Goal: Task Accomplishment & Management: Use online tool/utility

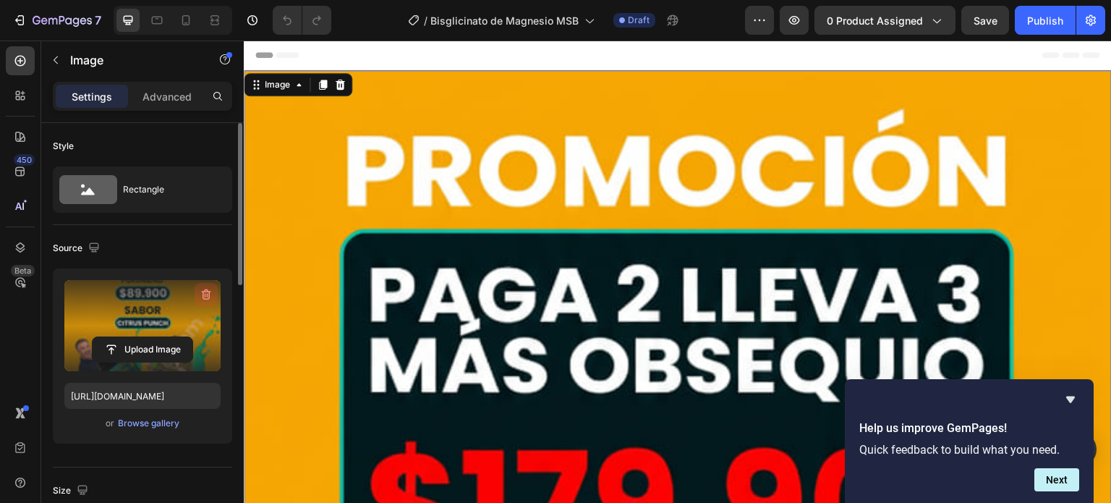
click at [207, 296] on icon "button" at bounding box center [207, 295] width 1 height 4
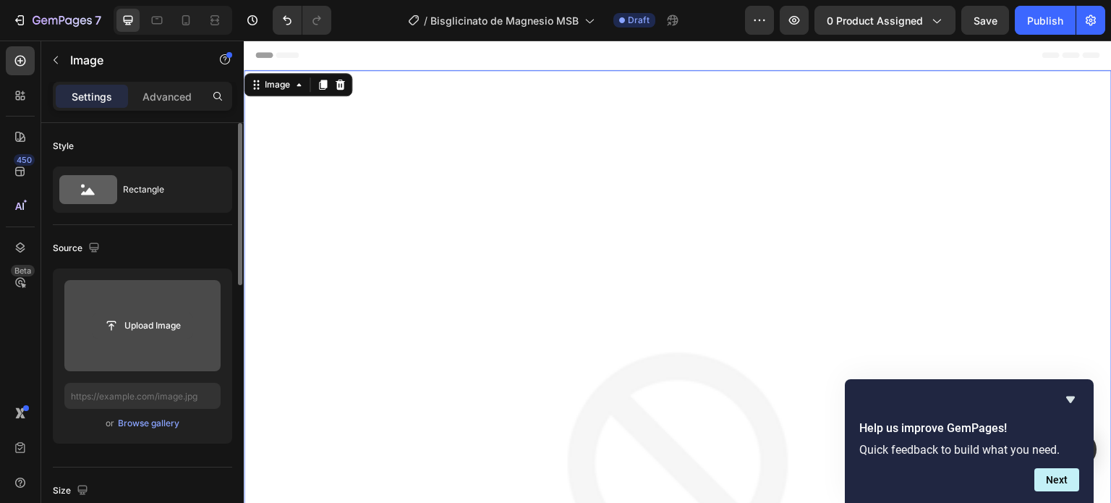
click at [155, 323] on input "file" at bounding box center [143, 325] width 100 height 25
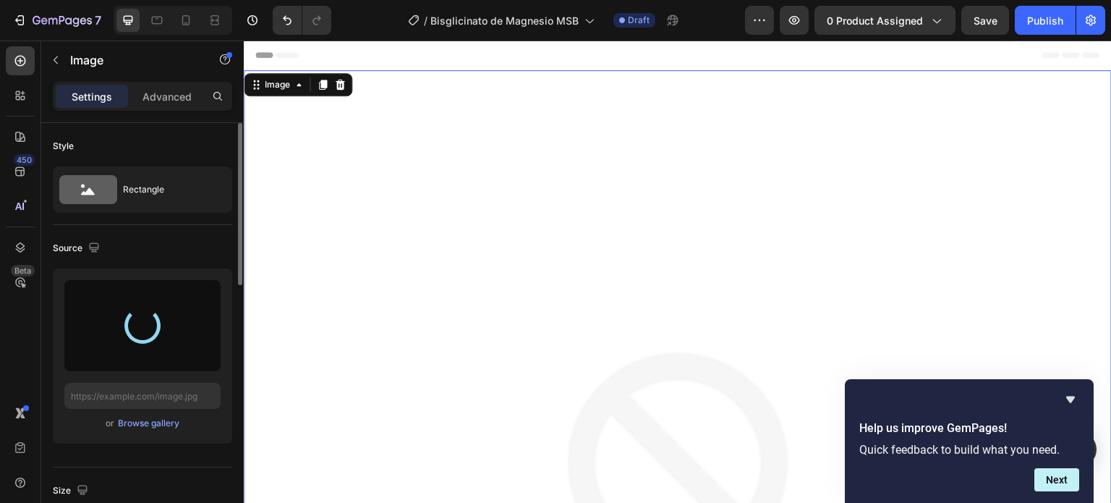
type input "[URL][DOMAIN_NAME]"
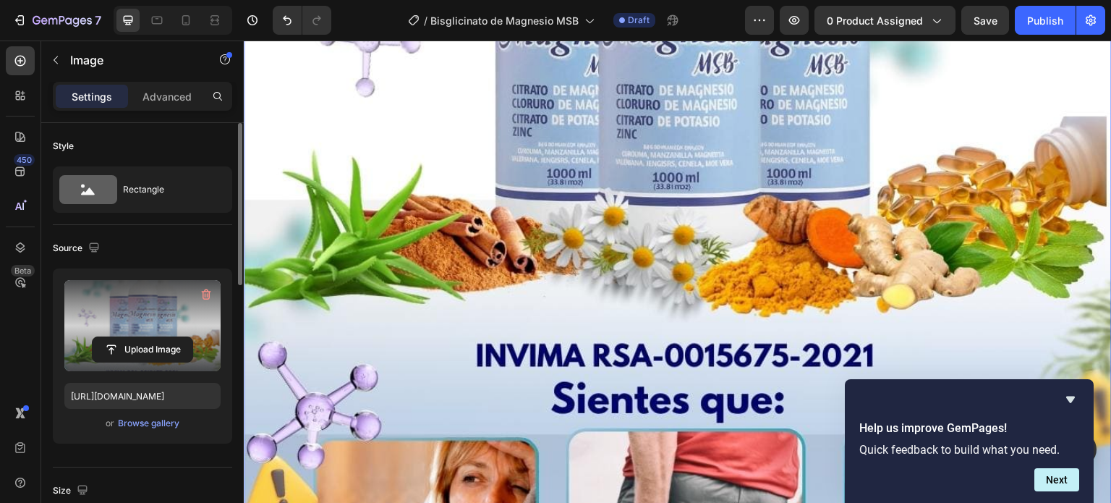
scroll to position [578, 0]
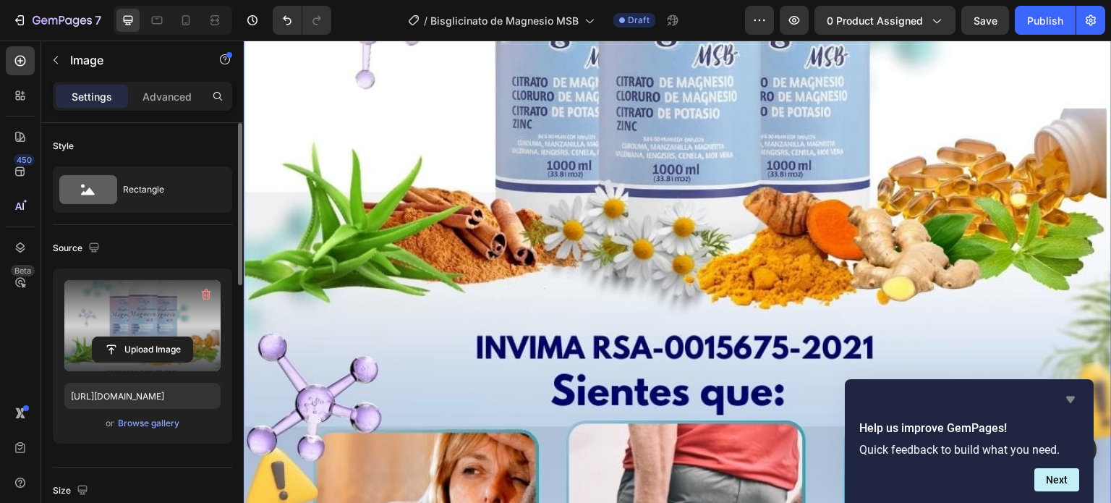
click at [1065, 397] on icon "Hide survey" at bounding box center [1069, 398] width 17 height 17
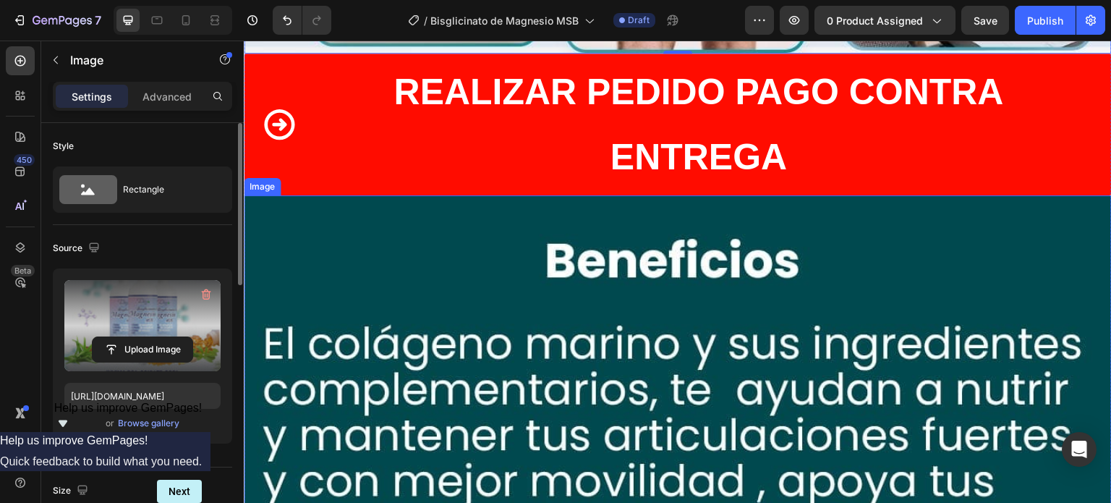
scroll to position [1301, 0]
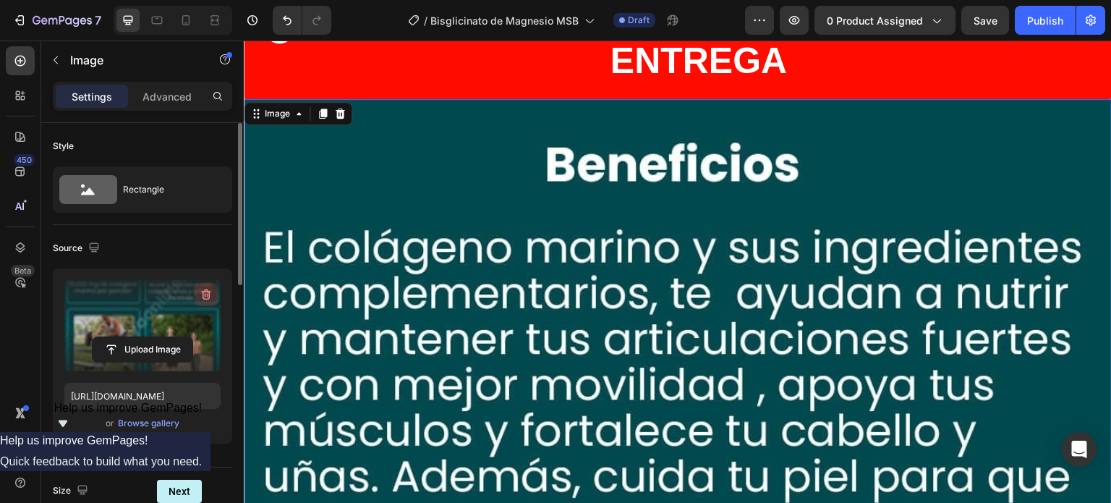
click at [205, 291] on icon "button" at bounding box center [206, 294] width 14 height 14
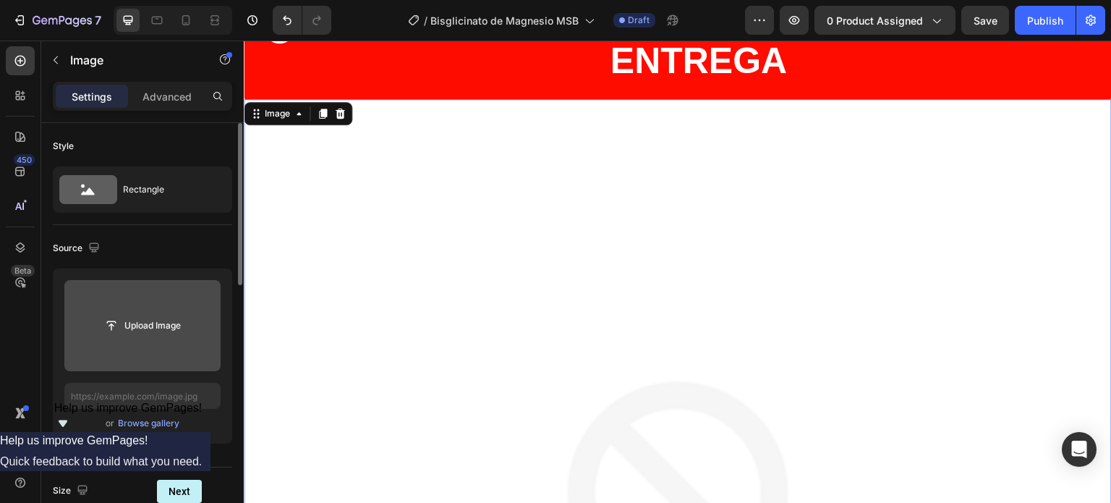
click at [151, 325] on input "file" at bounding box center [143, 325] width 100 height 25
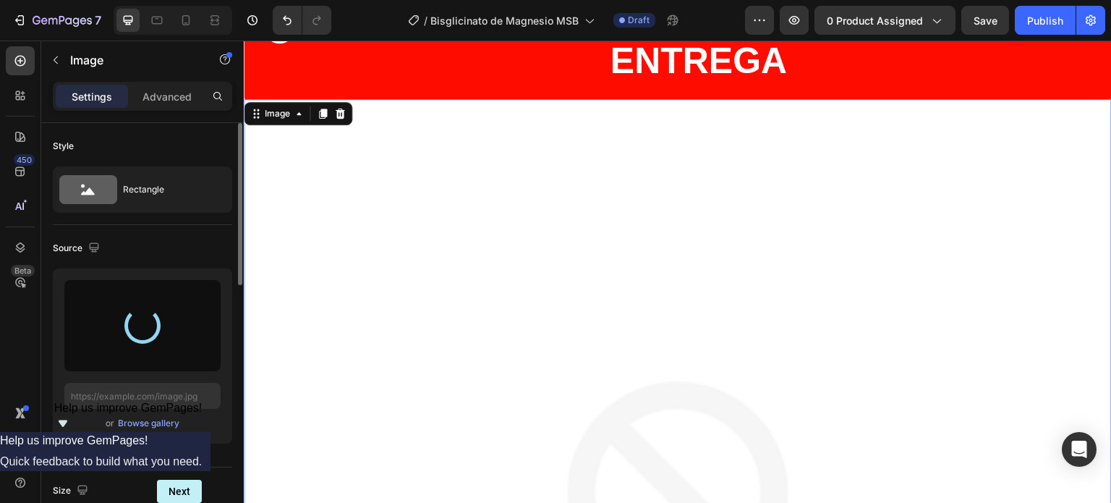
type input "[URL][DOMAIN_NAME]"
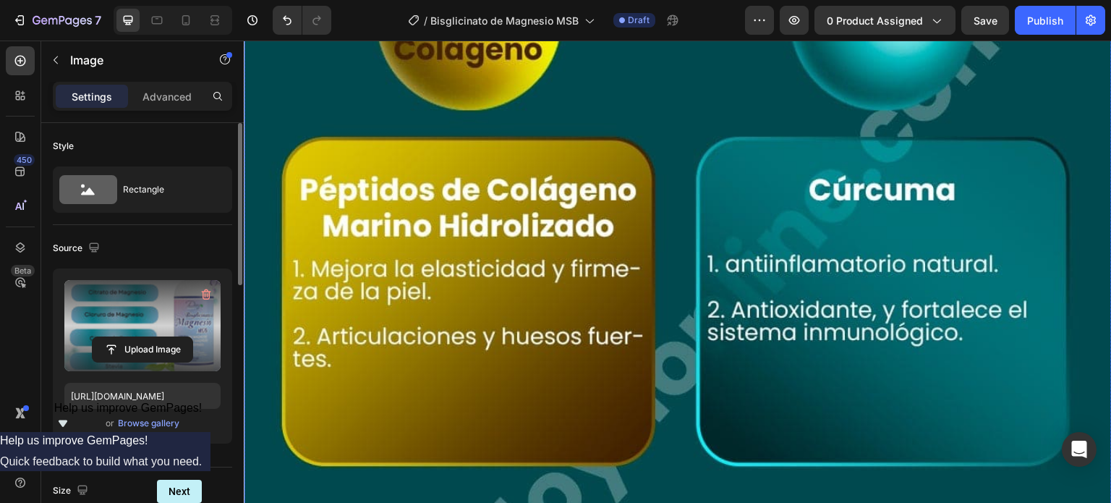
scroll to position [2531, 0]
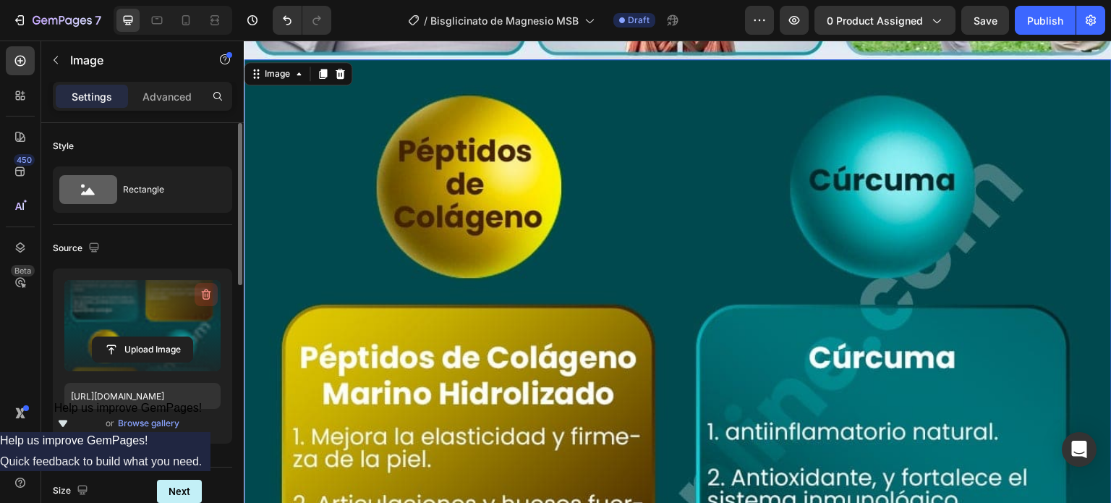
click at [207, 296] on icon "button" at bounding box center [207, 295] width 1 height 4
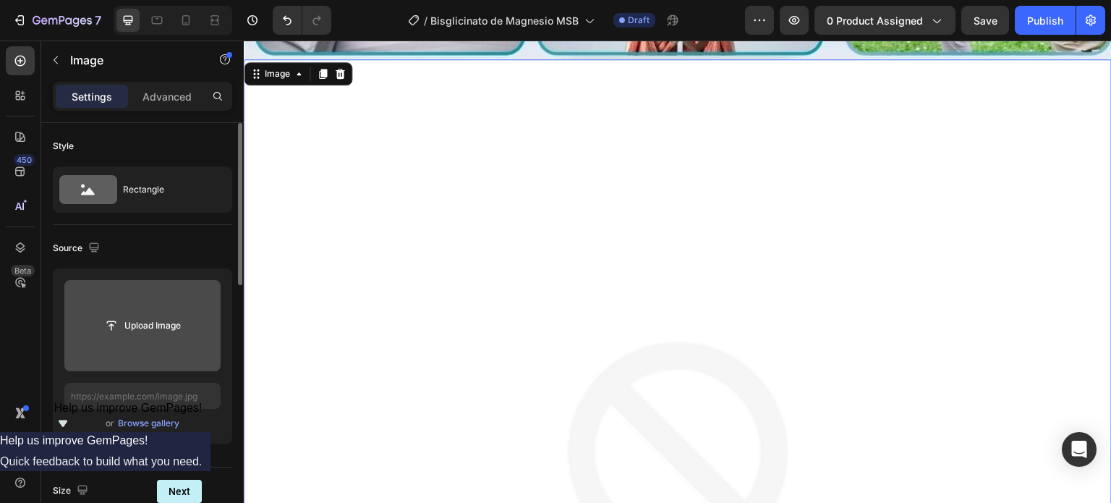
click at [165, 318] on input "file" at bounding box center [143, 325] width 100 height 25
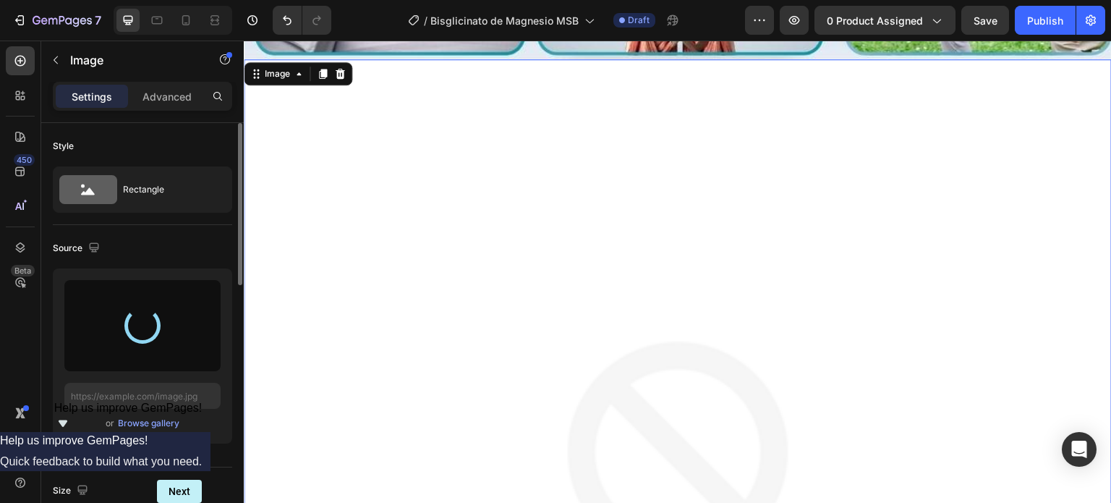
type input "[URL][DOMAIN_NAME]"
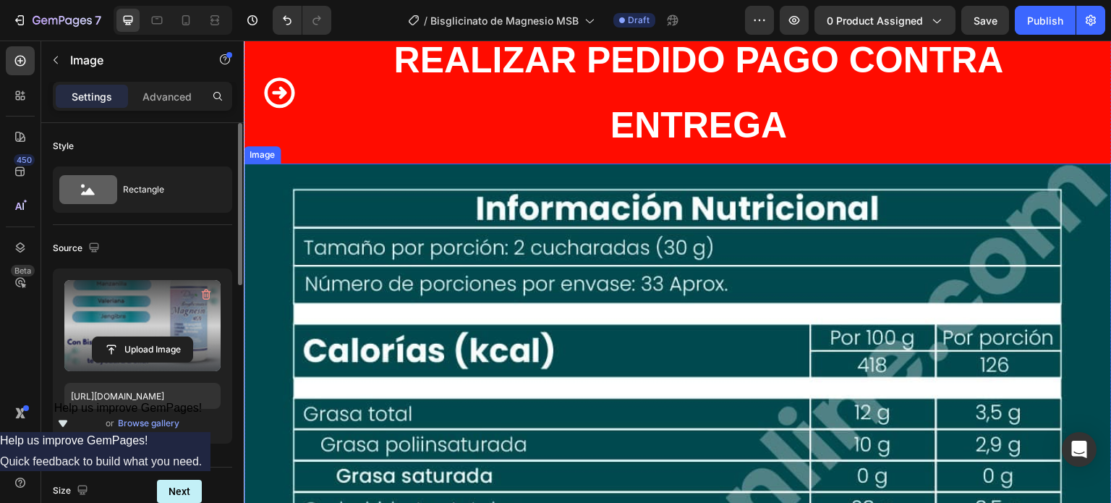
scroll to position [3760, 0]
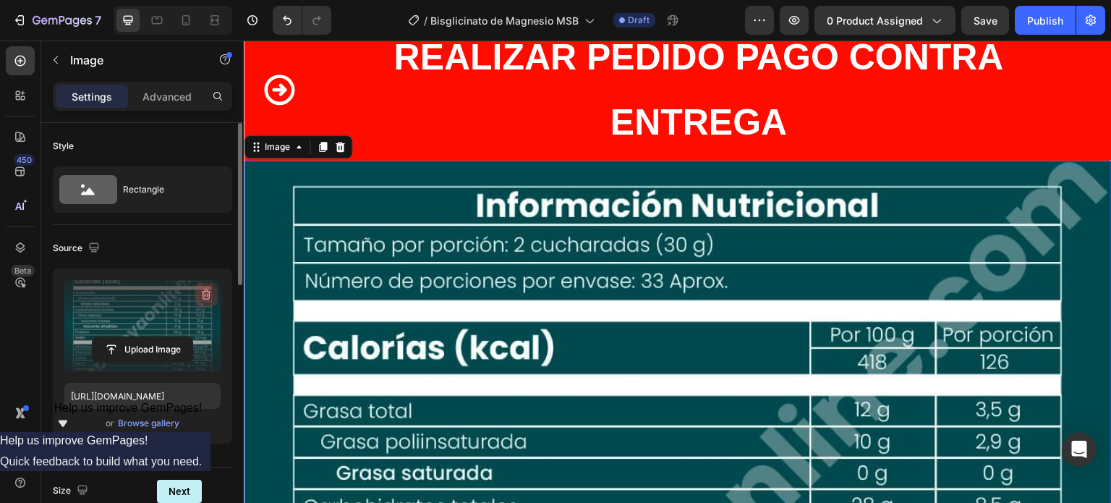
click at [208, 294] on icon "button" at bounding box center [206, 294] width 14 height 14
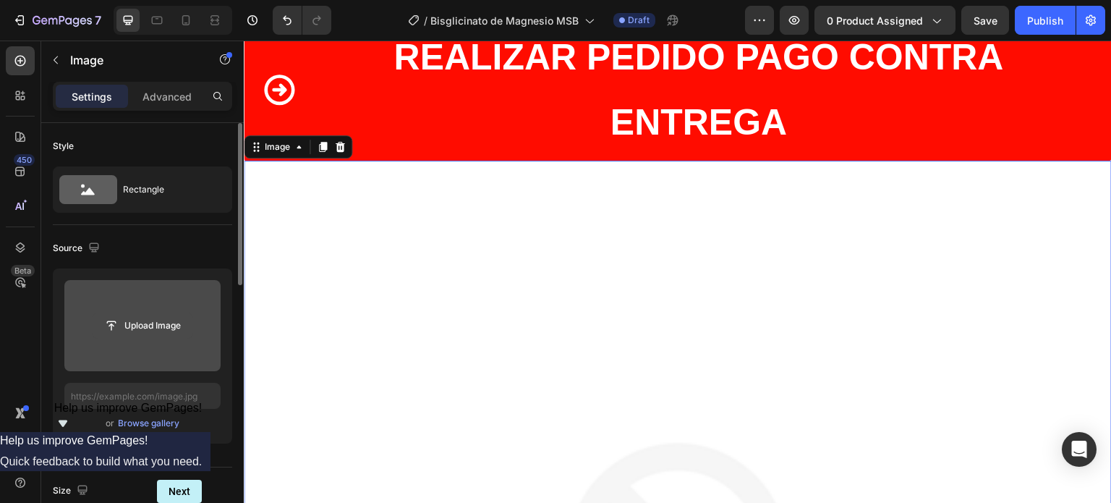
click at [140, 317] on input "file" at bounding box center [143, 325] width 100 height 25
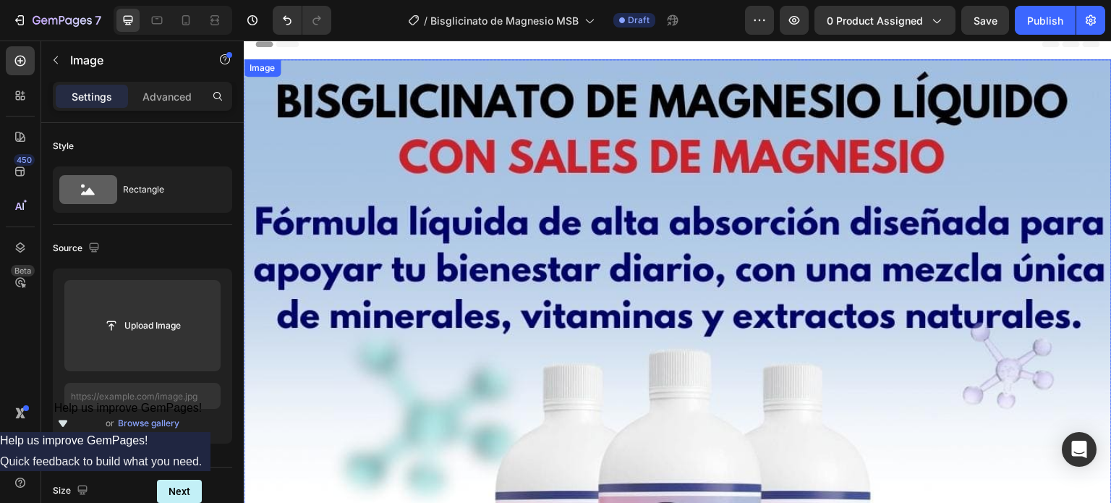
scroll to position [0, 0]
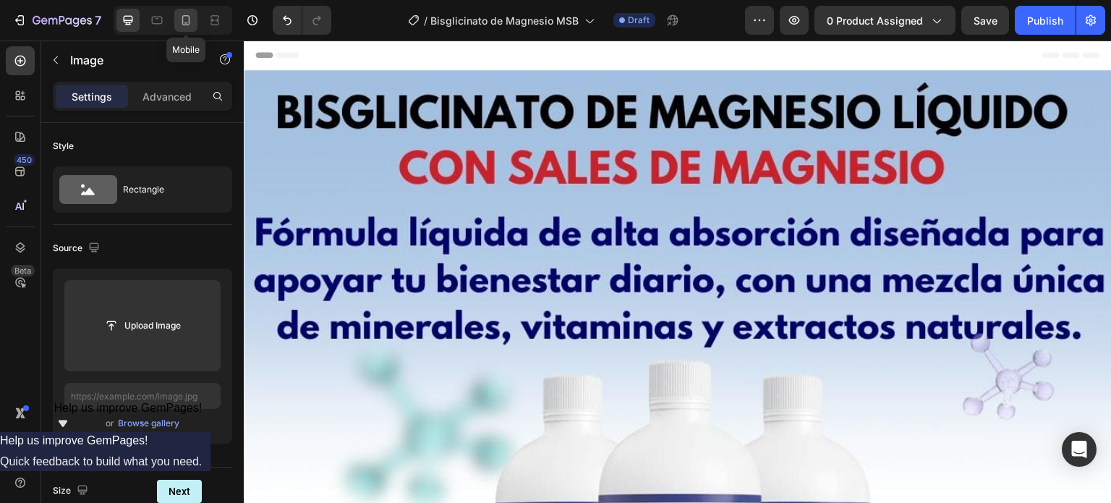
click at [191, 20] on icon at bounding box center [186, 20] width 14 height 14
type input "[URL][DOMAIN_NAME]"
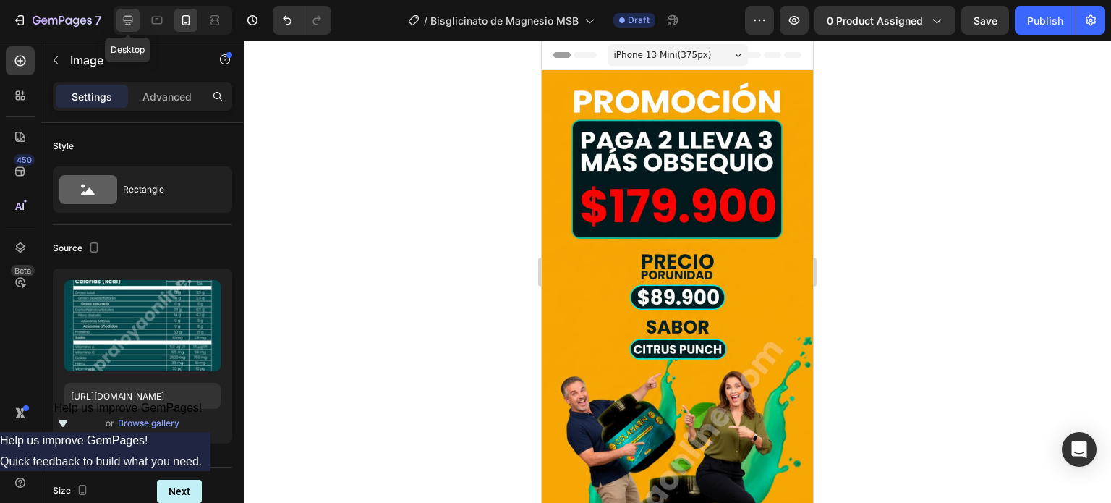
click at [127, 20] on icon at bounding box center [128, 20] width 14 height 14
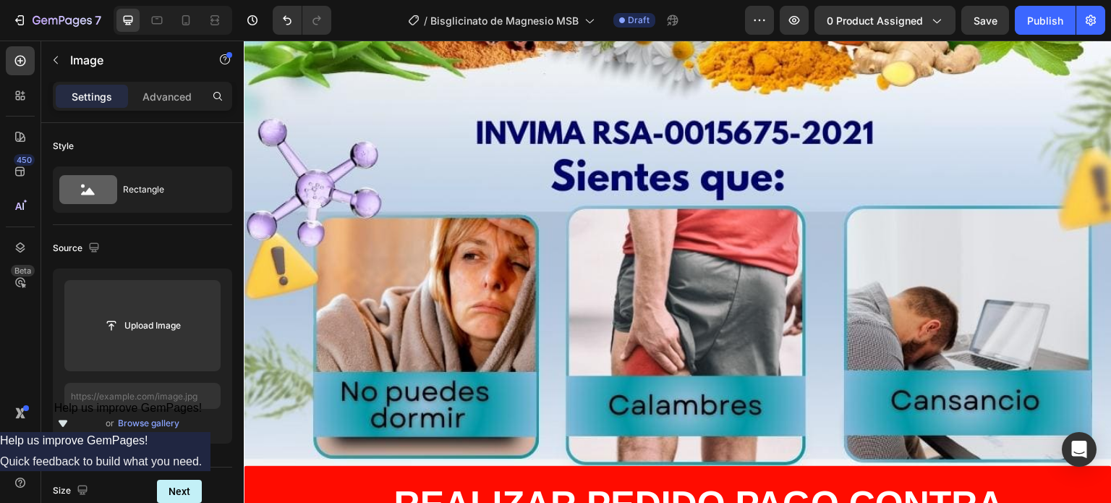
scroll to position [530, 0]
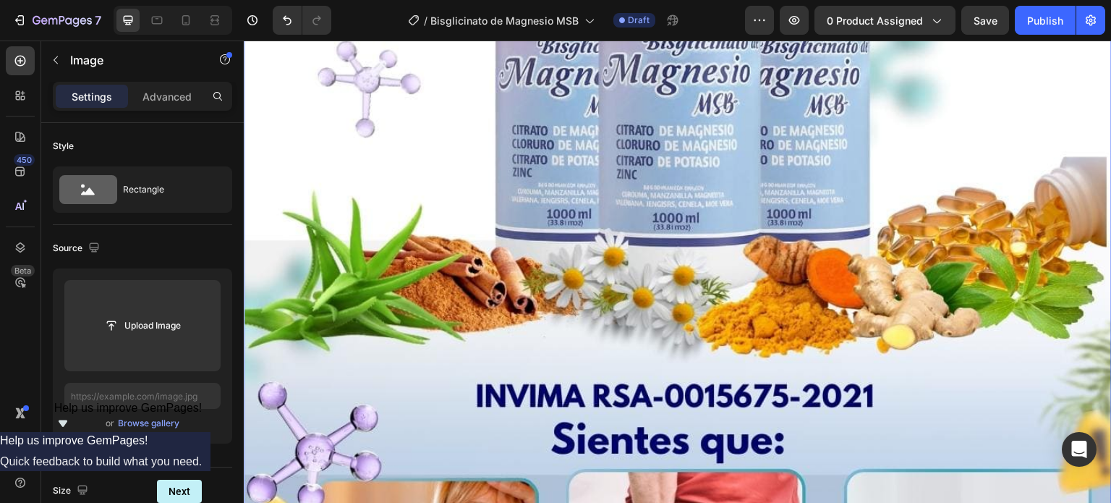
click at [593, 170] on img at bounding box center [678, 134] width 868 height 1189
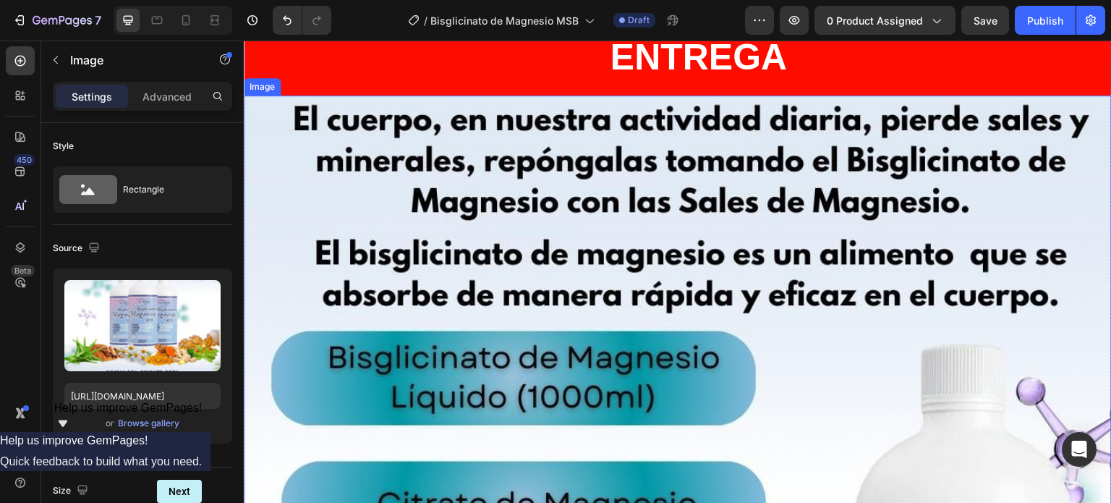
scroll to position [1398, 0]
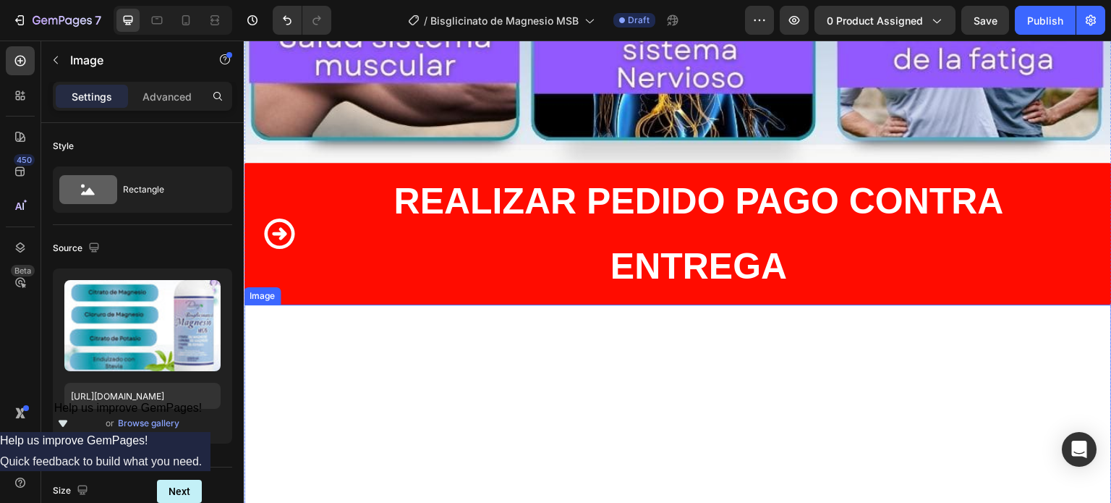
scroll to position [3832, 0]
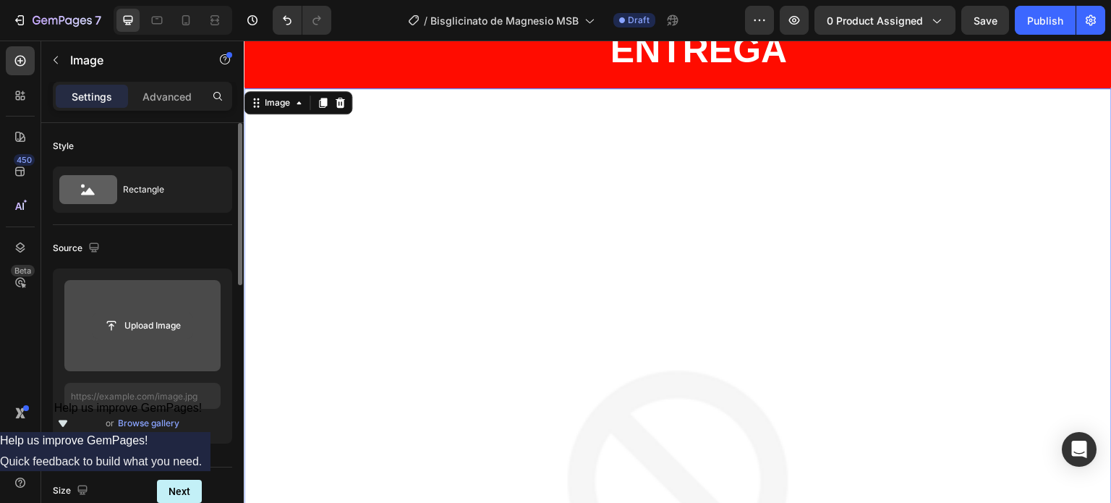
click at [161, 326] on input "file" at bounding box center [143, 325] width 100 height 25
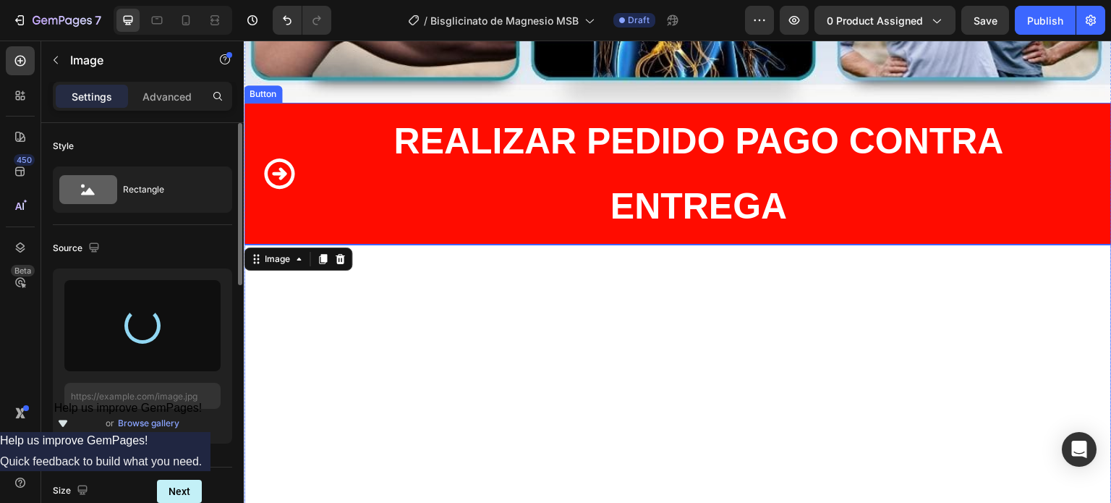
scroll to position [3688, 0]
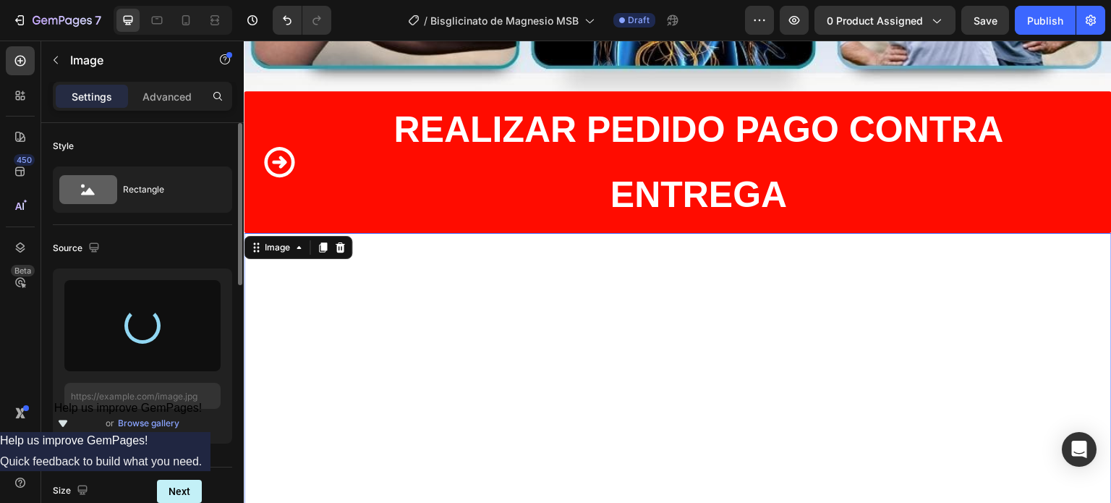
type input "[URL][DOMAIN_NAME]"
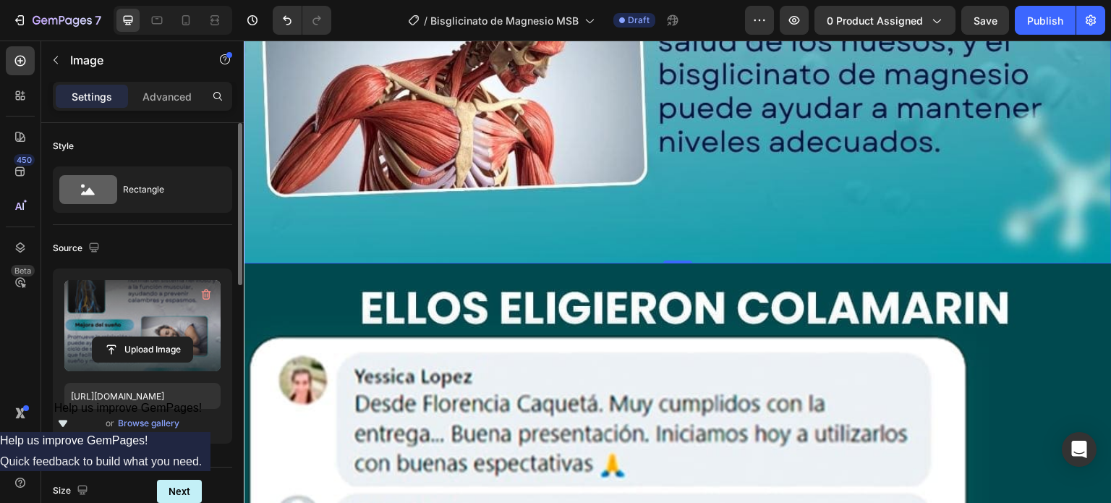
scroll to position [4989, 0]
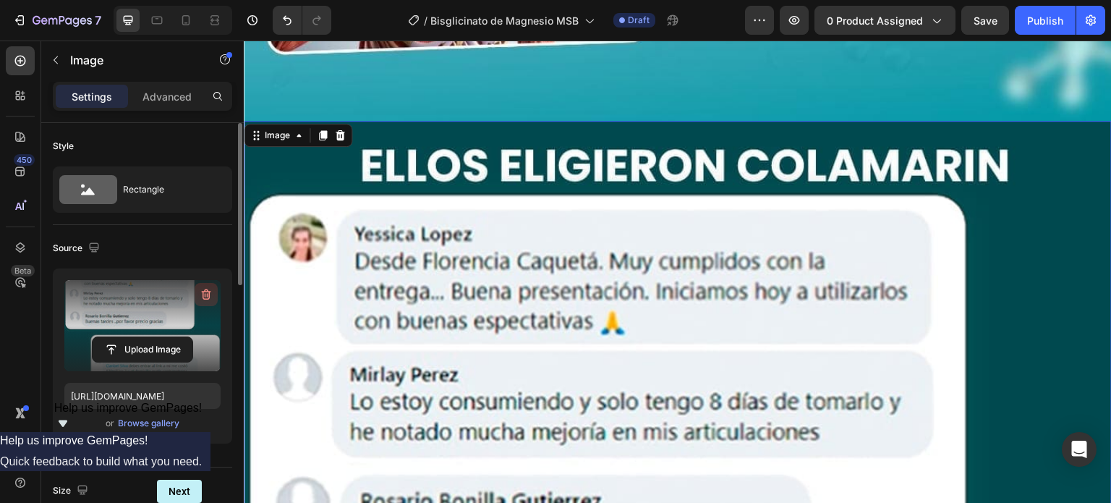
click at [203, 291] on icon "button" at bounding box center [206, 294] width 14 height 14
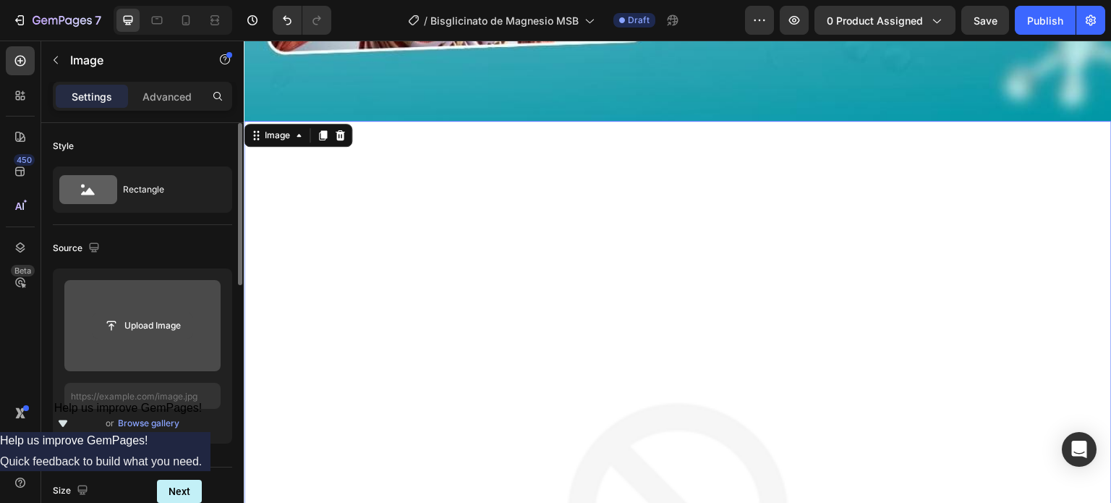
click at [142, 326] on input "file" at bounding box center [143, 325] width 100 height 25
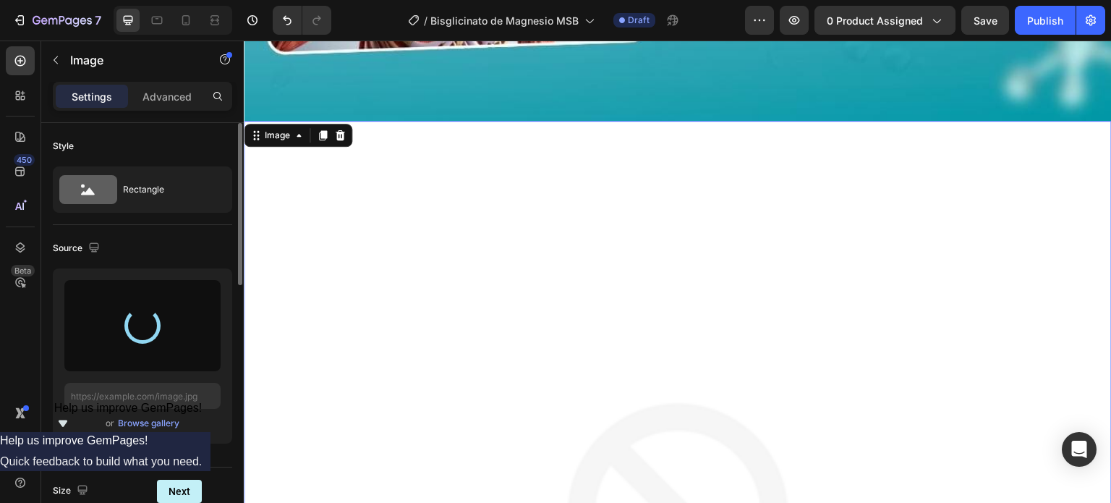
type input "[URL][DOMAIN_NAME]"
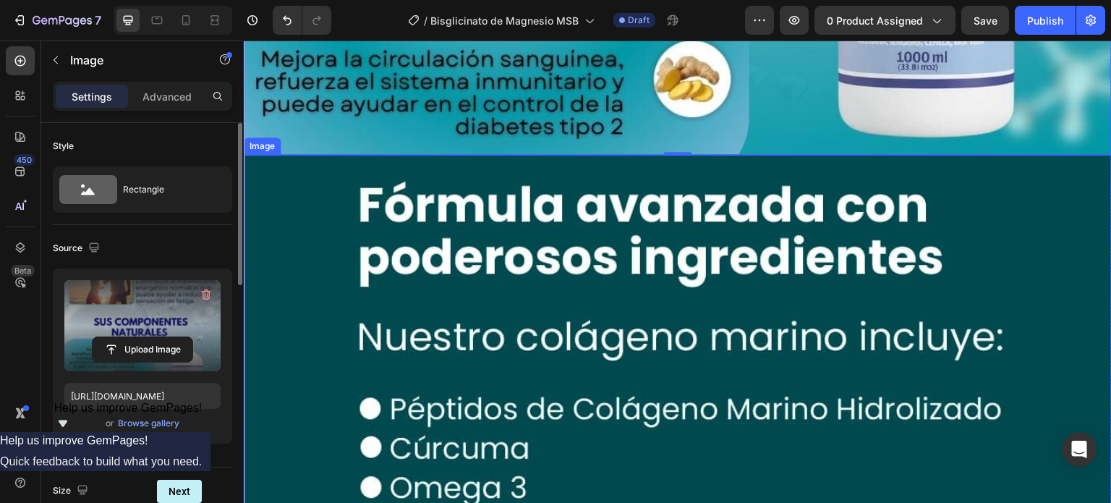
scroll to position [6146, 0]
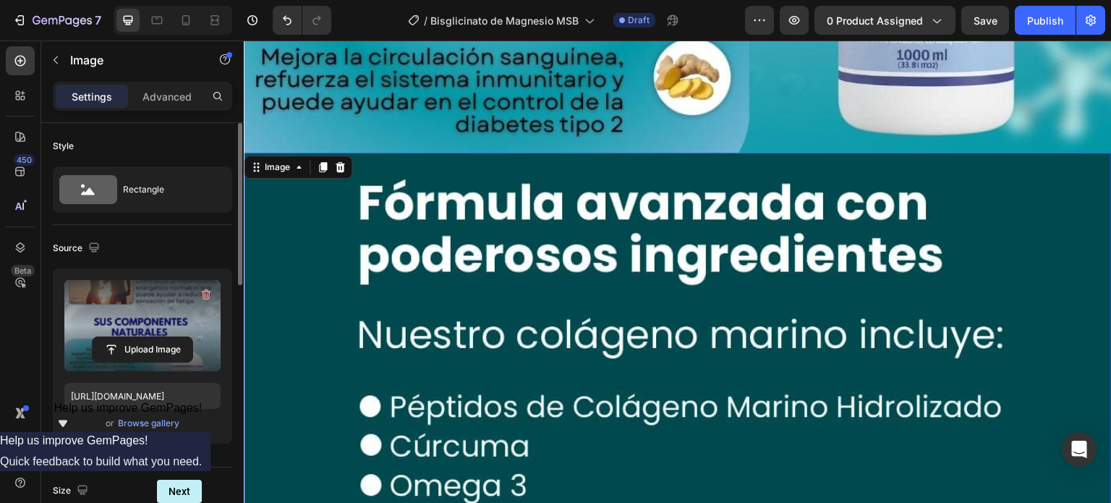
click at [438, 262] on img at bounding box center [678, 442] width 868 height 579
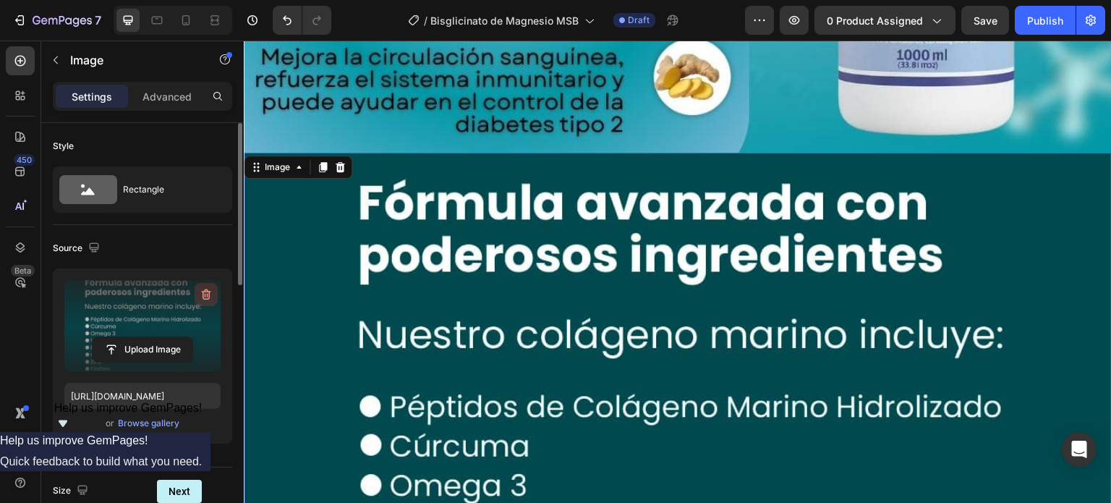
click at [205, 292] on icon "button" at bounding box center [206, 294] width 14 height 14
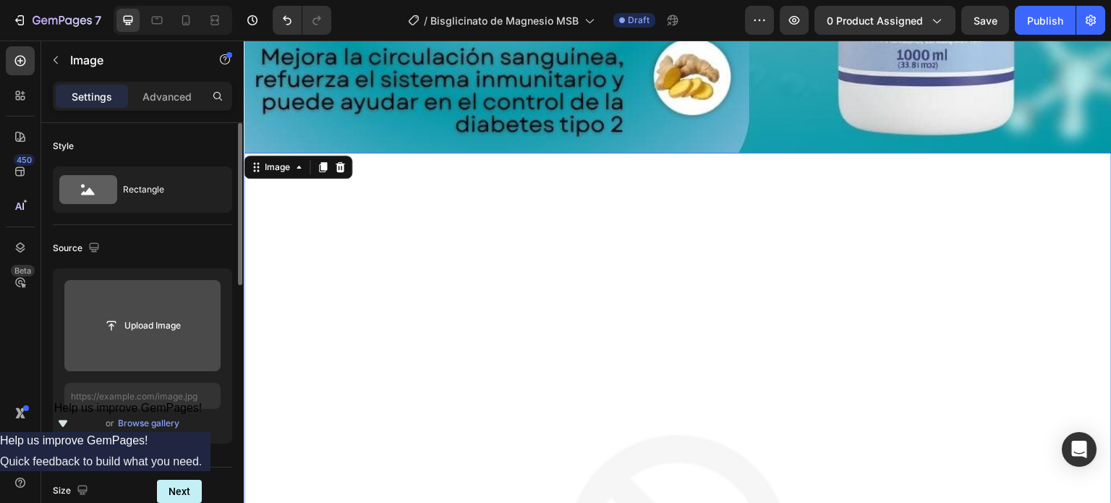
click at [143, 323] on input "file" at bounding box center [143, 325] width 100 height 25
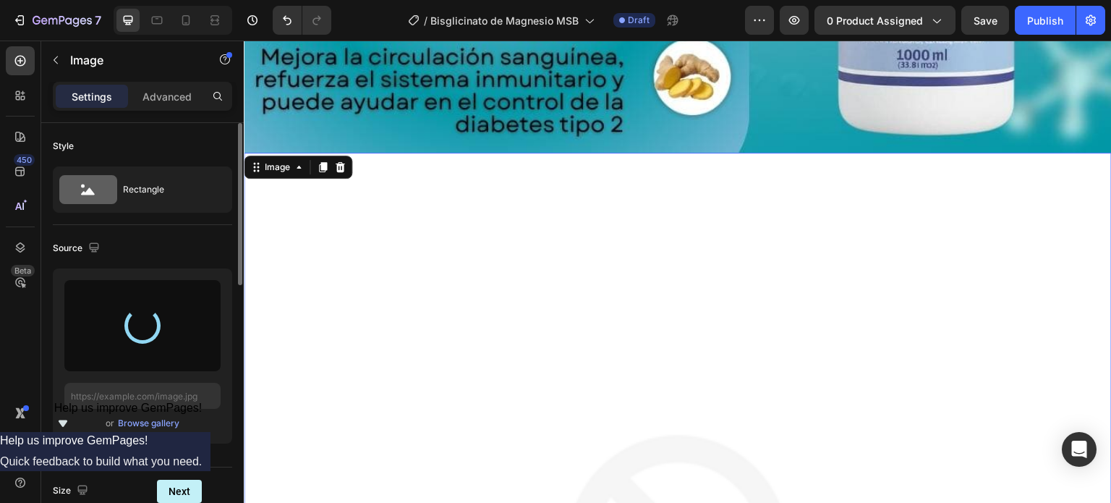
type input "[URL][DOMAIN_NAME]"
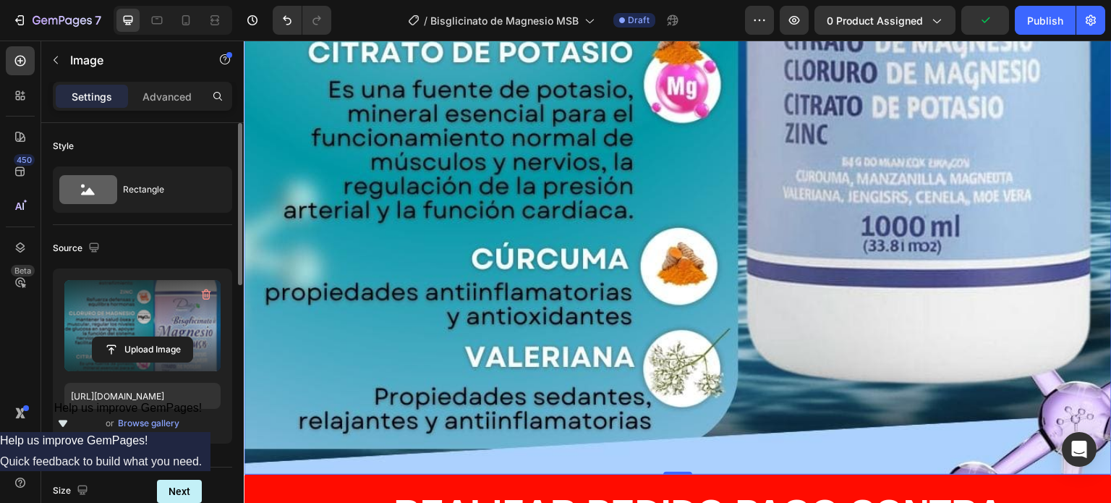
scroll to position [7375, 0]
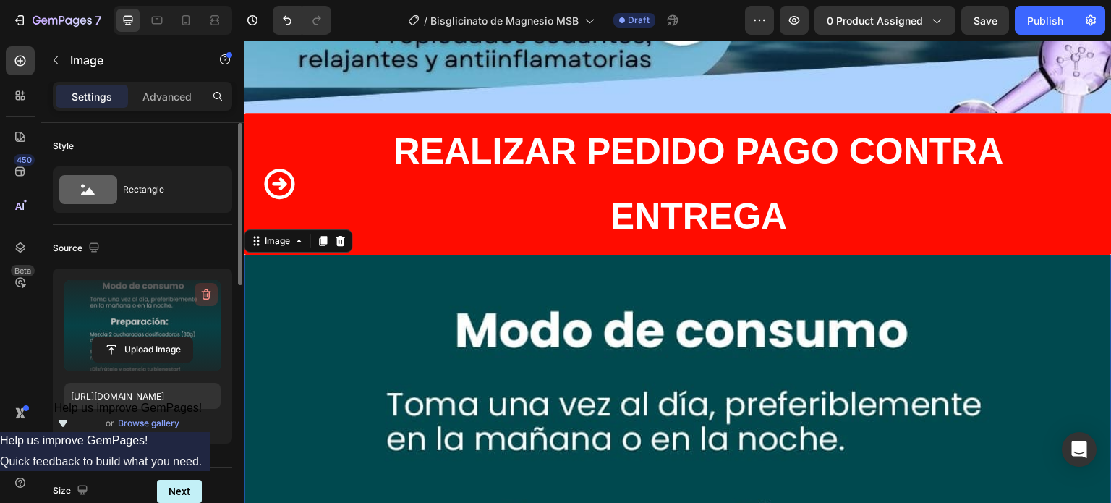
click at [204, 295] on icon "button" at bounding box center [206, 294] width 14 height 14
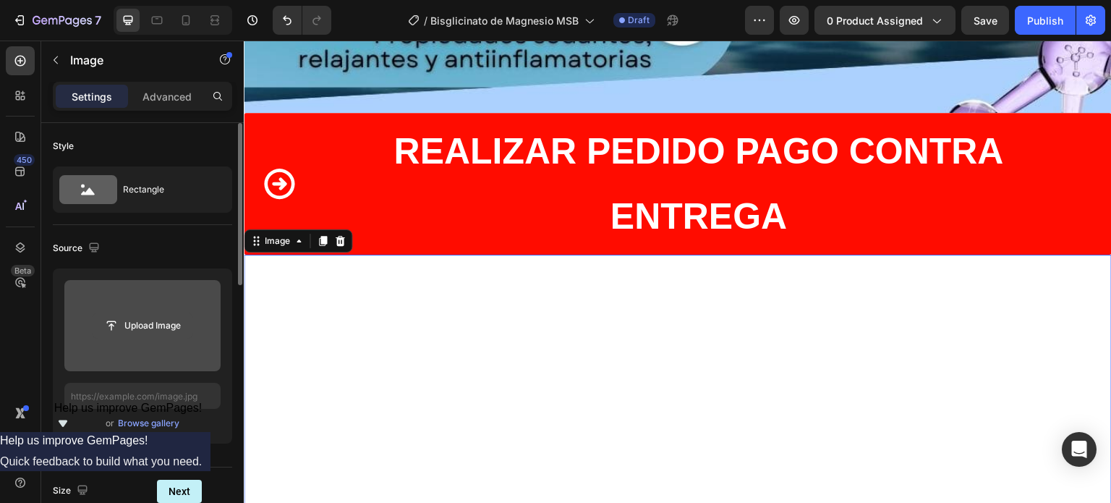
click at [156, 320] on input "file" at bounding box center [143, 325] width 100 height 25
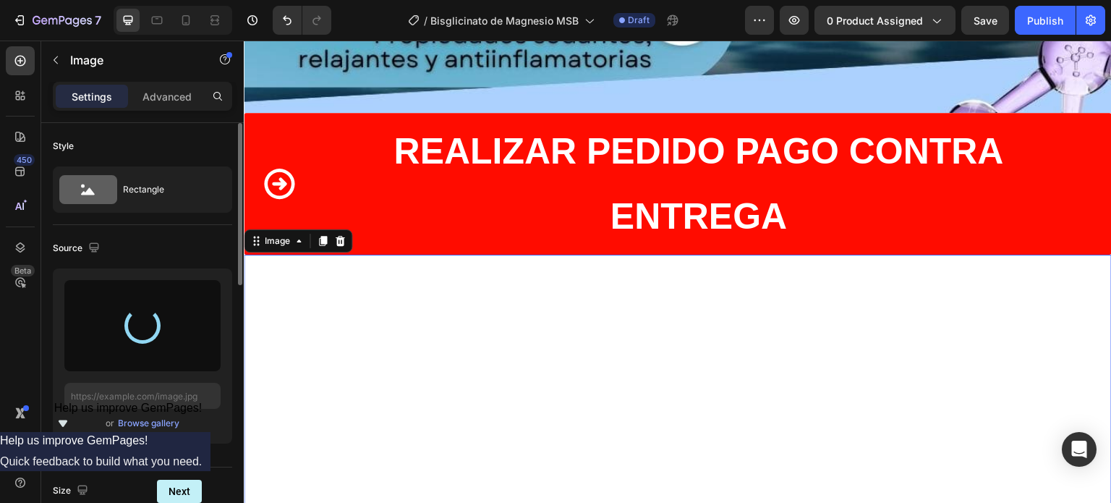
type input "[URL][DOMAIN_NAME]"
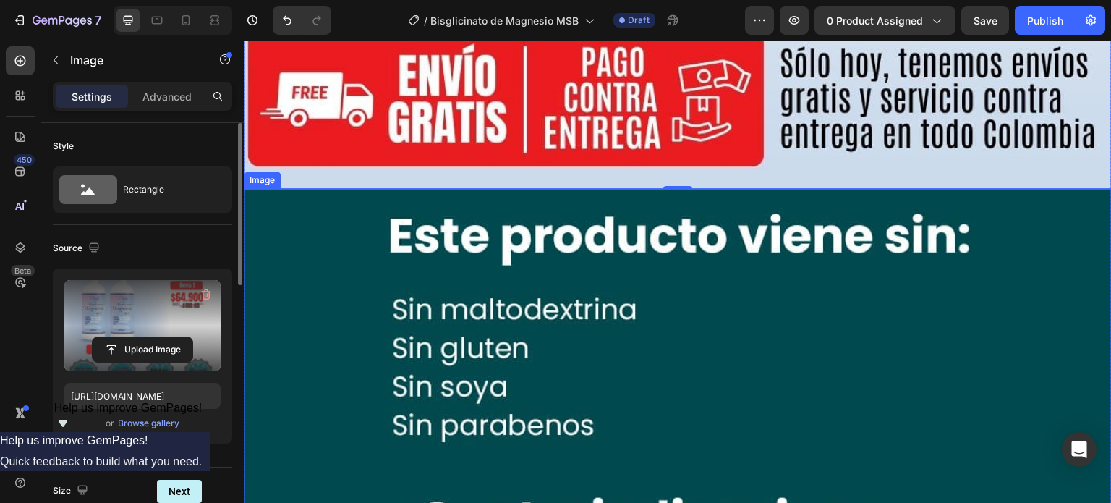
scroll to position [8677, 0]
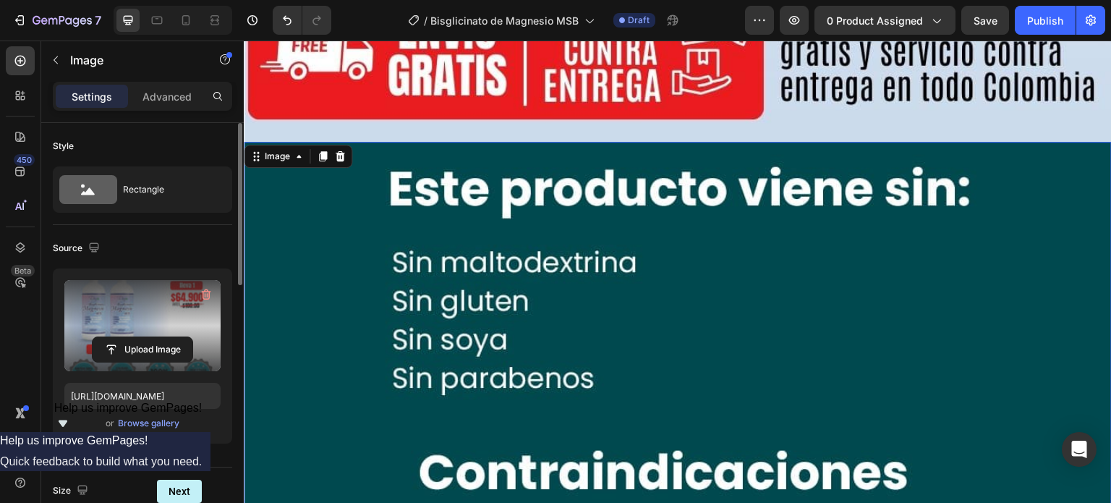
click at [537, 222] on img at bounding box center [678, 437] width 868 height 591
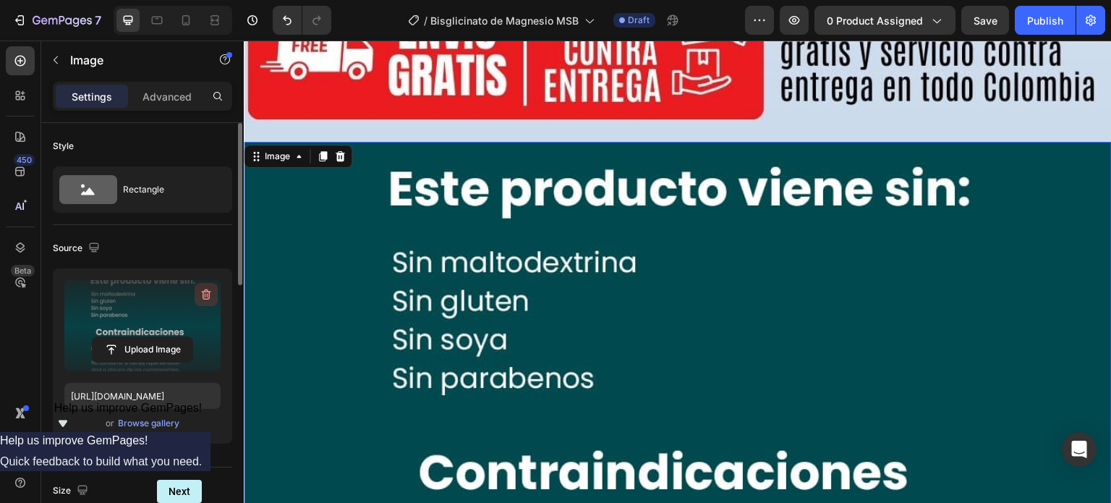
click at [208, 294] on icon "button" at bounding box center [207, 295] width 1 height 4
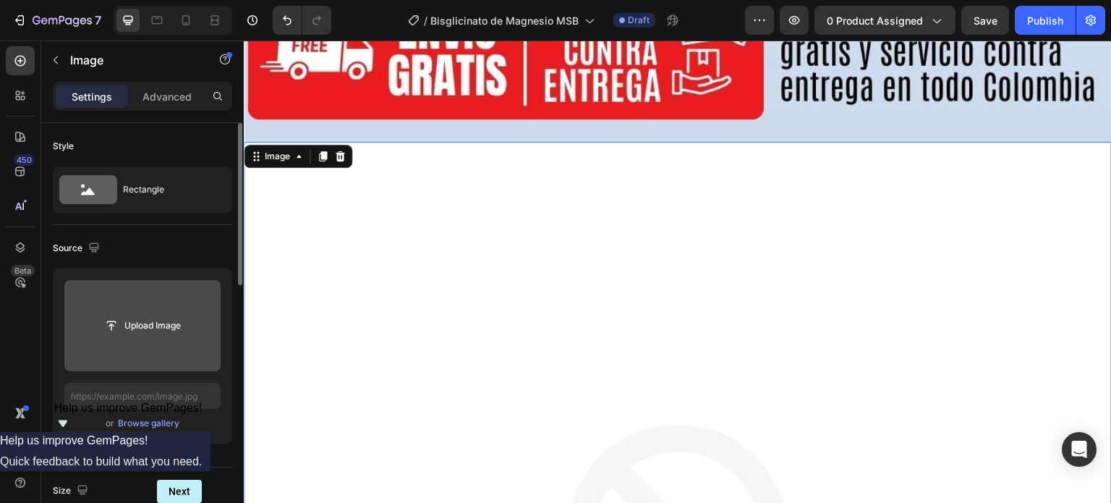
click at [143, 318] on input "file" at bounding box center [143, 325] width 100 height 25
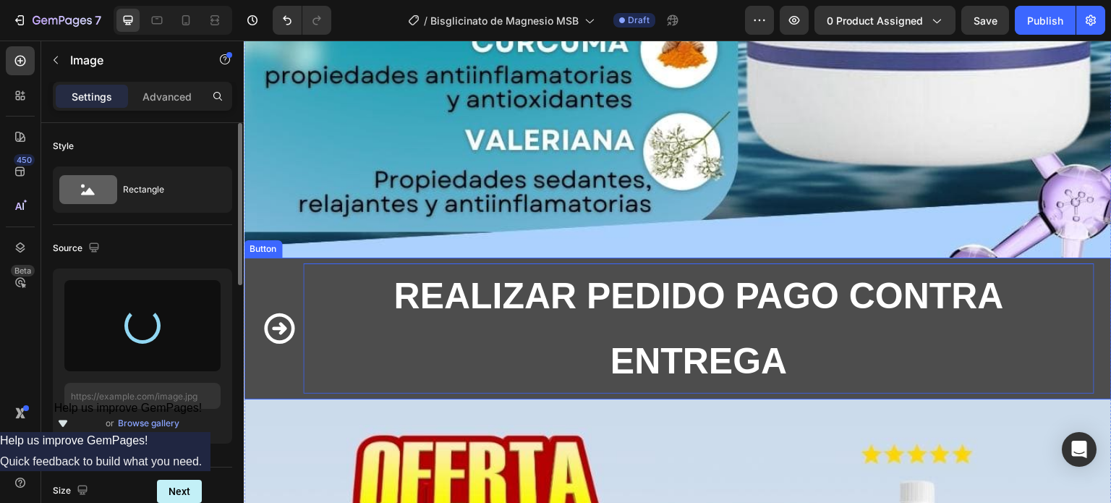
type input "[URL][DOMAIN_NAME]"
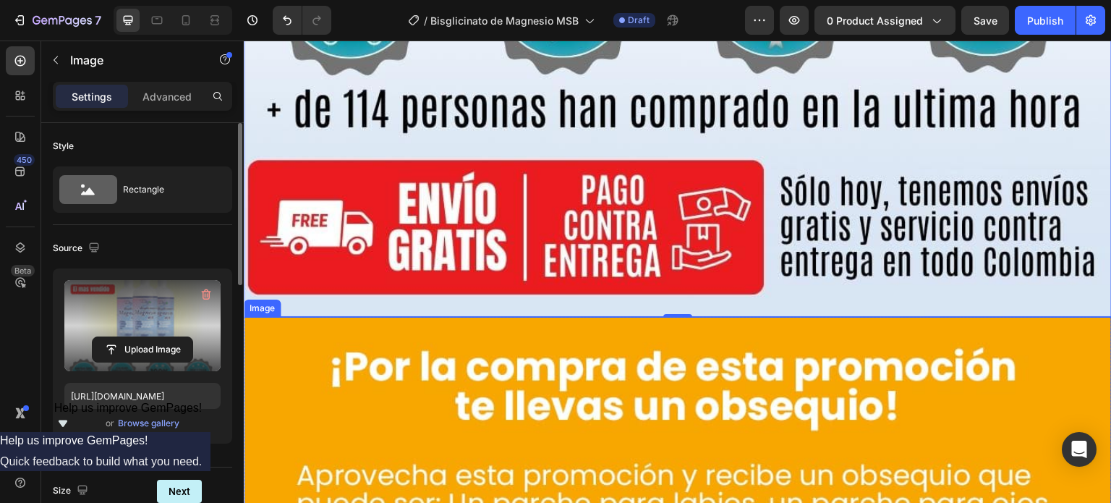
scroll to position [9834, 0]
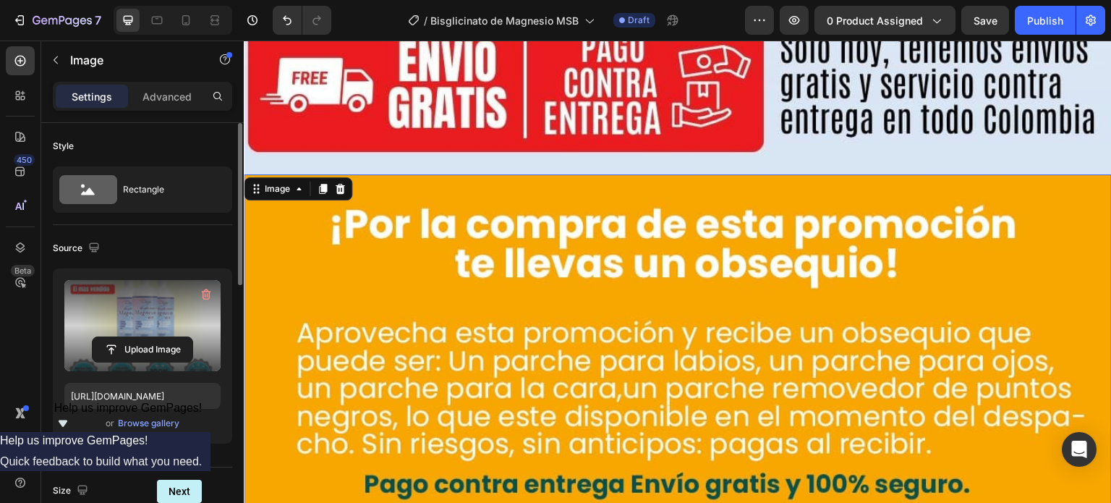
click at [529, 292] on img at bounding box center [678, 344] width 868 height 340
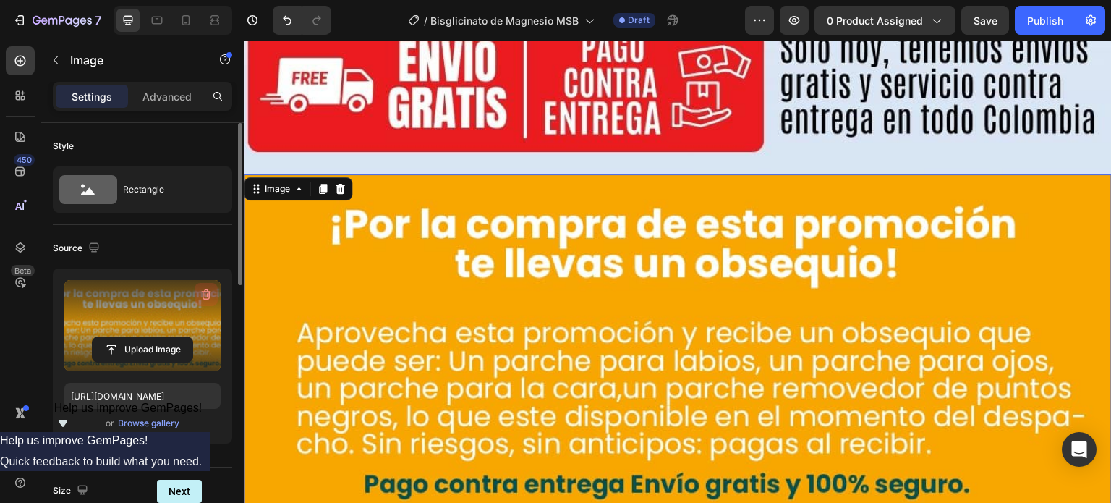
click at [204, 294] on icon "button" at bounding box center [206, 294] width 14 height 14
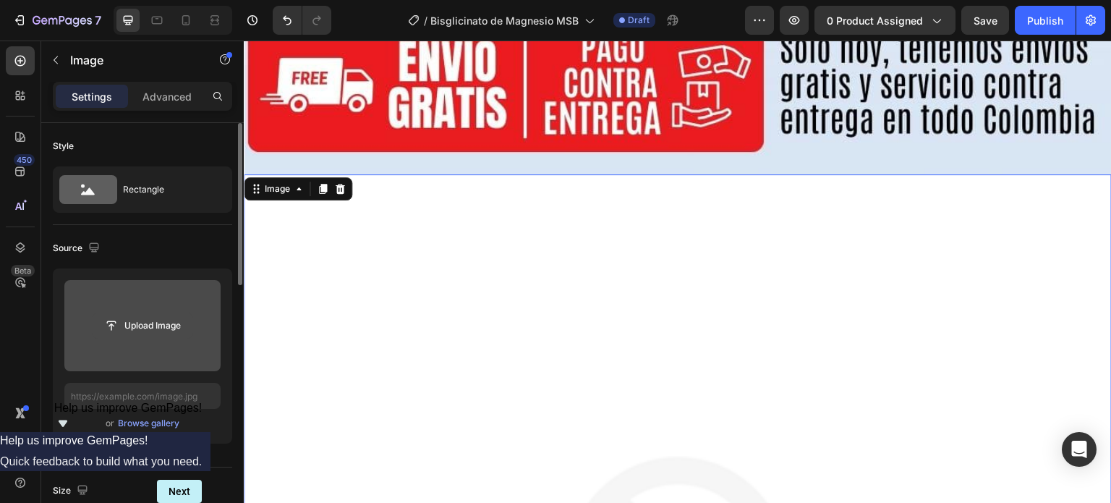
click at [150, 324] on input "file" at bounding box center [143, 325] width 100 height 25
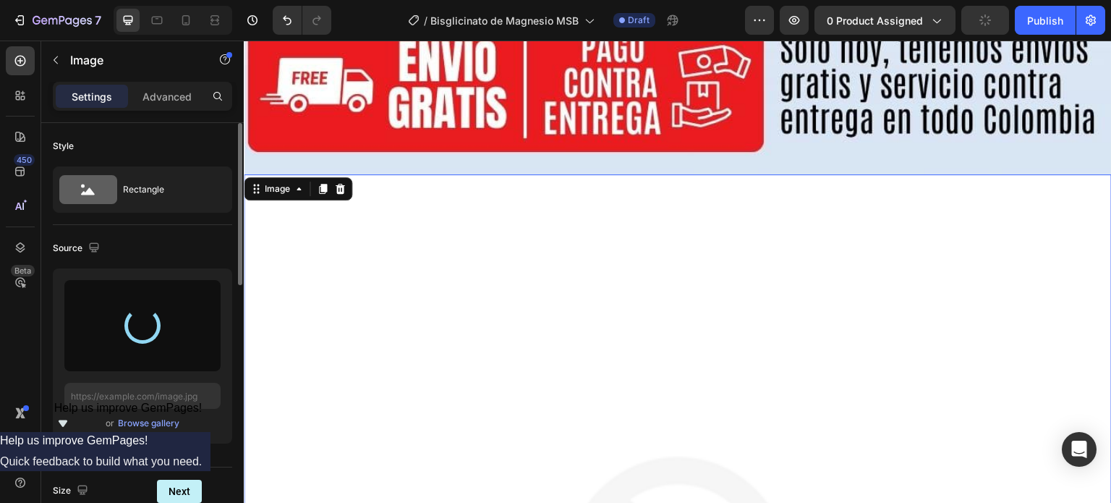
type input "[URL][DOMAIN_NAME]"
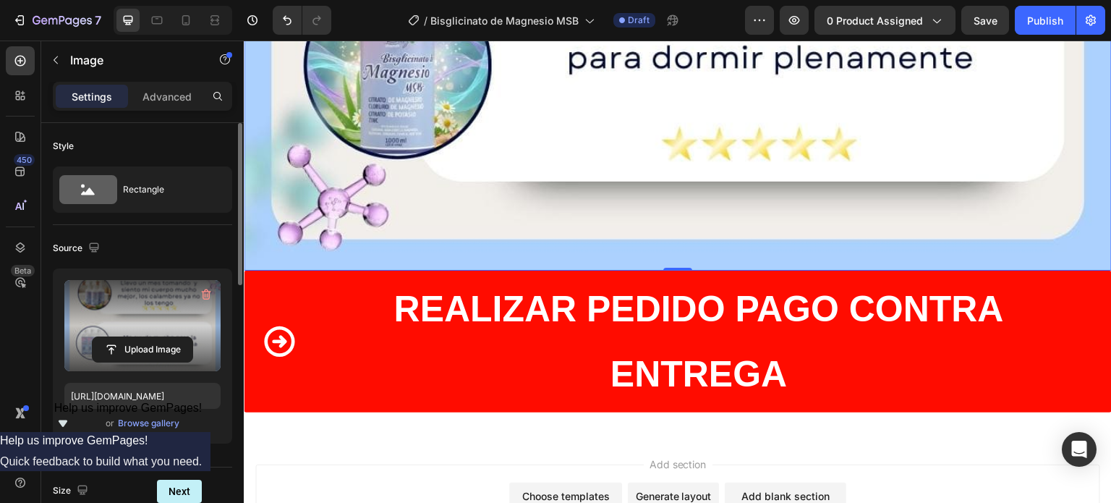
scroll to position [10930, 0]
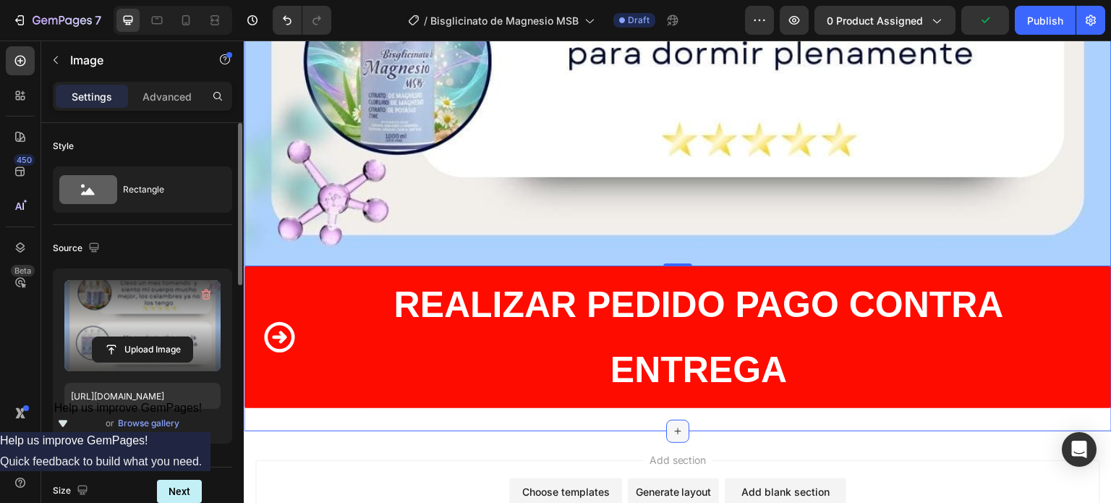
click at [672, 425] on icon at bounding box center [678, 431] width 12 height 12
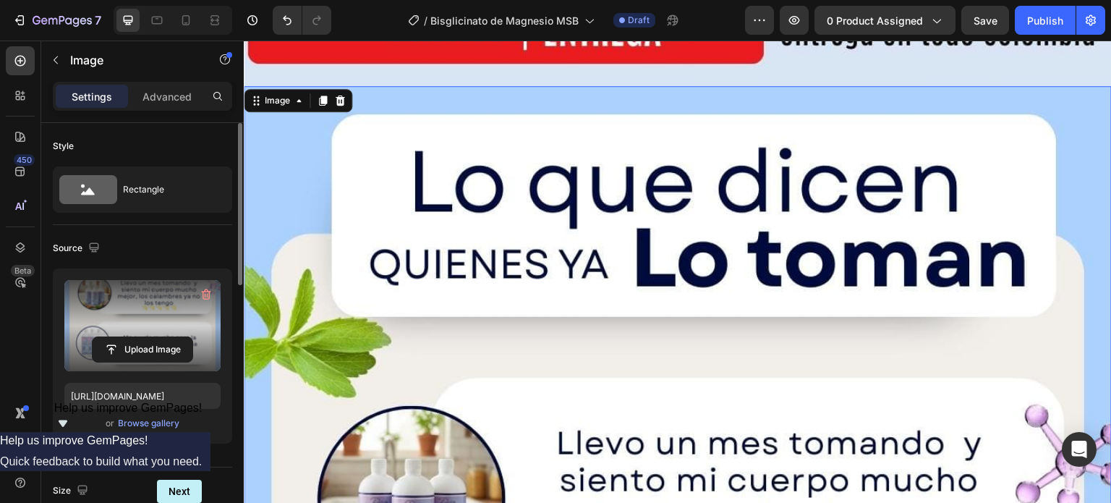
scroll to position [9701, 0]
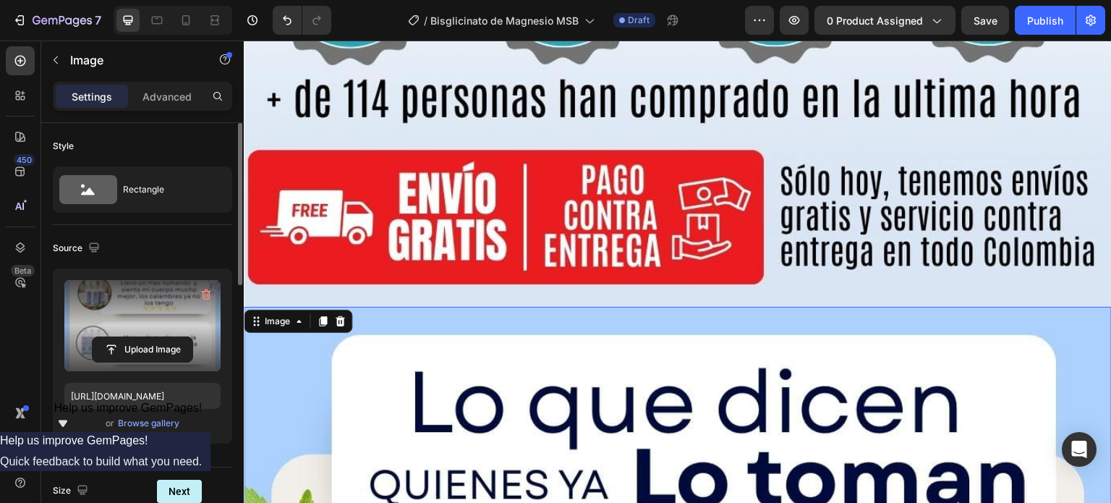
click at [304, 315] on icon at bounding box center [299, 321] width 12 height 12
click at [321, 316] on icon at bounding box center [323, 321] width 8 height 10
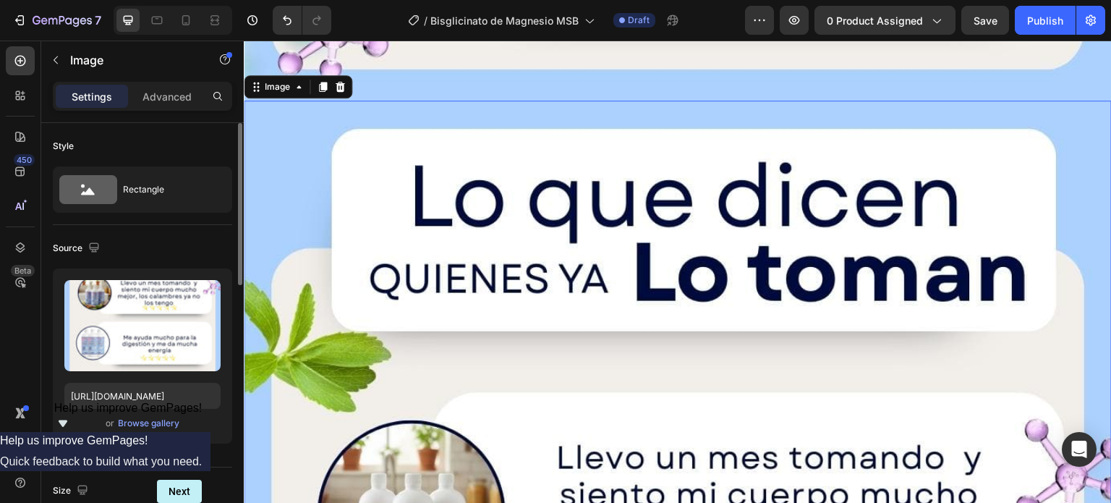
scroll to position [11186, 0]
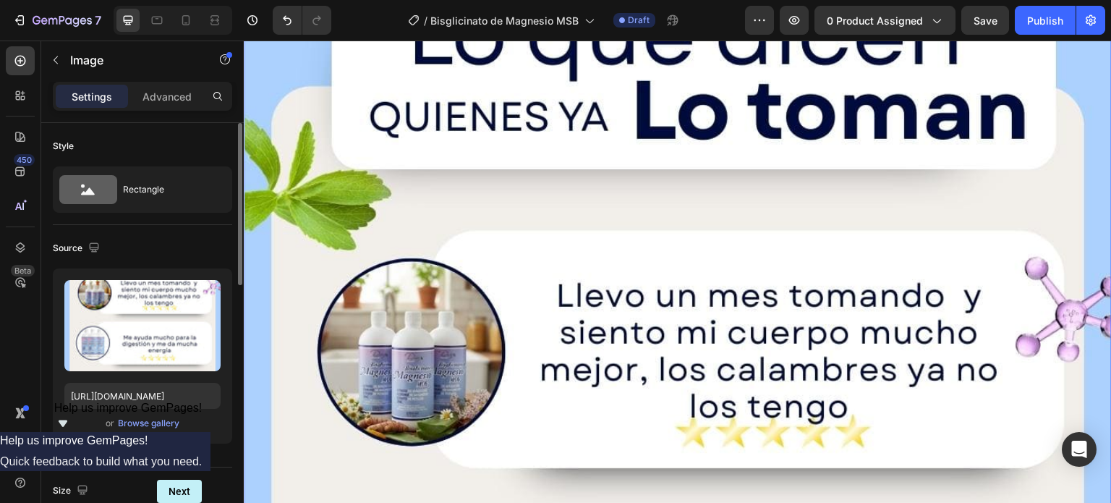
scroll to position [11259, 0]
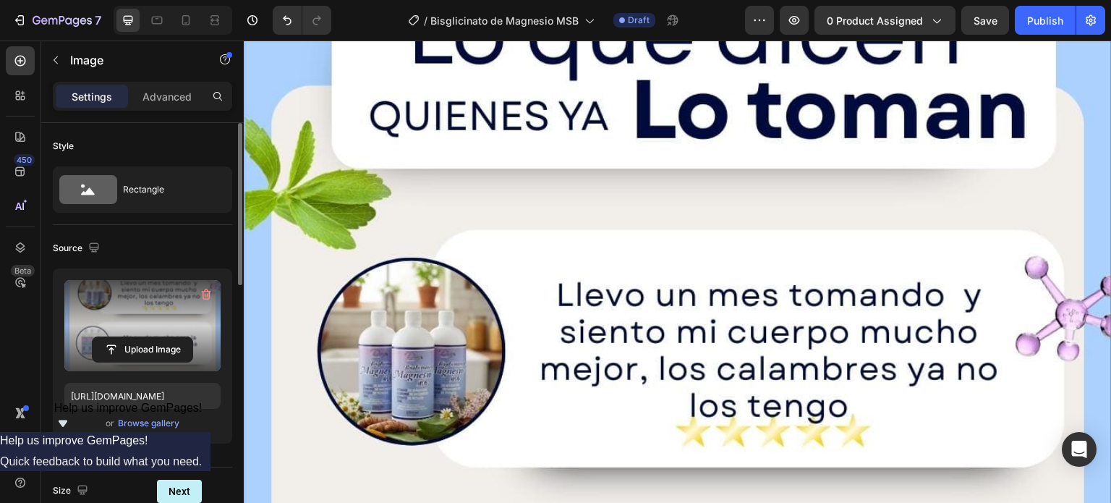
click at [176, 322] on label at bounding box center [142, 325] width 156 height 91
click at [176, 337] on input "file" at bounding box center [143, 349] width 100 height 25
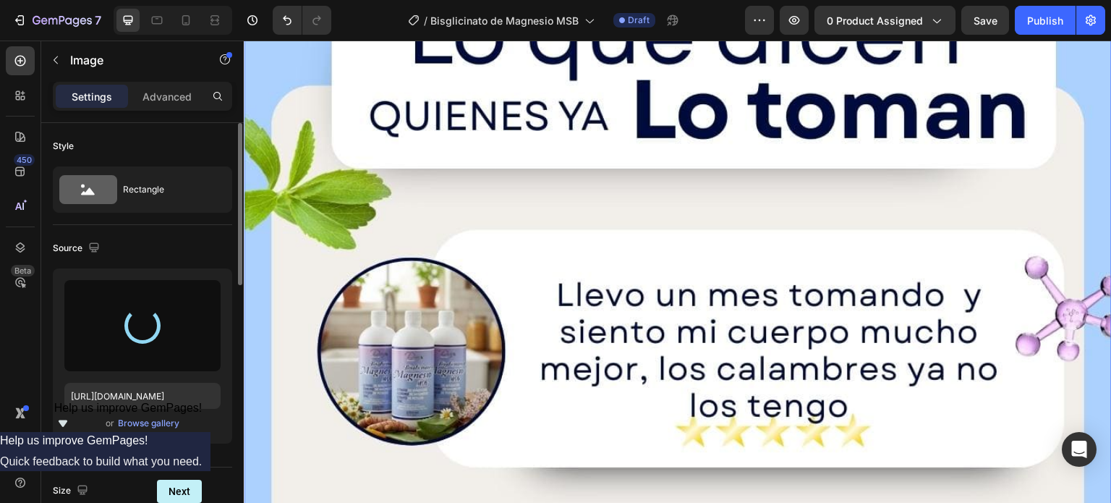
type input "[URL][DOMAIN_NAME]"
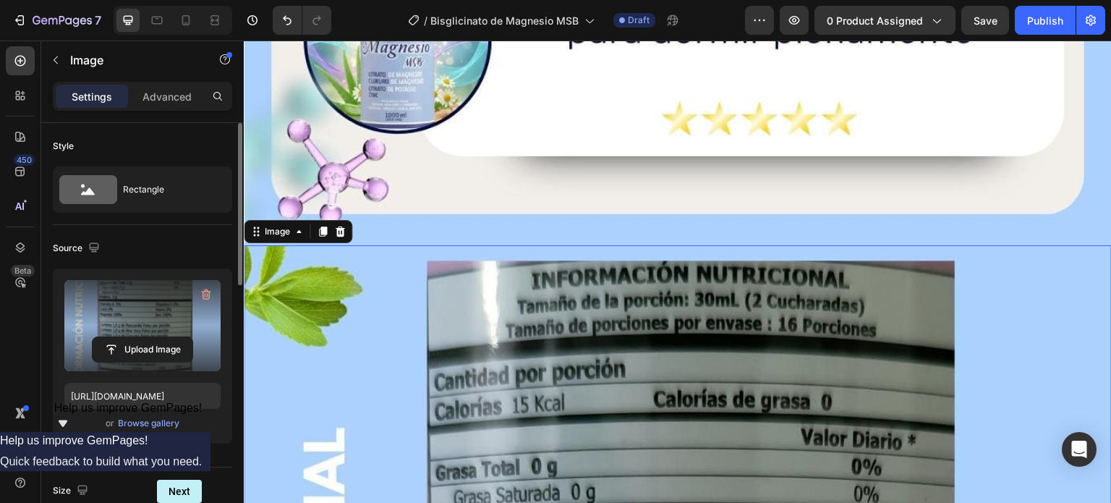
scroll to position [10897, 0]
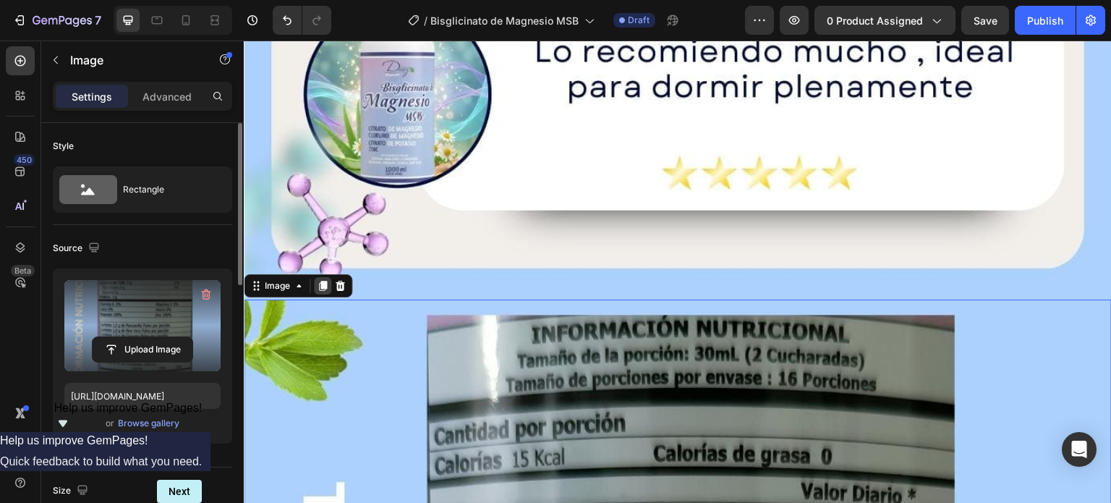
click at [323, 281] on icon at bounding box center [323, 286] width 8 height 10
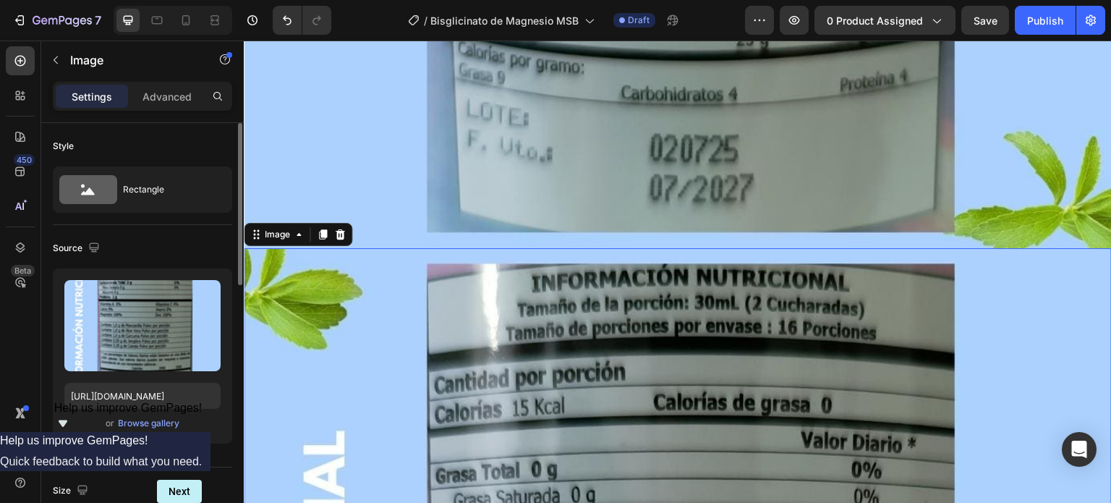
scroll to position [12144, 0]
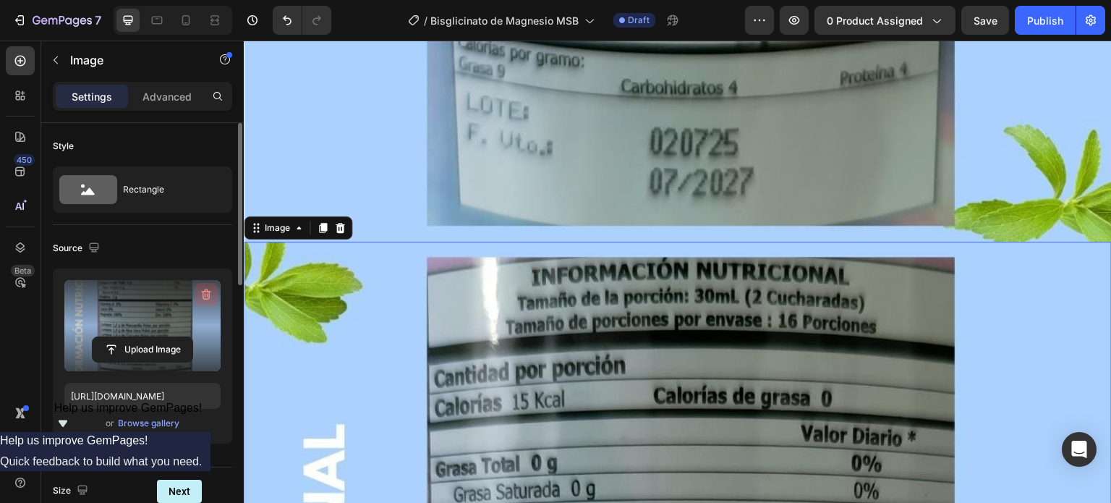
click at [202, 291] on icon "button" at bounding box center [206, 294] width 9 height 11
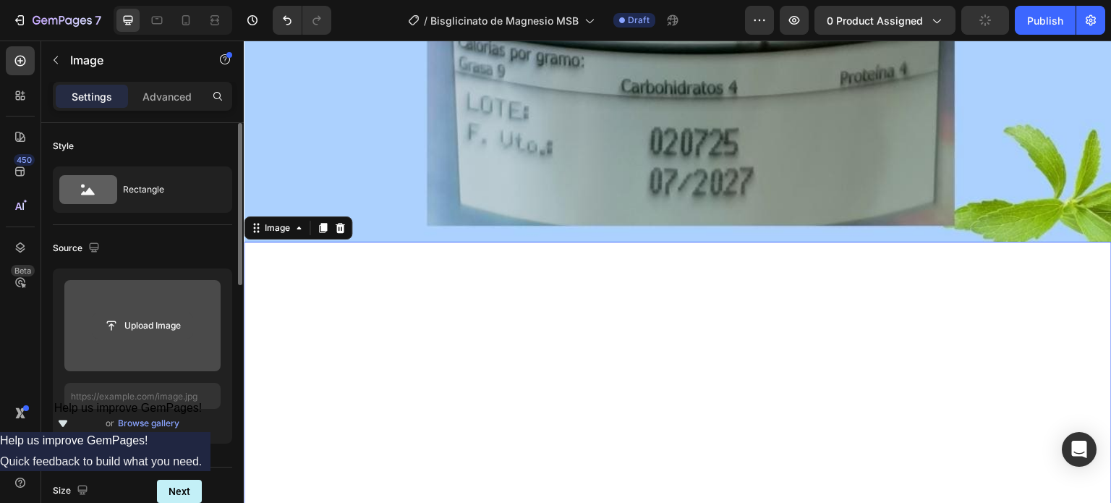
click at [159, 322] on input "file" at bounding box center [143, 325] width 100 height 25
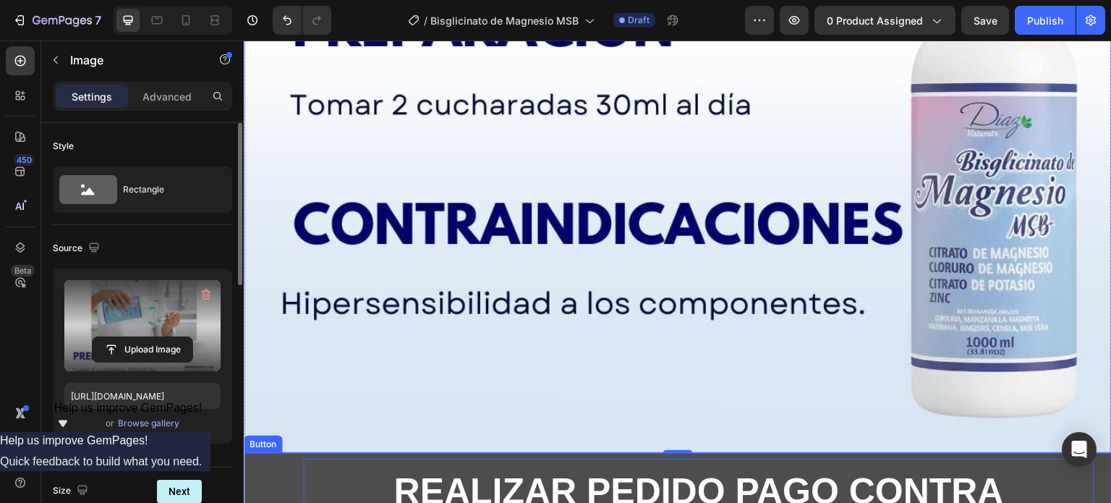
scroll to position [13278, 0]
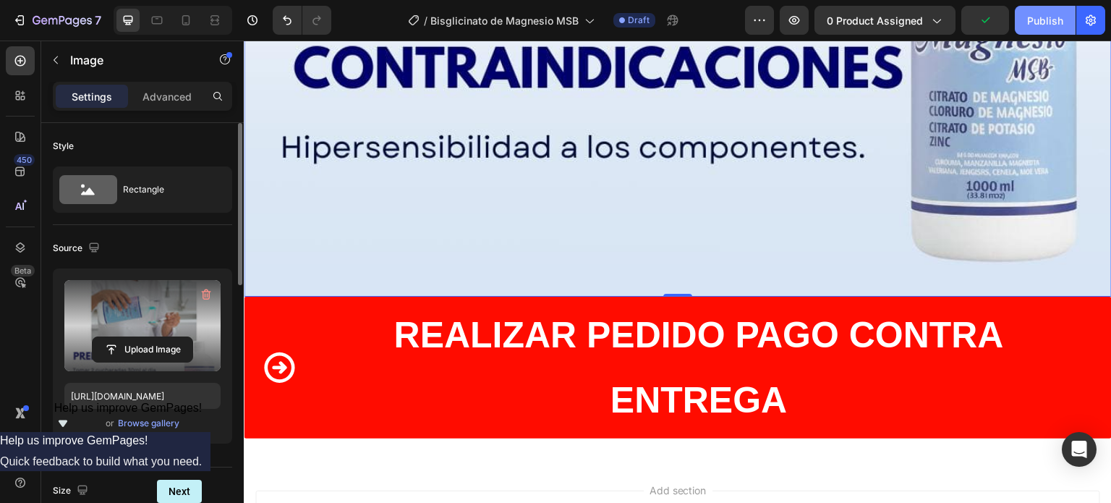
click at [1038, 17] on div "Publish" at bounding box center [1045, 20] width 36 height 15
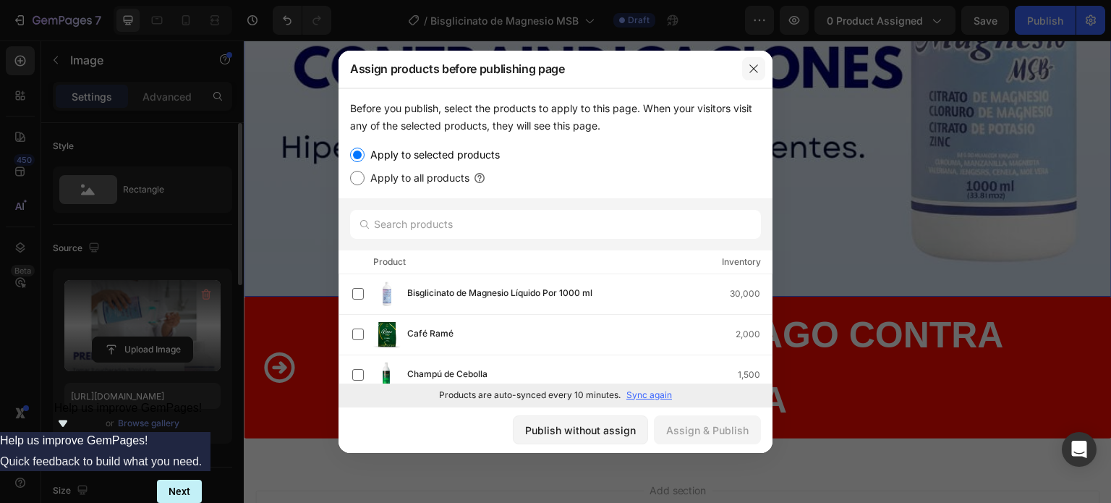
click at [754, 65] on icon "button" at bounding box center [754, 69] width 12 height 12
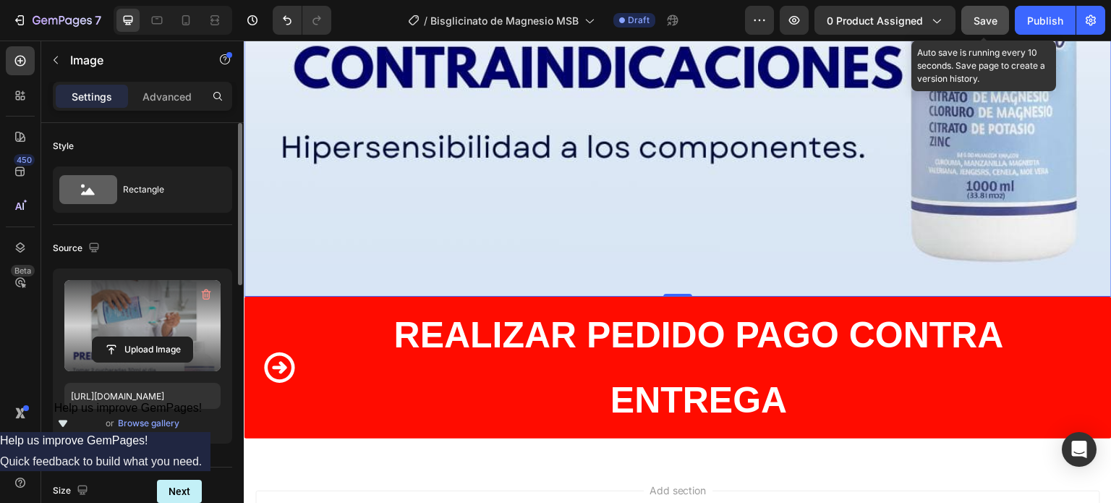
click at [983, 21] on span "Save" at bounding box center [985, 20] width 24 height 12
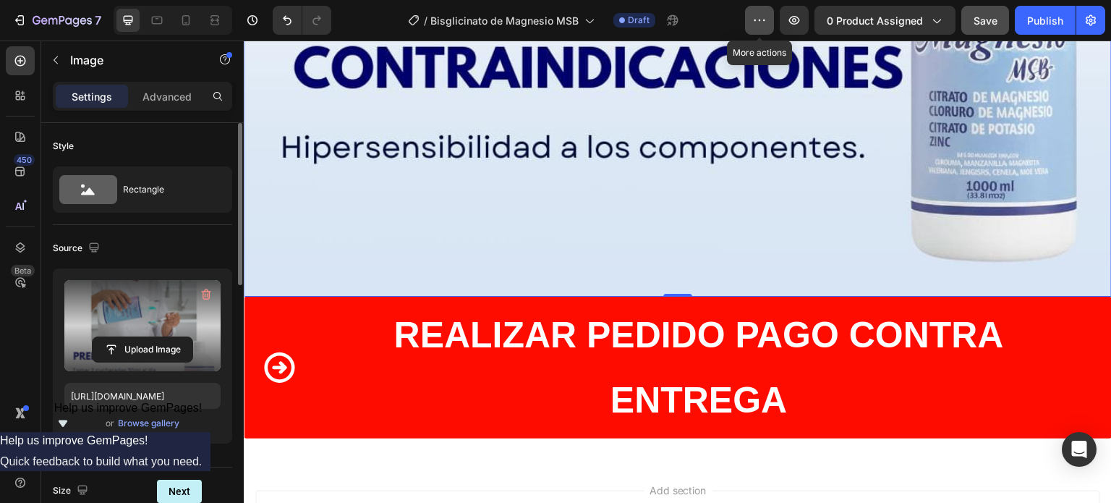
click at [761, 19] on icon "button" at bounding box center [759, 20] width 14 height 14
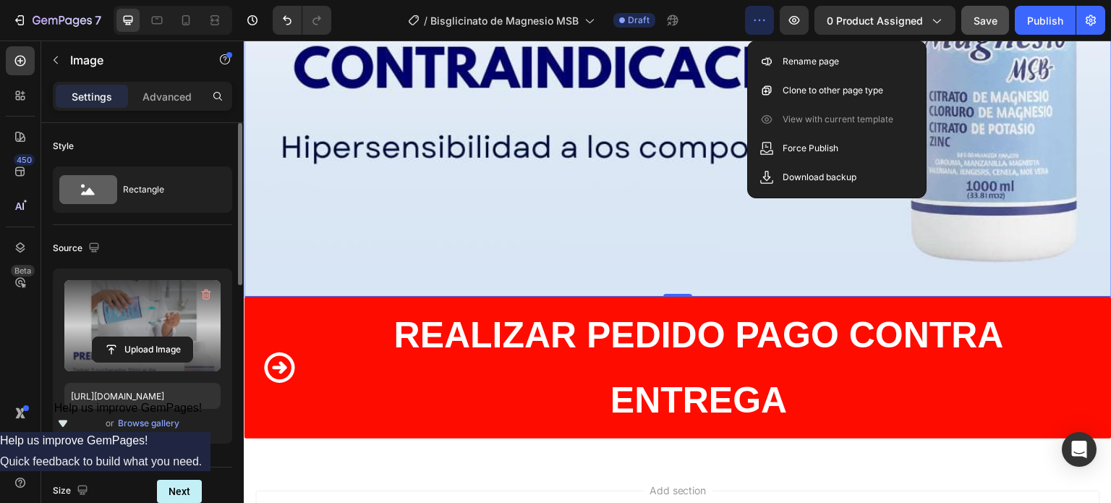
click at [922, 17] on span "0 product assigned" at bounding box center [874, 20] width 96 height 15
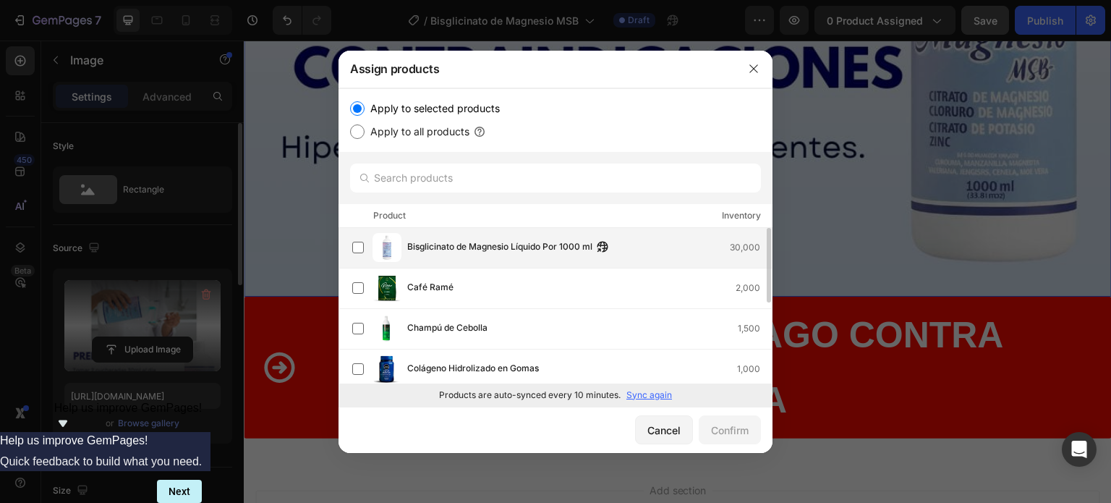
click at [430, 249] on span "Bisglicinato de Magnesio Líquido Por 1000 ml" at bounding box center [499, 247] width 185 height 16
click at [735, 428] on div "Confirm" at bounding box center [730, 429] width 38 height 15
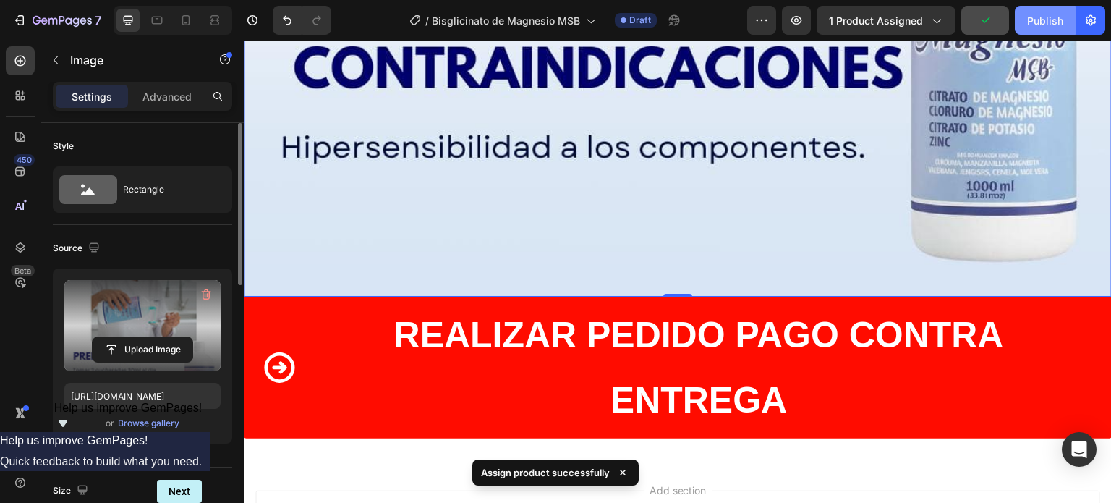
click at [1039, 17] on div "Publish" at bounding box center [1045, 20] width 36 height 15
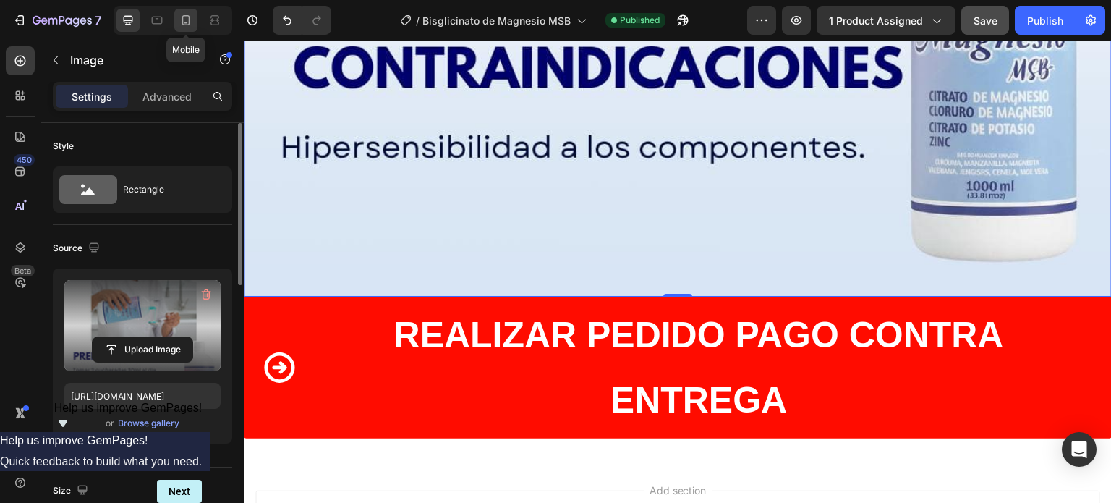
drag, startPoint x: 187, startPoint y: 20, endPoint x: 179, endPoint y: 24, distance: 8.7
click at [179, 24] on icon at bounding box center [186, 20] width 14 height 14
type input "[URL][DOMAIN_NAME]"
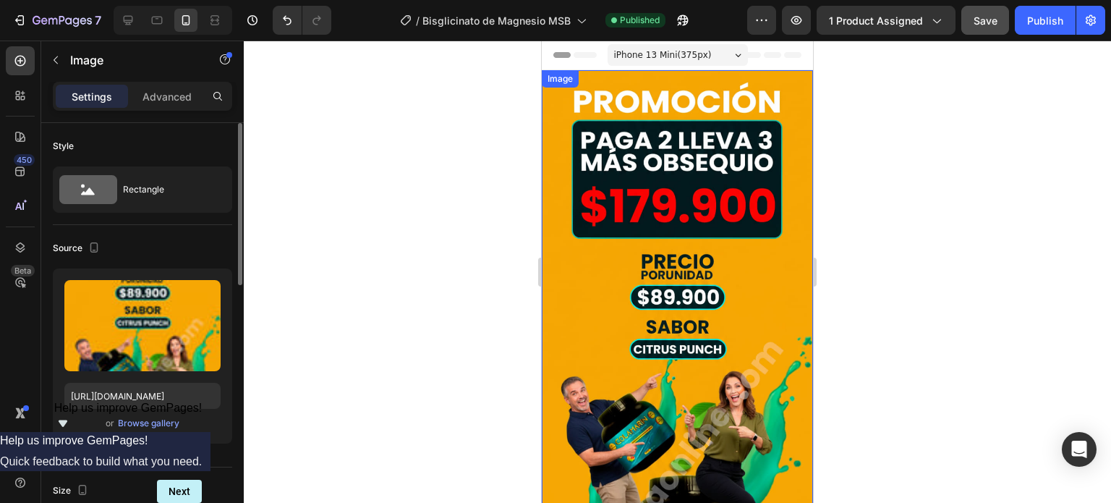
click at [639, 140] on img at bounding box center [677, 353] width 271 height 567
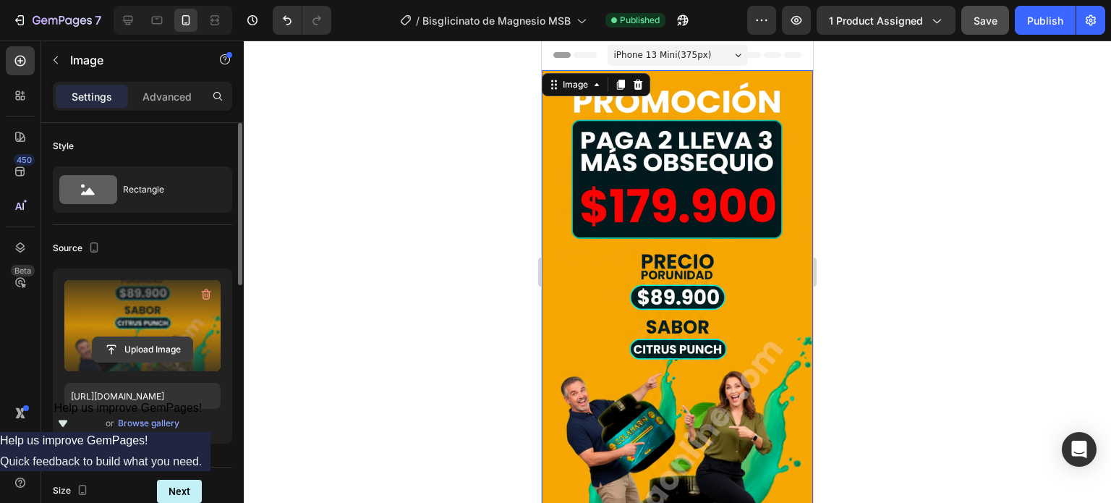
click at [150, 349] on input "file" at bounding box center [143, 349] width 100 height 25
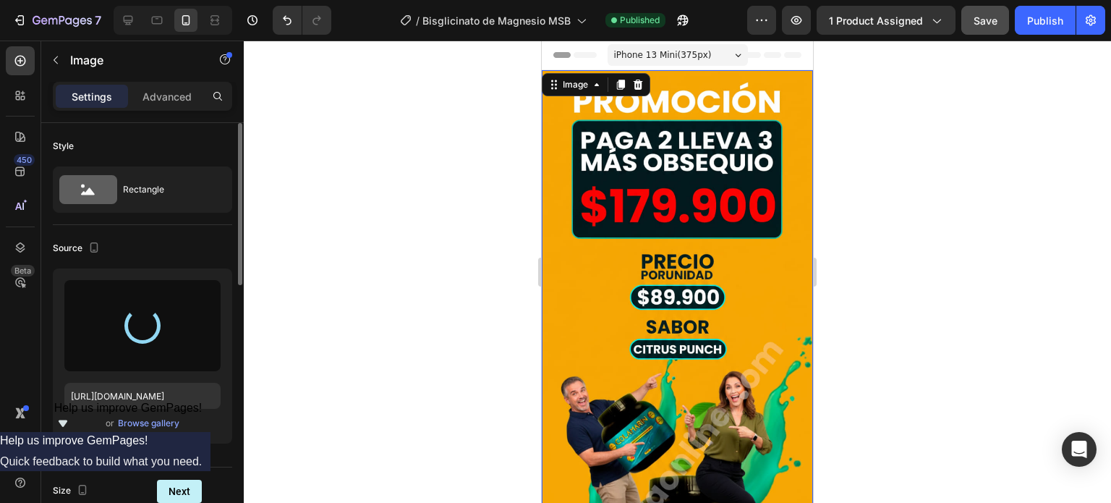
type input "[URL][DOMAIN_NAME]"
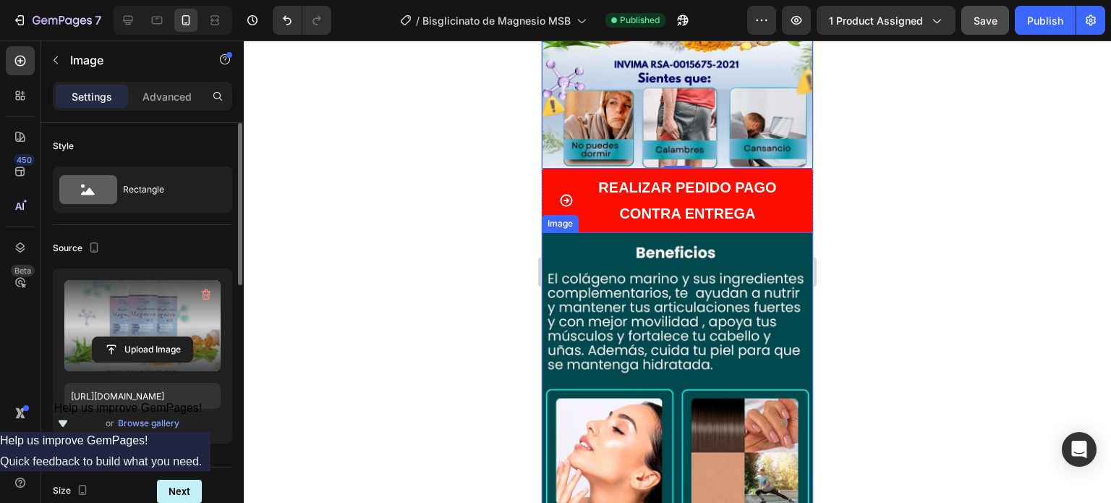
scroll to position [289, 0]
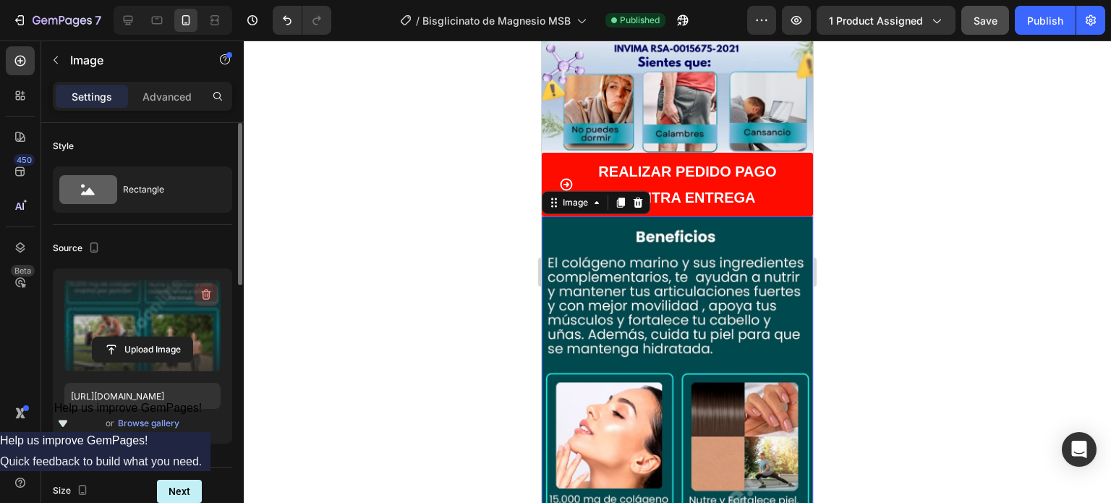
click at [208, 294] on icon "button" at bounding box center [207, 295] width 1 height 4
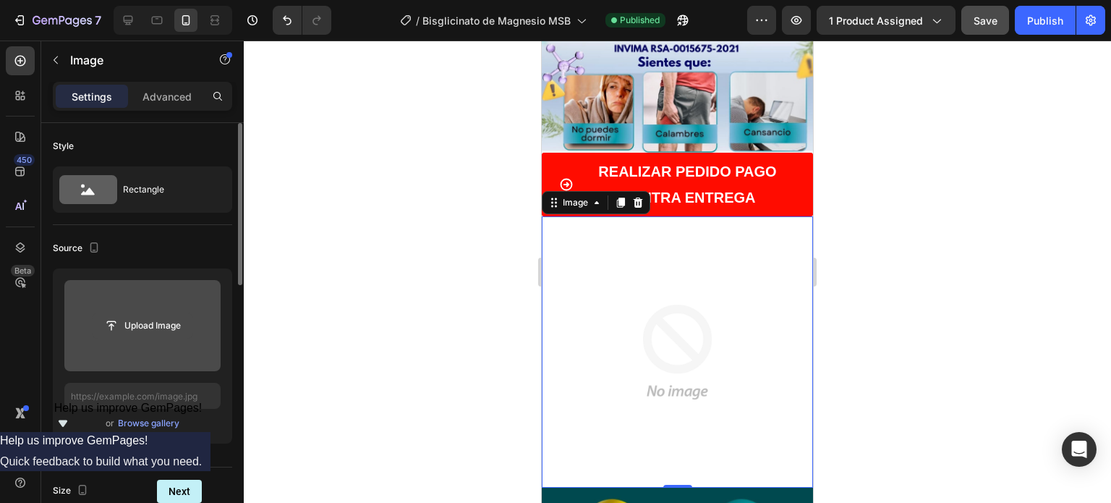
click at [158, 317] on input "file" at bounding box center [143, 325] width 100 height 25
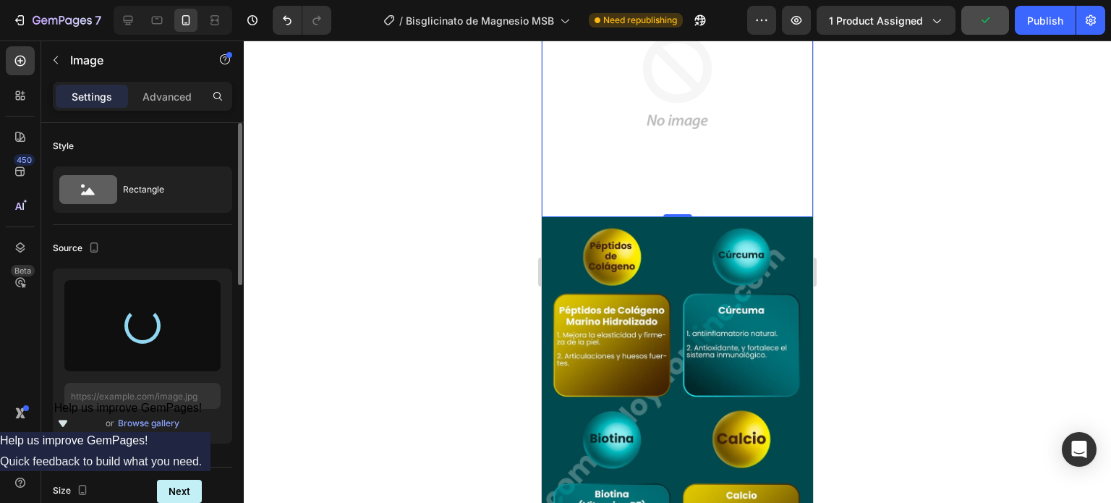
scroll to position [578, 0]
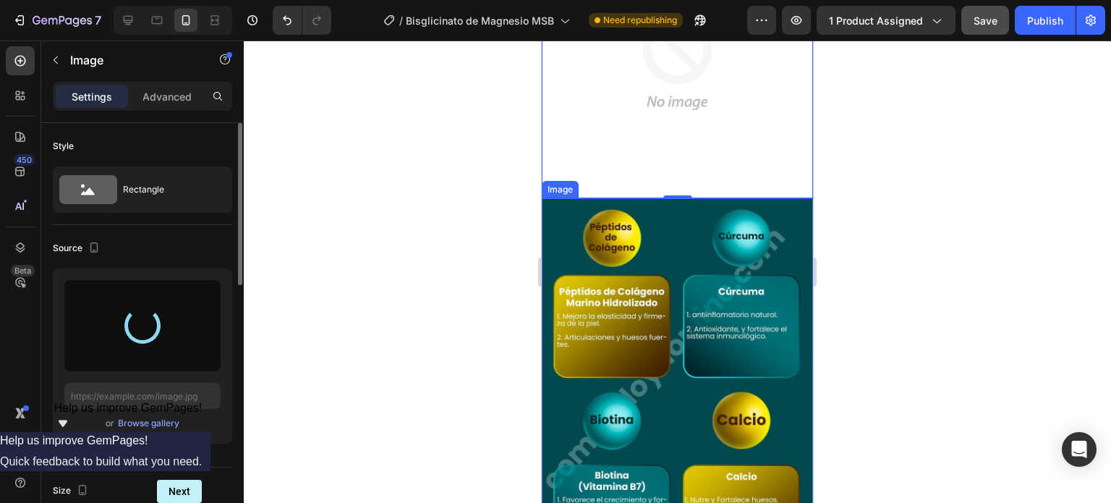
type input "[URL][DOMAIN_NAME]"
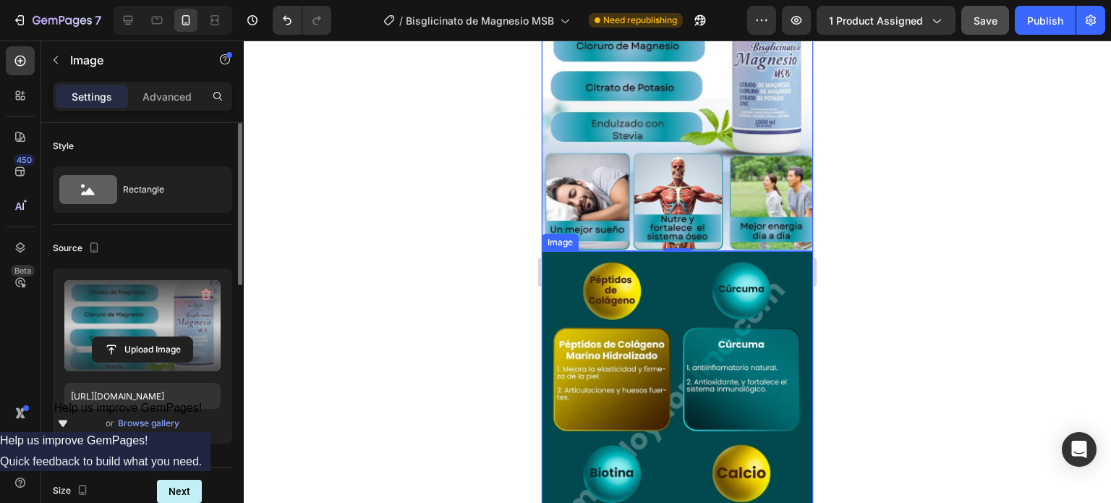
scroll to position [651, 0]
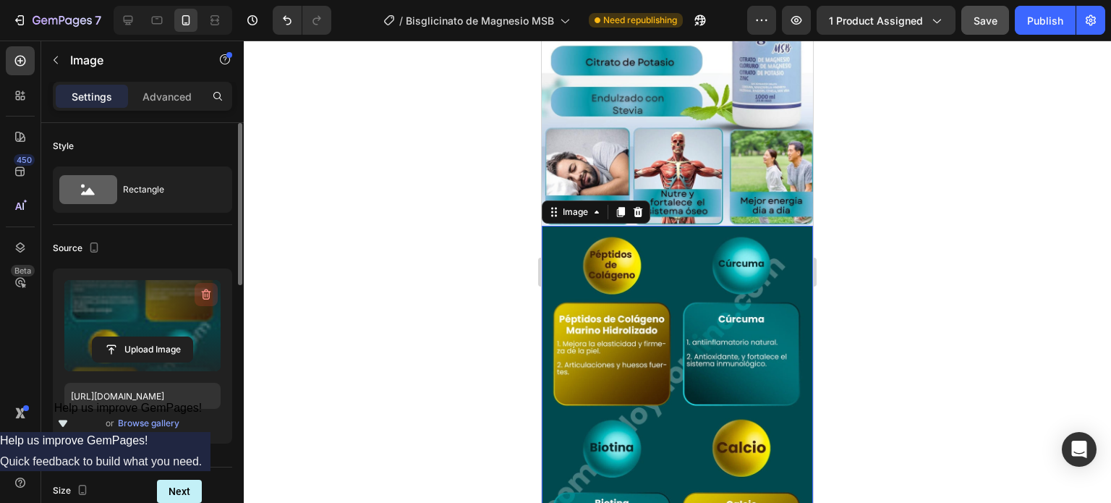
click at [205, 298] on icon "button" at bounding box center [206, 294] width 9 height 11
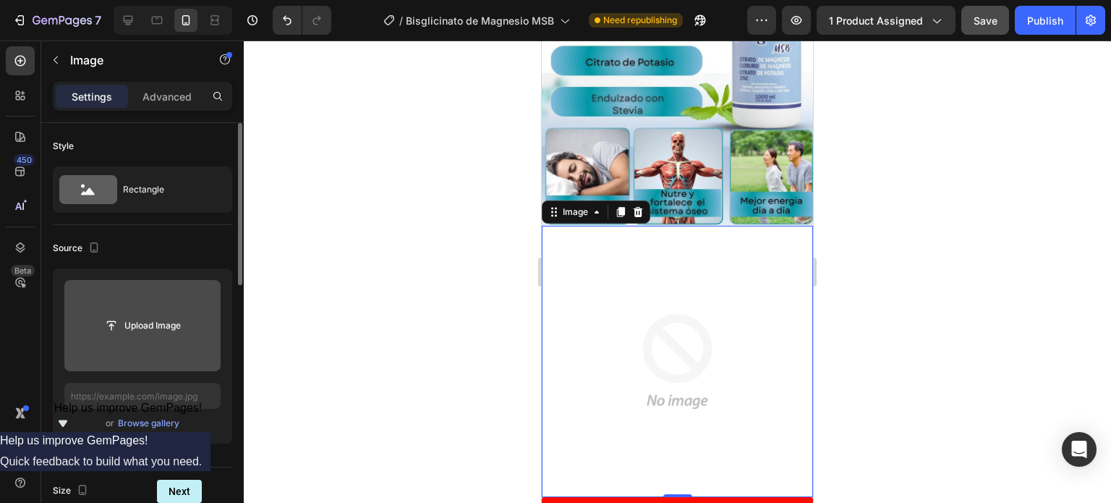
click at [156, 325] on input "file" at bounding box center [143, 325] width 100 height 25
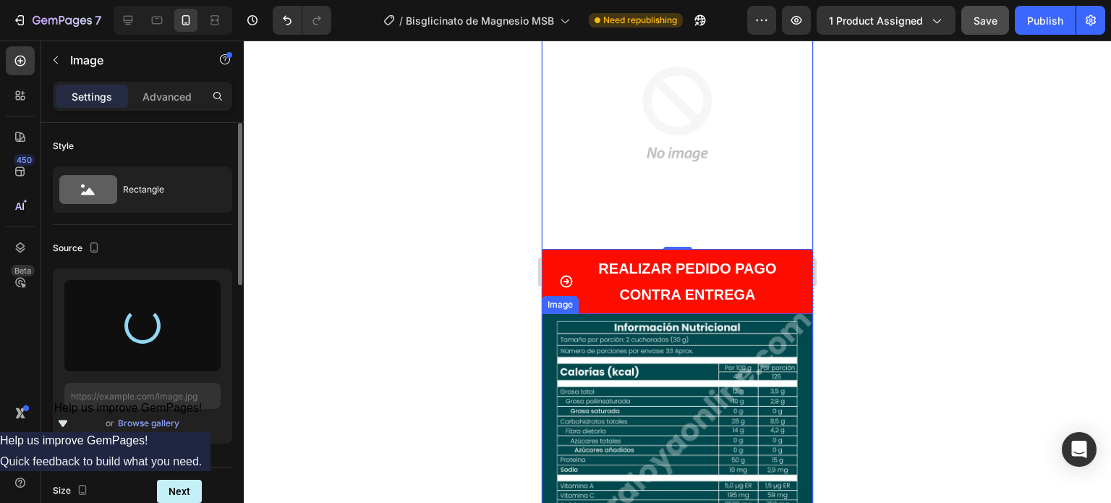
type input "[URL][DOMAIN_NAME]"
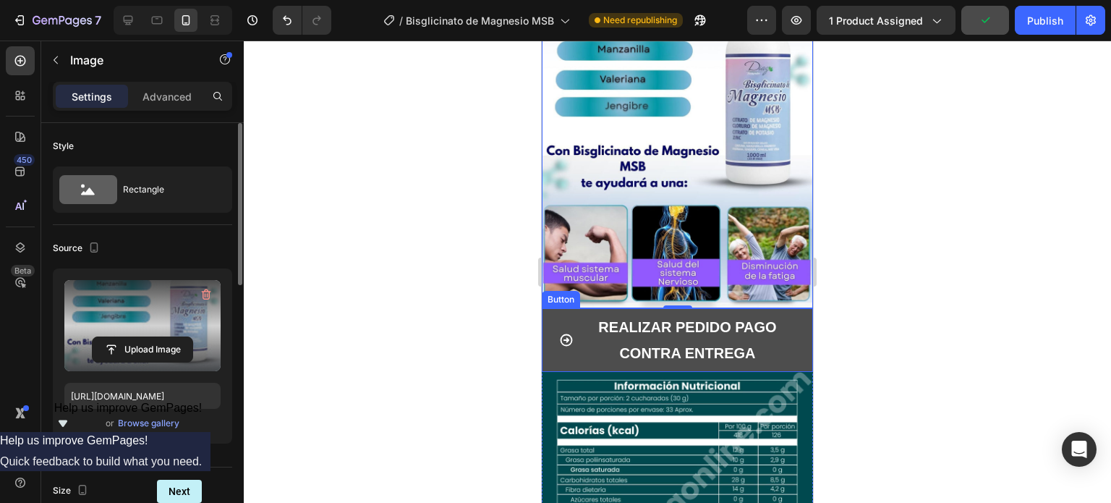
scroll to position [1012, 0]
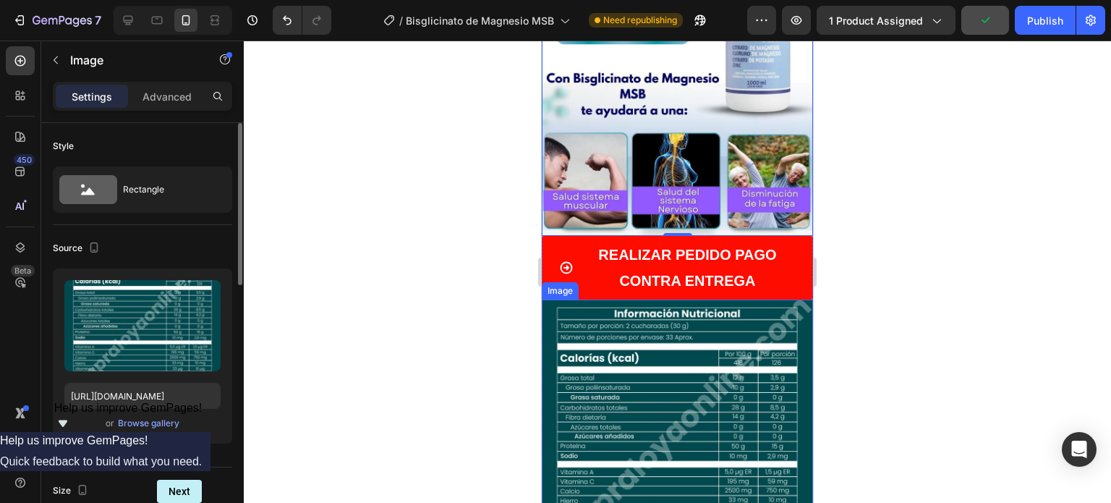
click at [650, 320] on img at bounding box center [677, 434] width 271 height 271
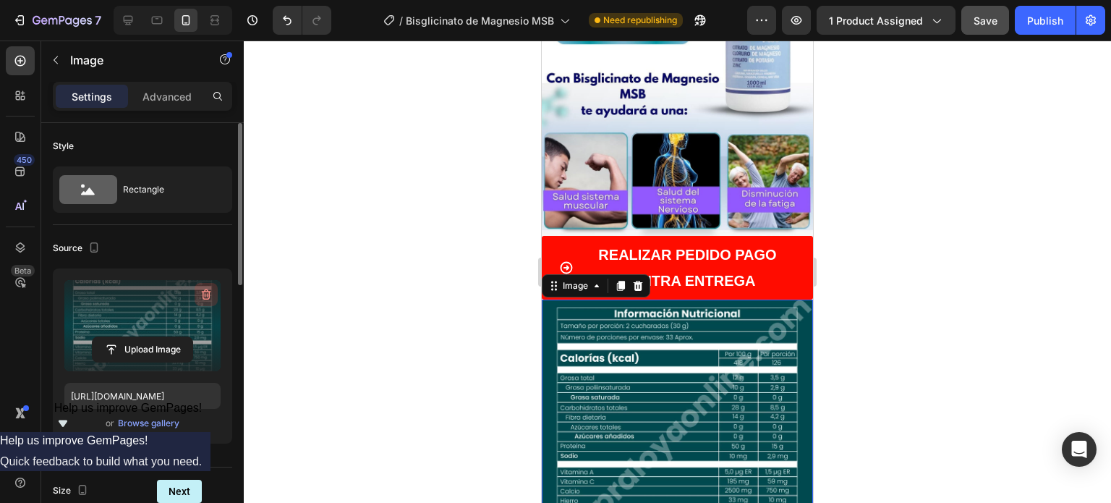
click at [205, 295] on icon "button" at bounding box center [205, 295] width 1 height 4
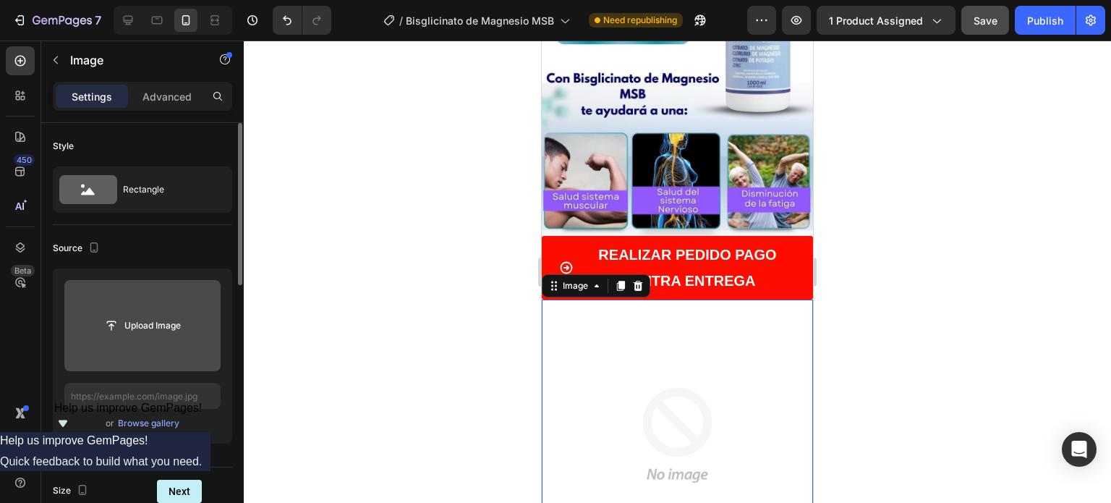
click at [139, 325] on input "file" at bounding box center [143, 325] width 100 height 25
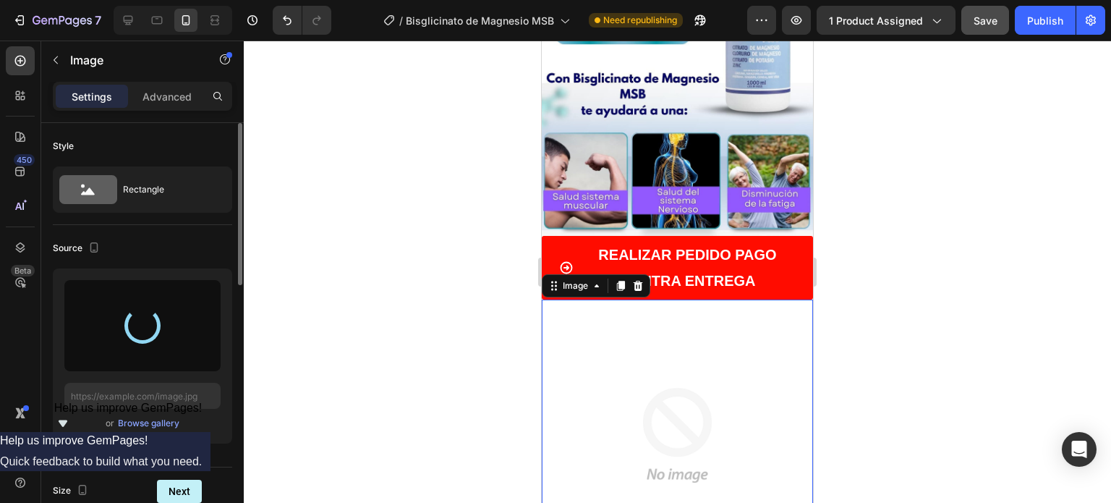
type input "[URL][DOMAIN_NAME]"
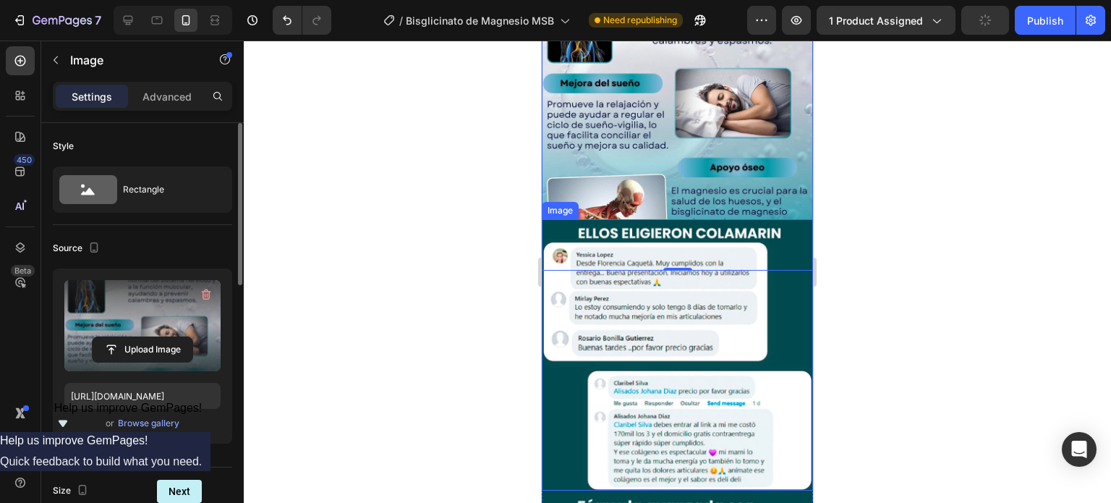
scroll to position [1518, 0]
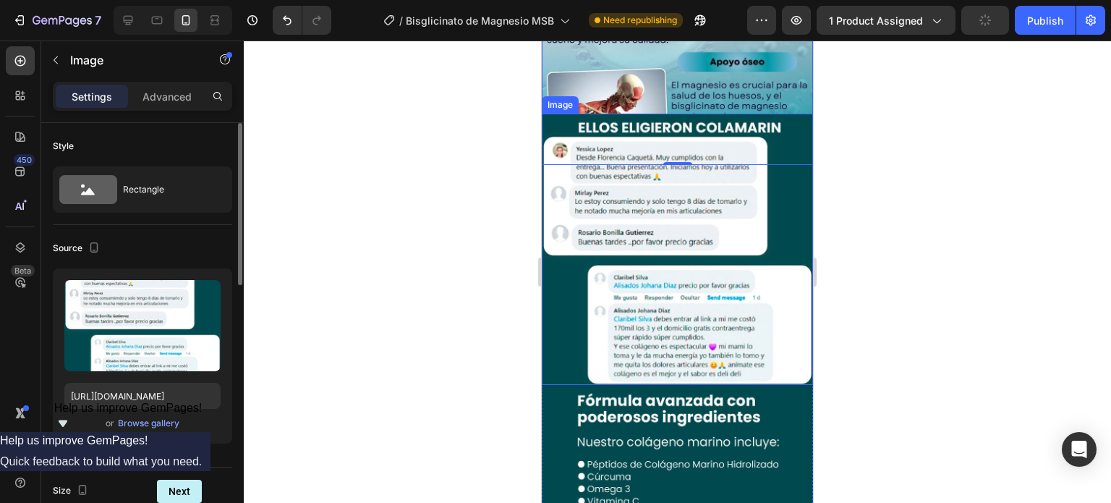
click at [656, 239] on img at bounding box center [677, 249] width 271 height 271
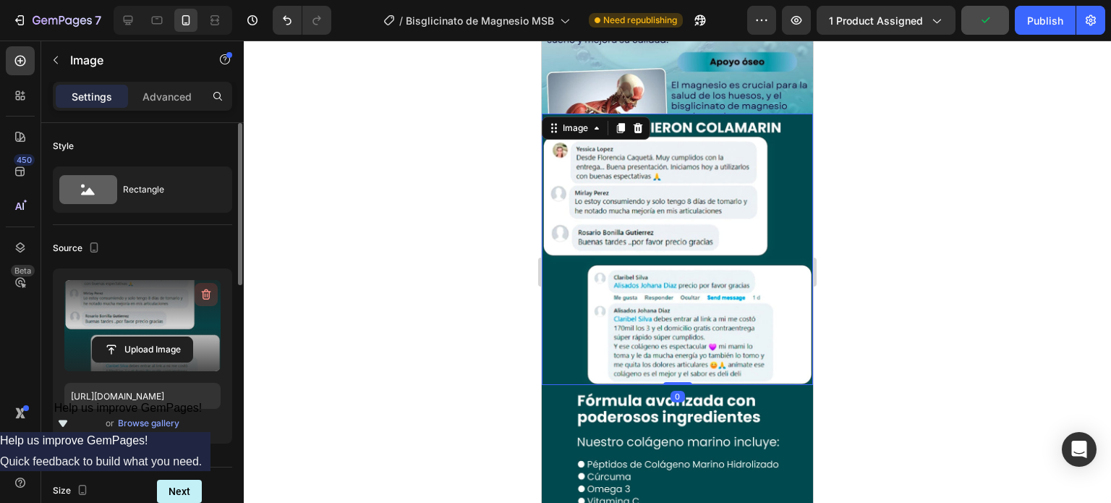
click at [208, 297] on icon "button" at bounding box center [206, 294] width 14 height 14
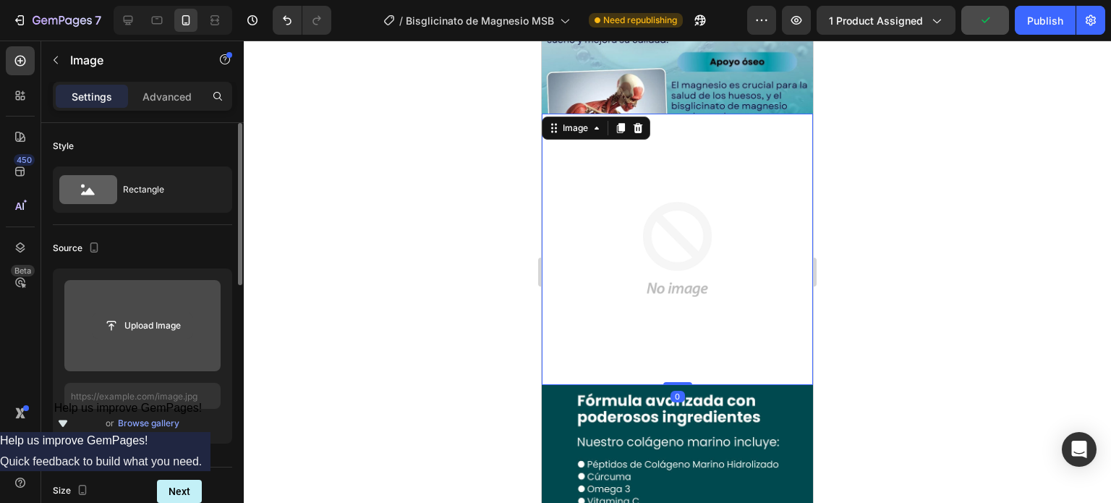
click at [139, 323] on input "file" at bounding box center [143, 325] width 100 height 25
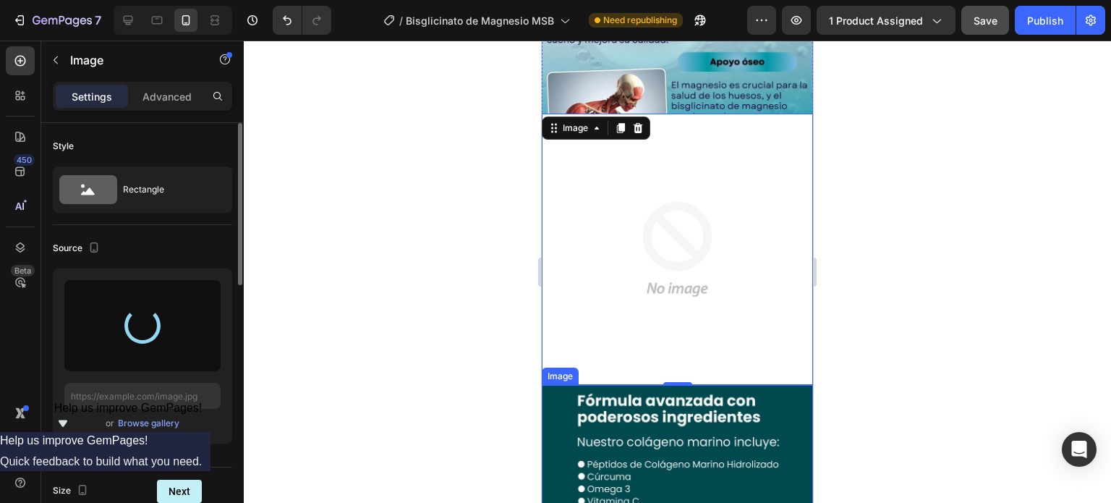
type input "[URL][DOMAIN_NAME]"
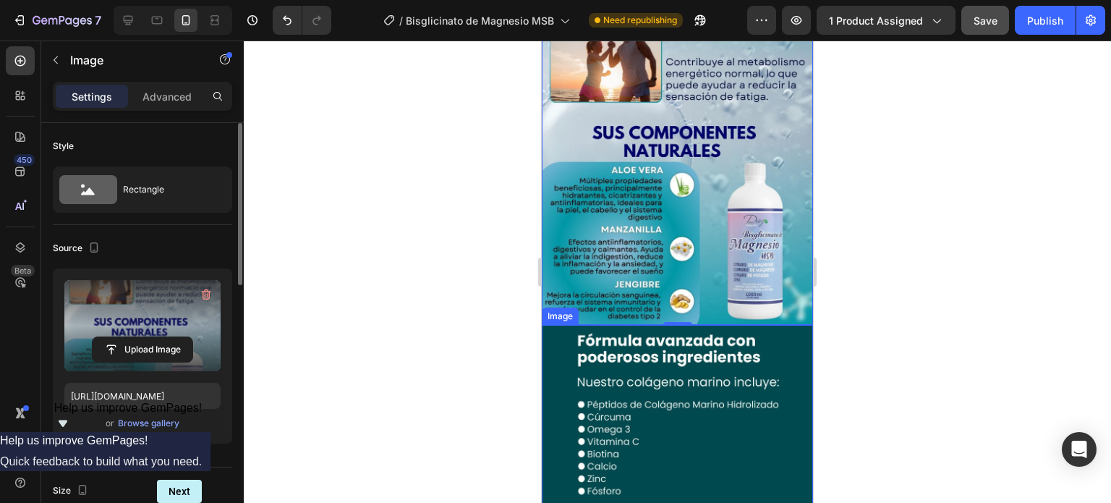
scroll to position [1735, 0]
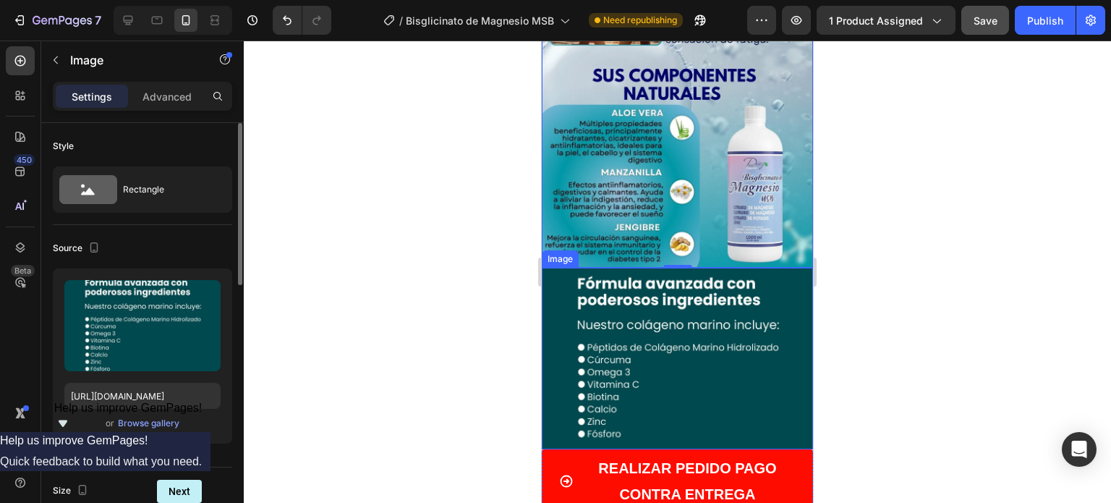
click at [640, 268] on img at bounding box center [677, 358] width 271 height 181
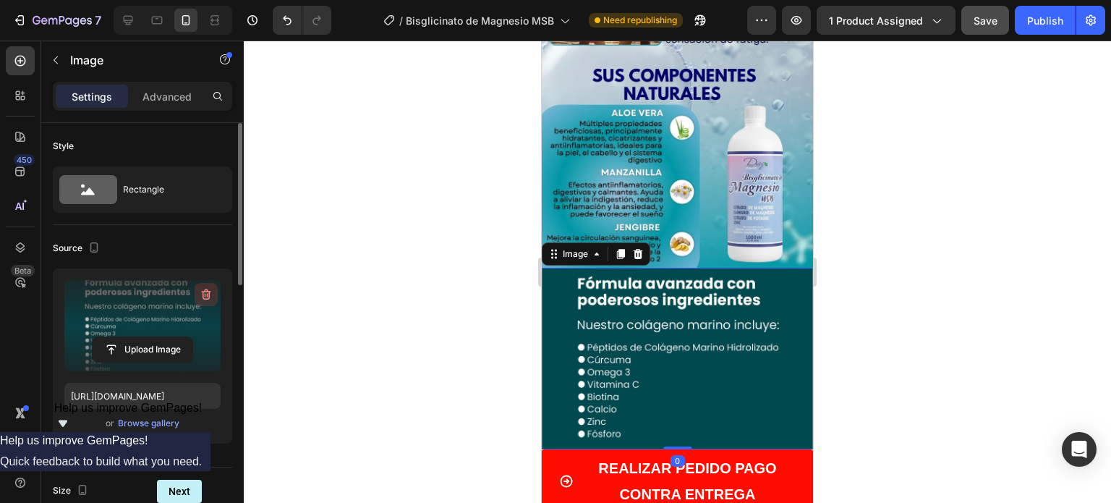
click at [203, 296] on icon "button" at bounding box center [206, 294] width 14 height 14
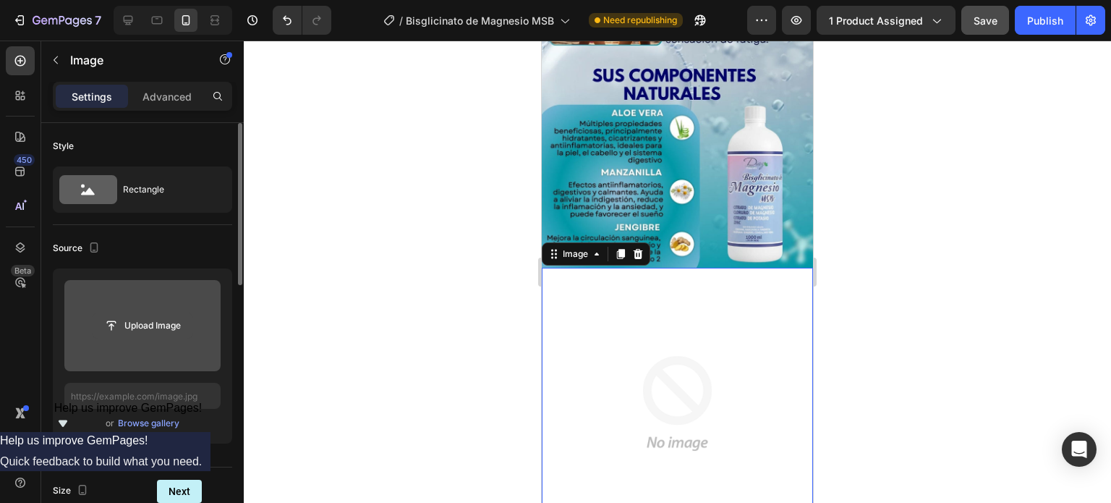
click at [142, 323] on input "file" at bounding box center [143, 325] width 100 height 25
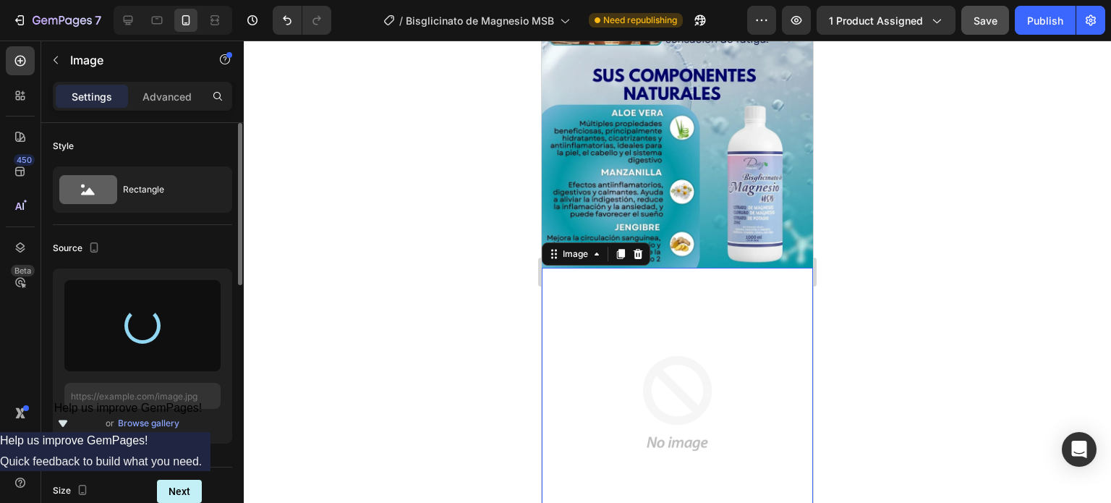
type input "[URL][DOMAIN_NAME]"
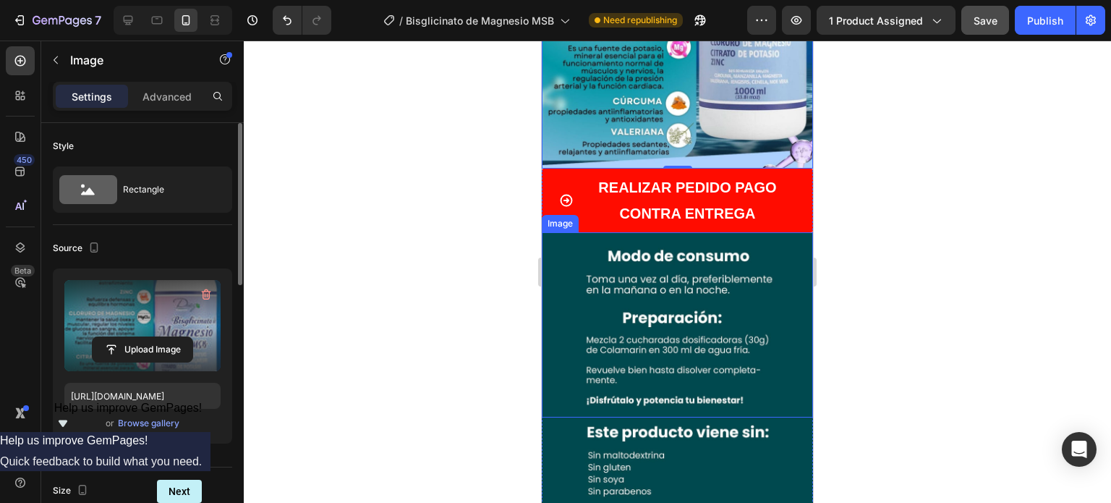
scroll to position [2241, 0]
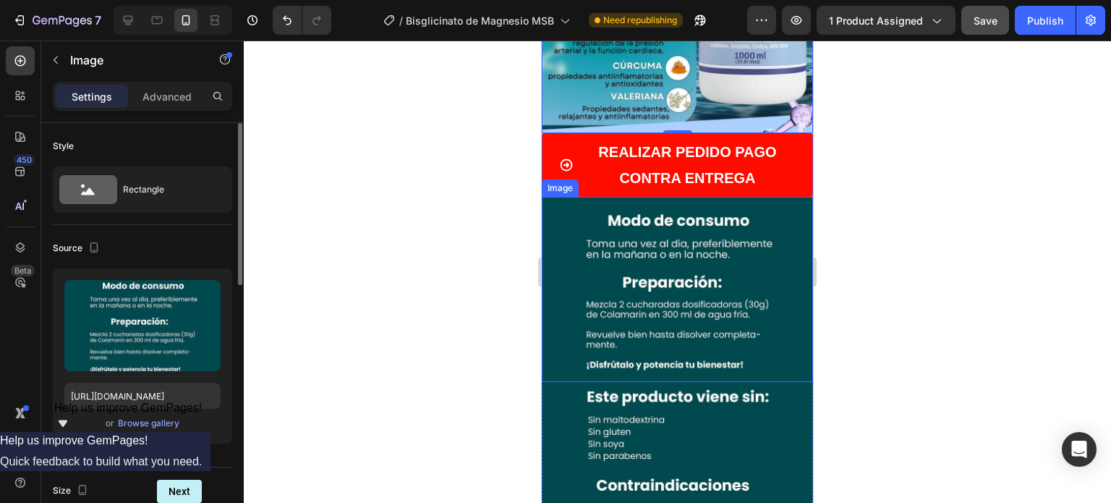
click at [644, 231] on img at bounding box center [677, 289] width 271 height 185
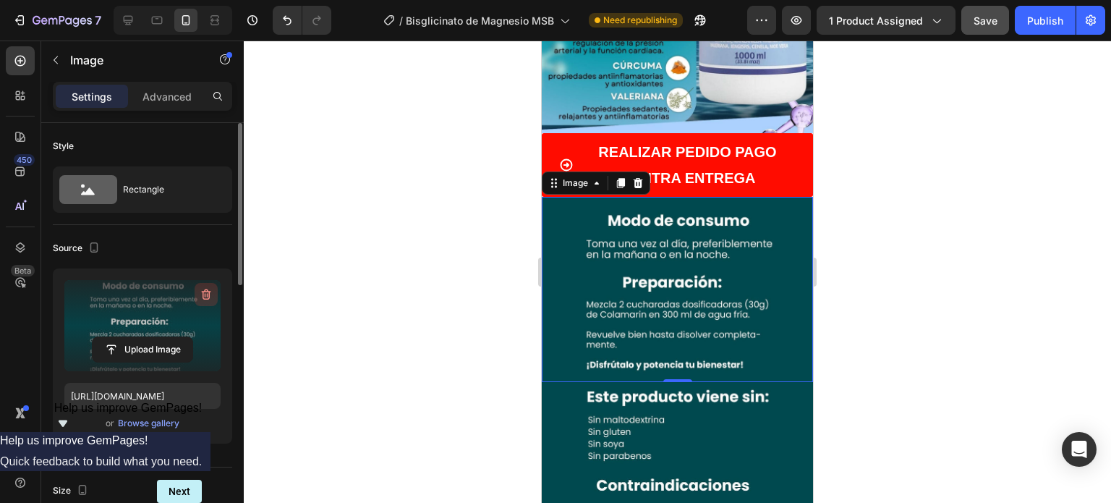
click at [203, 294] on icon "button" at bounding box center [206, 294] width 14 height 14
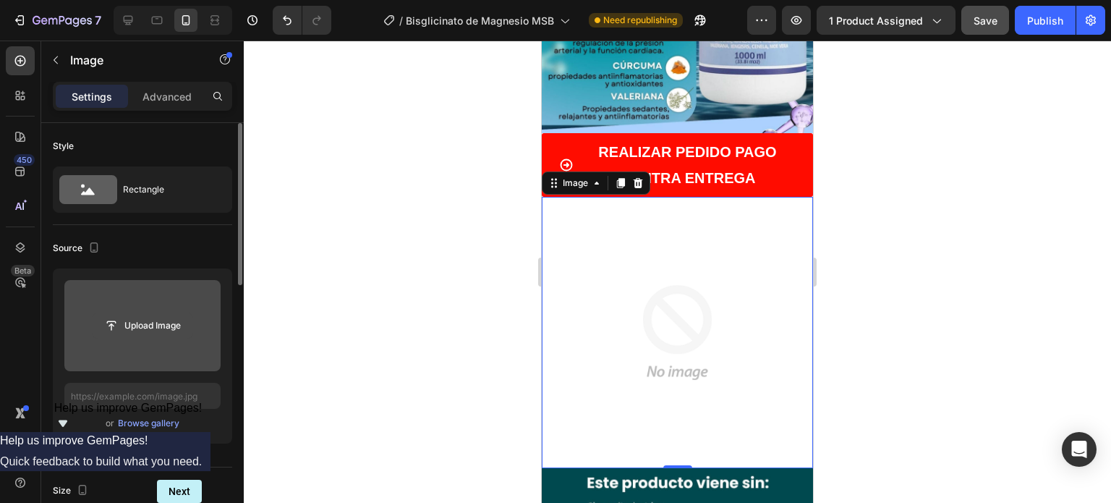
click at [164, 320] on input "file" at bounding box center [143, 325] width 100 height 25
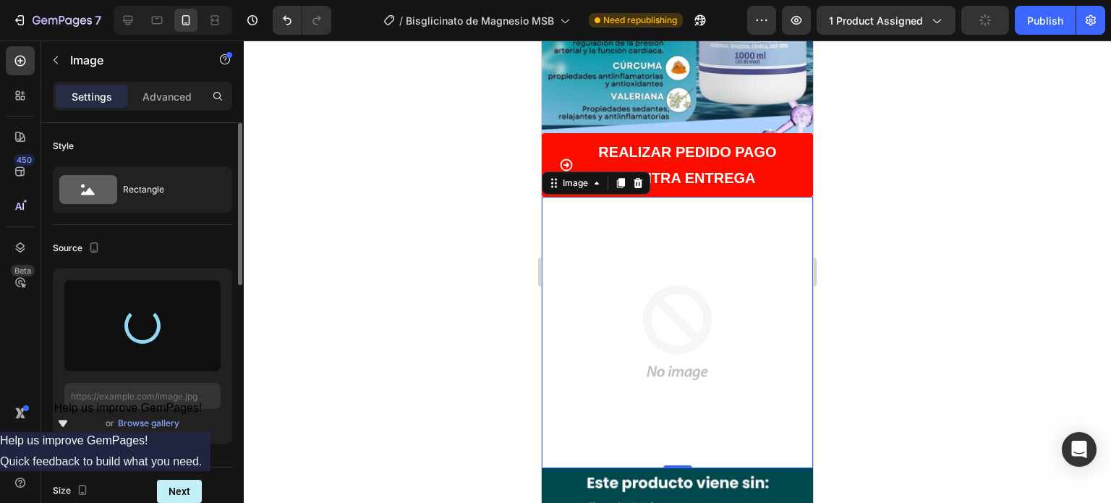
type input "[URL][DOMAIN_NAME]"
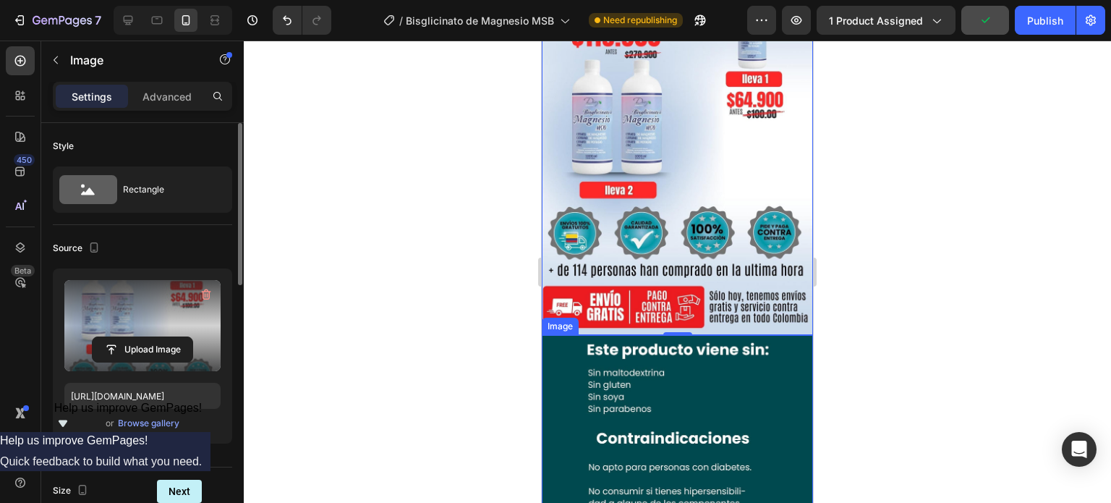
scroll to position [2531, 0]
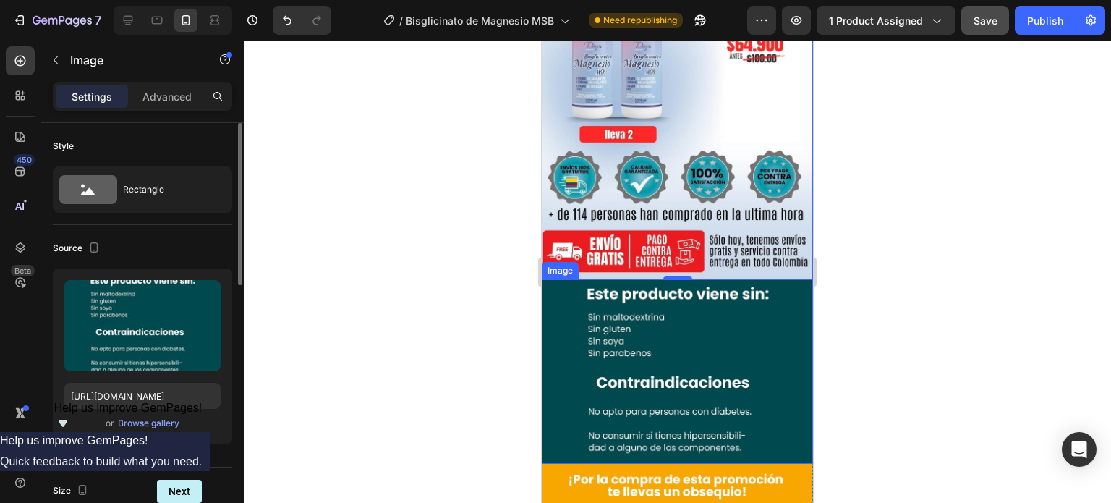
click at [654, 279] on img at bounding box center [677, 371] width 271 height 184
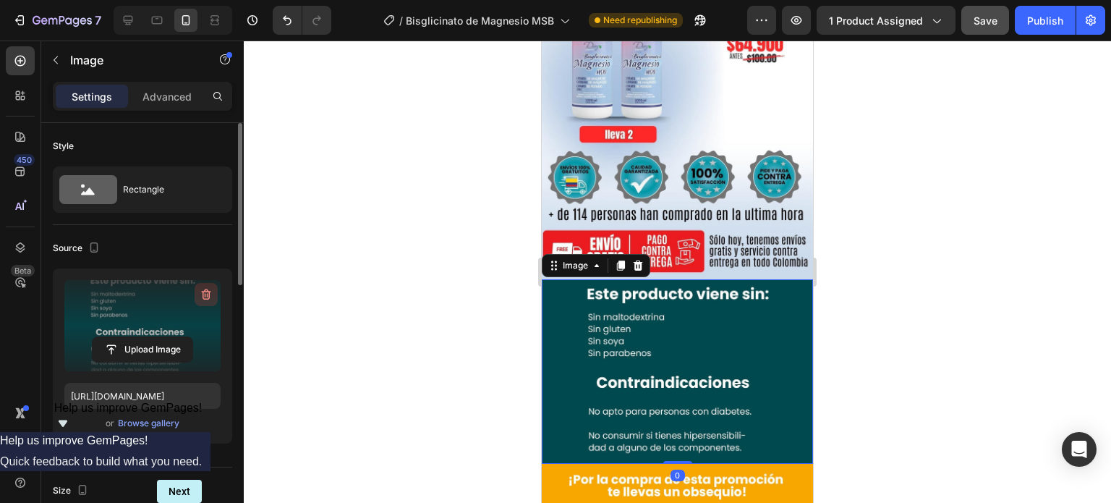
click at [207, 294] on icon "button" at bounding box center [207, 295] width 1 height 4
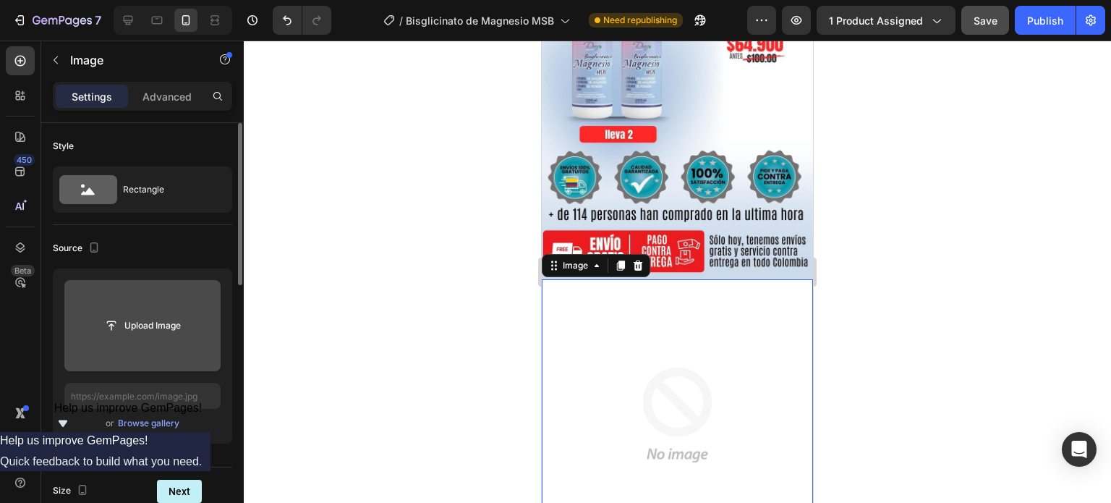
click at [166, 322] on input "file" at bounding box center [143, 325] width 100 height 25
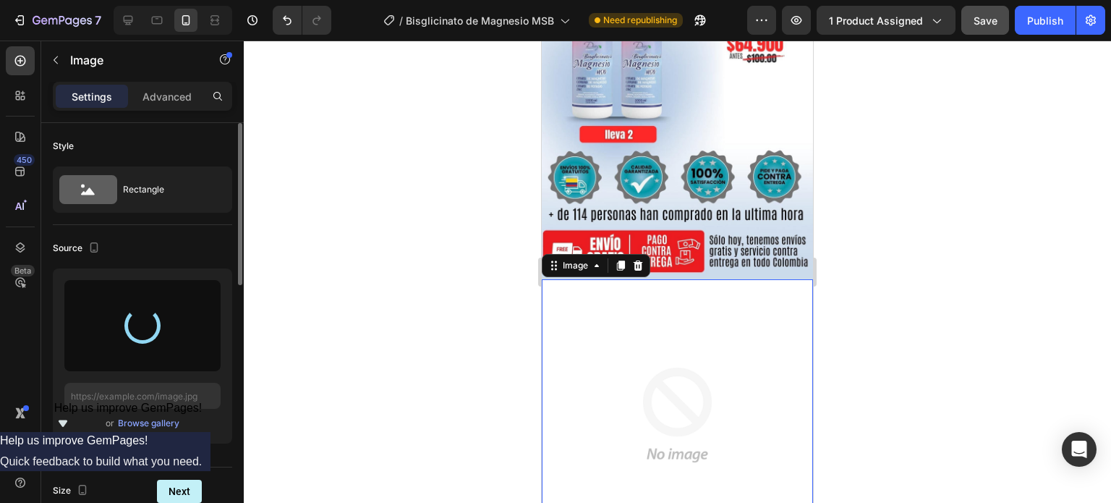
type input "[URL][DOMAIN_NAME]"
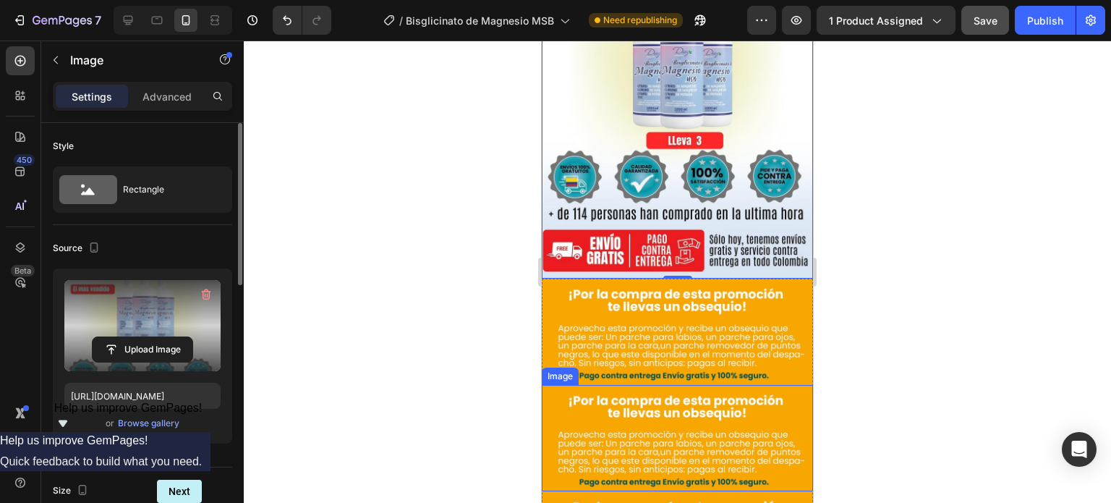
scroll to position [2892, 0]
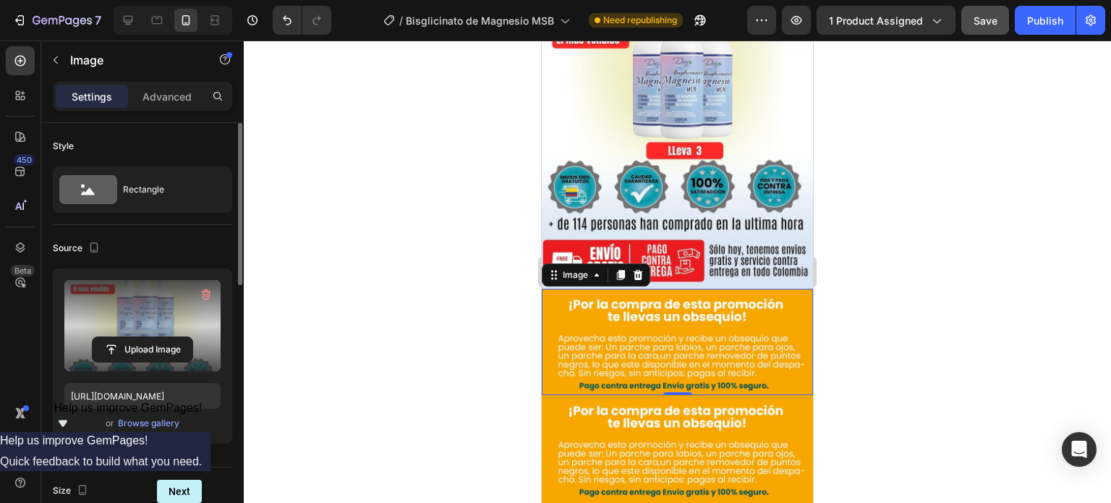
click at [614, 288] on img at bounding box center [677, 341] width 271 height 106
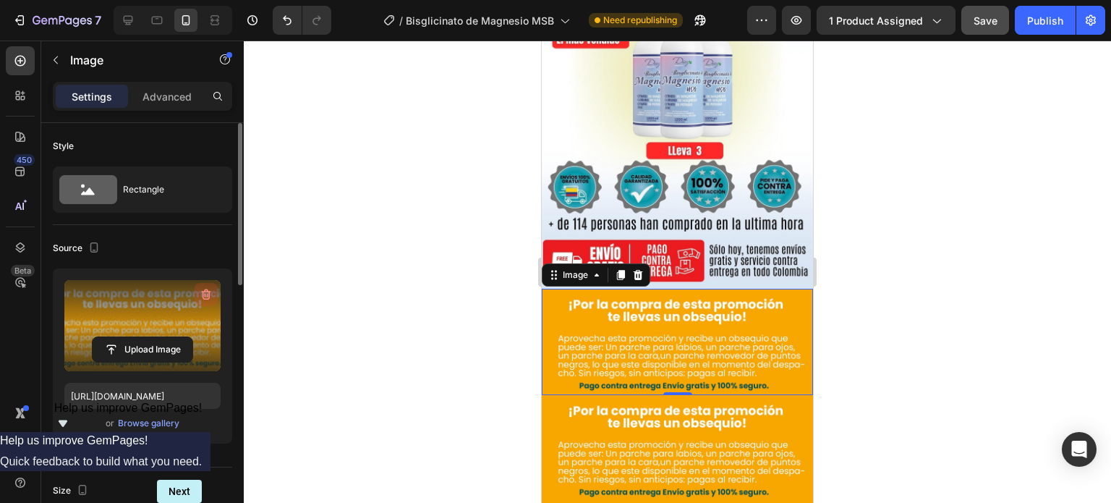
click at [206, 294] on icon "button" at bounding box center [206, 294] width 14 height 14
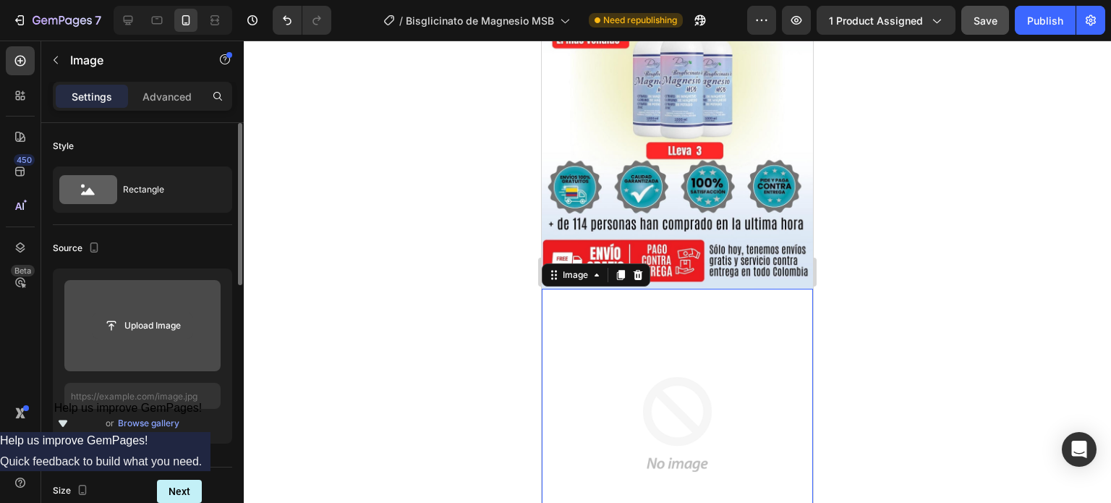
click at [159, 326] on input "file" at bounding box center [143, 325] width 100 height 25
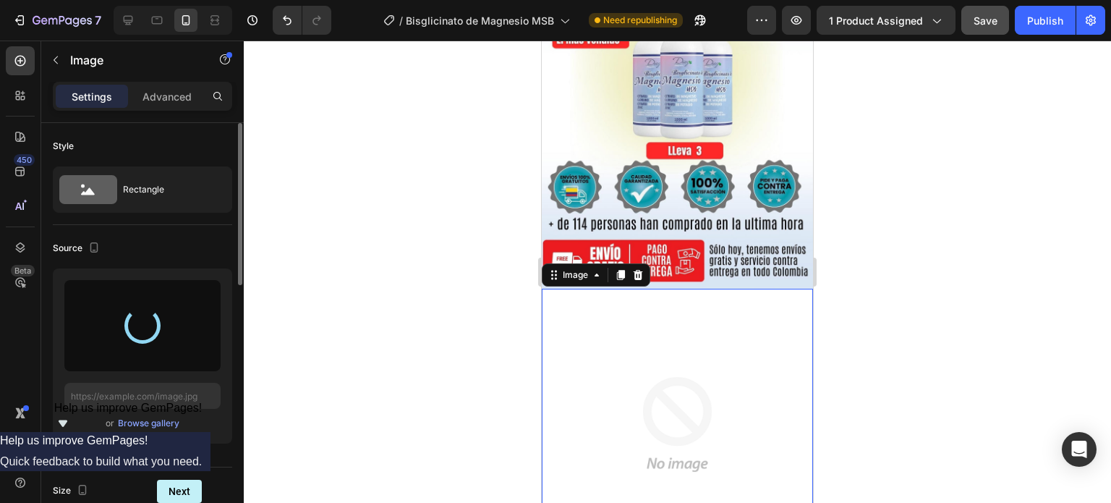
type input "[URL][DOMAIN_NAME]"
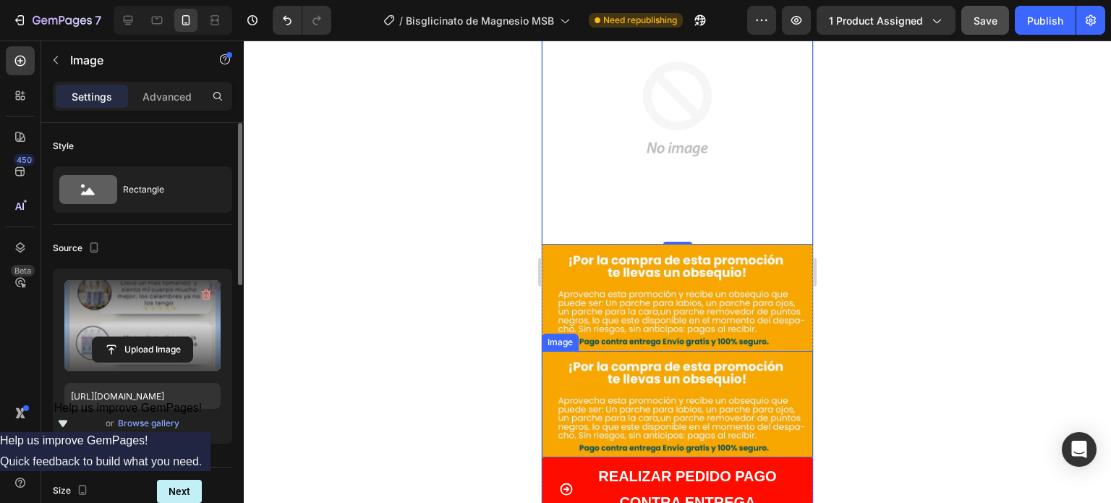
scroll to position [3326, 0]
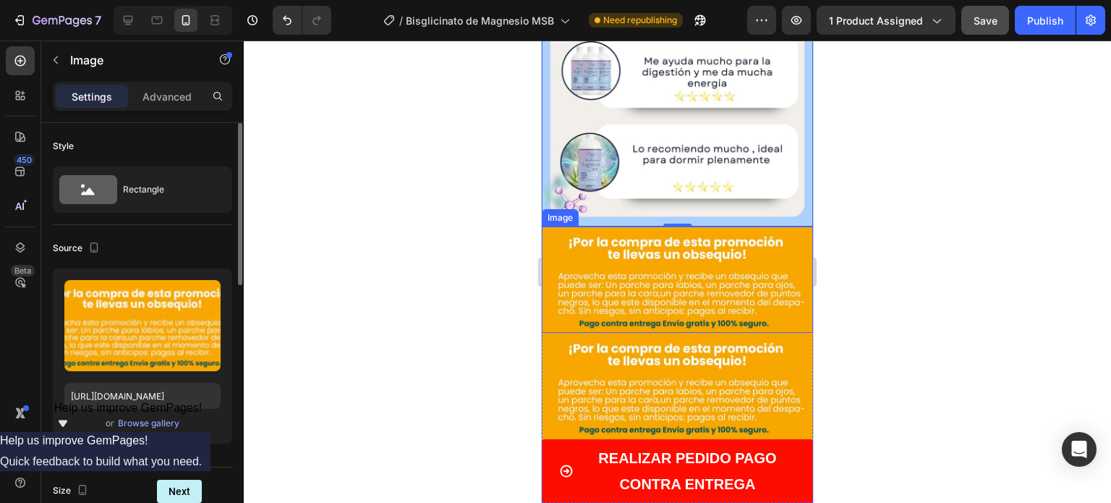
click at [642, 226] on img at bounding box center [677, 279] width 271 height 106
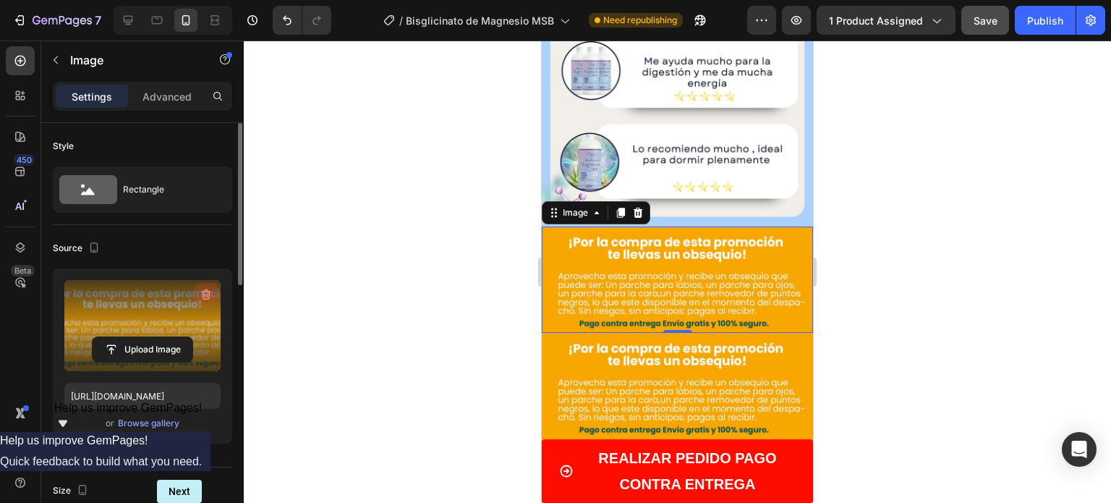
click at [206, 295] on icon "button" at bounding box center [206, 294] width 14 height 14
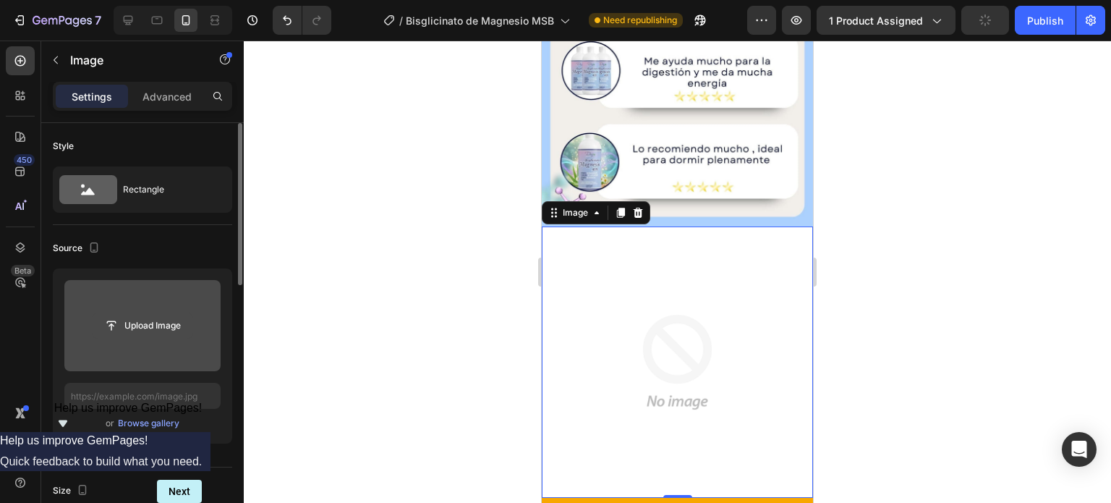
click at [160, 323] on input "file" at bounding box center [143, 325] width 100 height 25
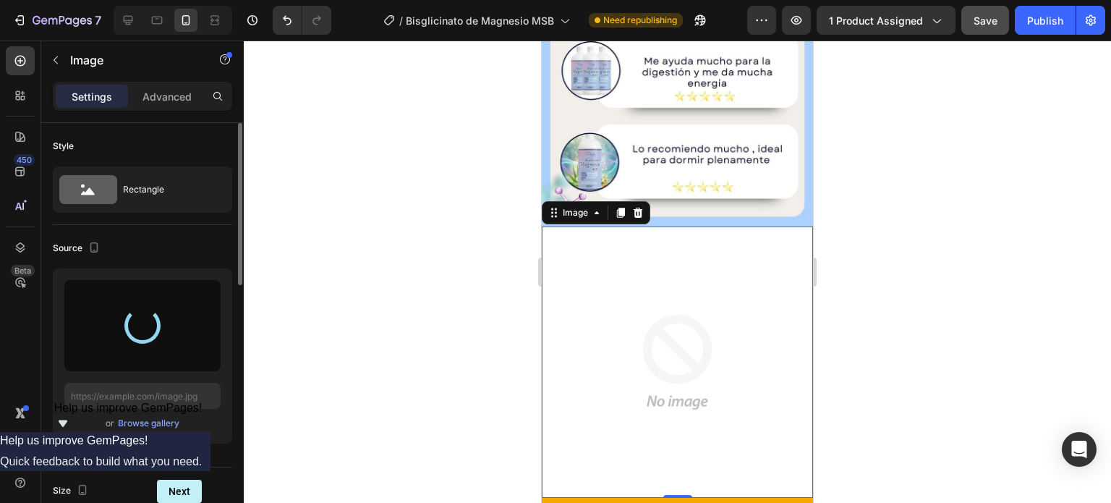
type input "[URL][DOMAIN_NAME]"
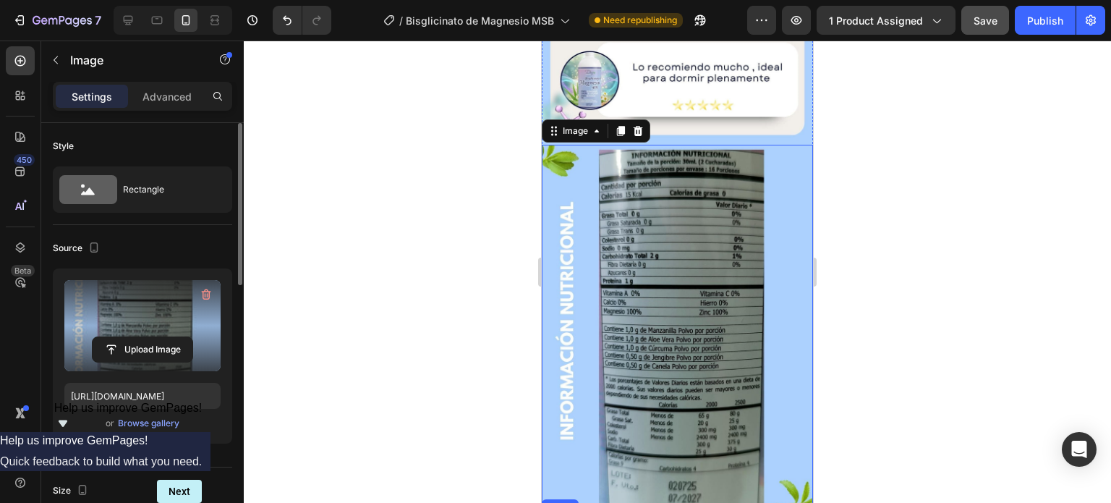
scroll to position [3471, 0]
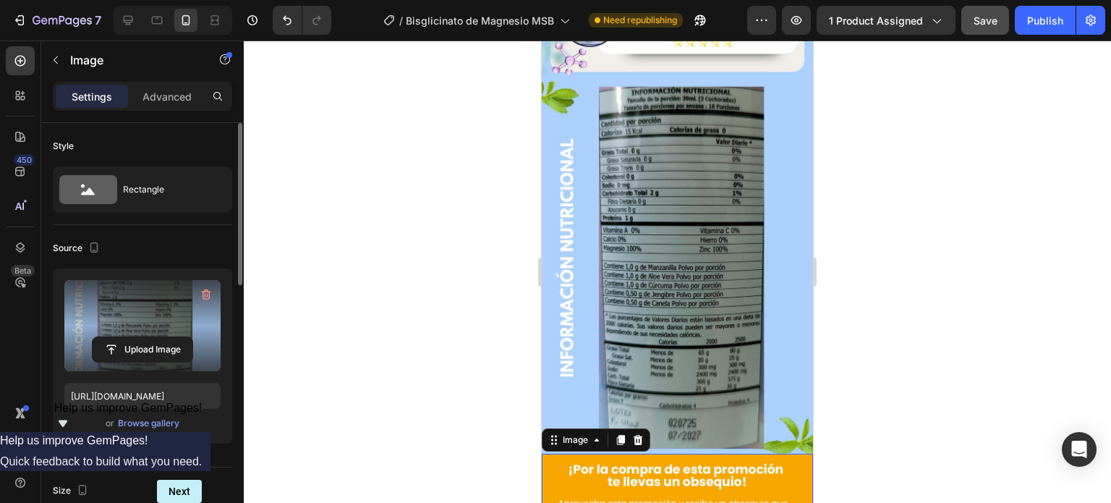
click at [664, 453] on img at bounding box center [677, 506] width 271 height 106
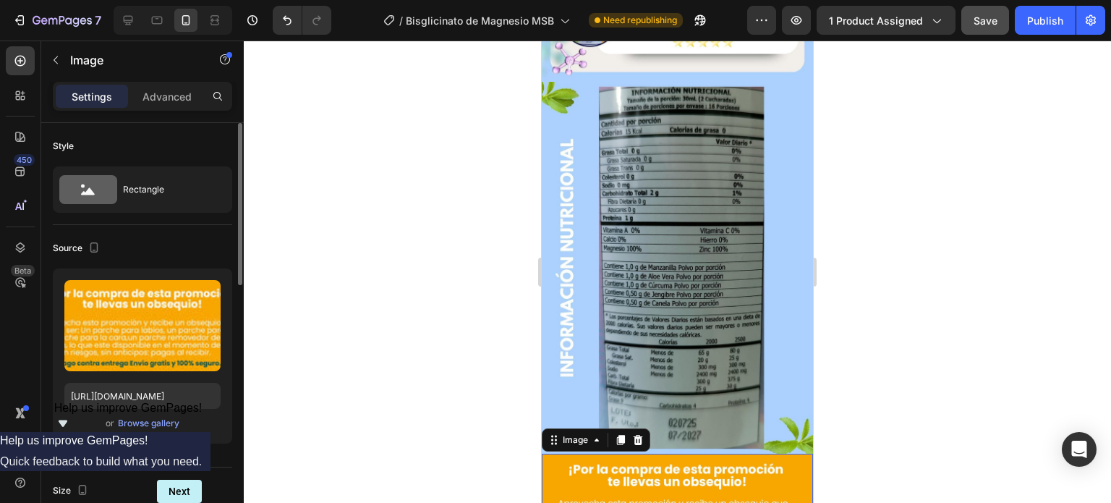
click at [637, 435] on icon at bounding box center [637, 440] width 9 height 10
click at [628, 453] on img at bounding box center [677, 506] width 271 height 106
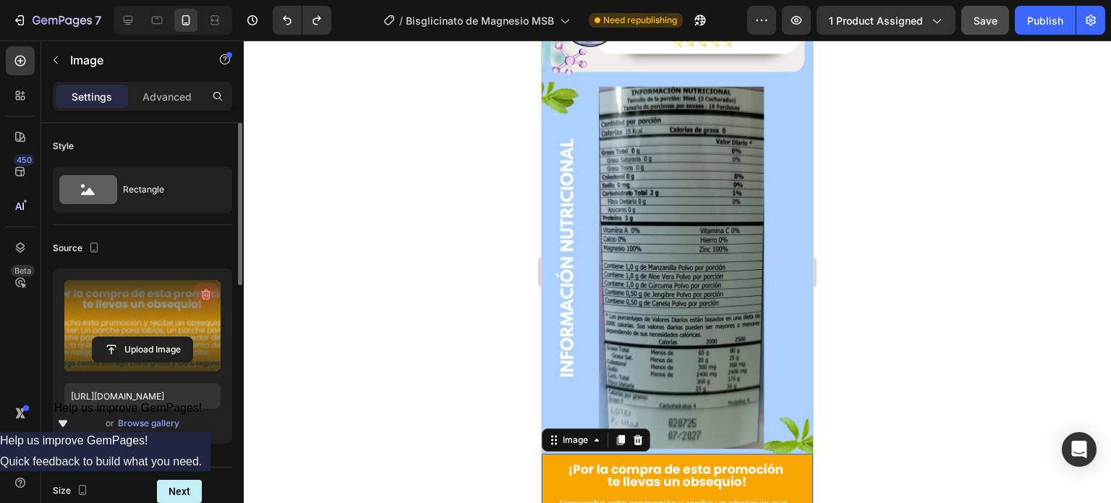
click at [209, 294] on icon "button" at bounding box center [206, 294] width 9 height 11
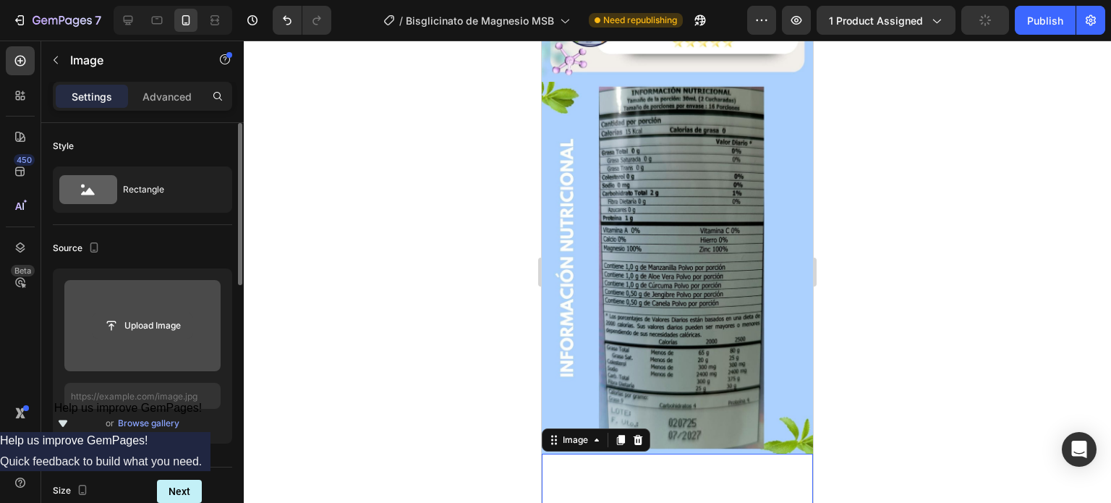
click at [163, 319] on input "file" at bounding box center [143, 325] width 100 height 25
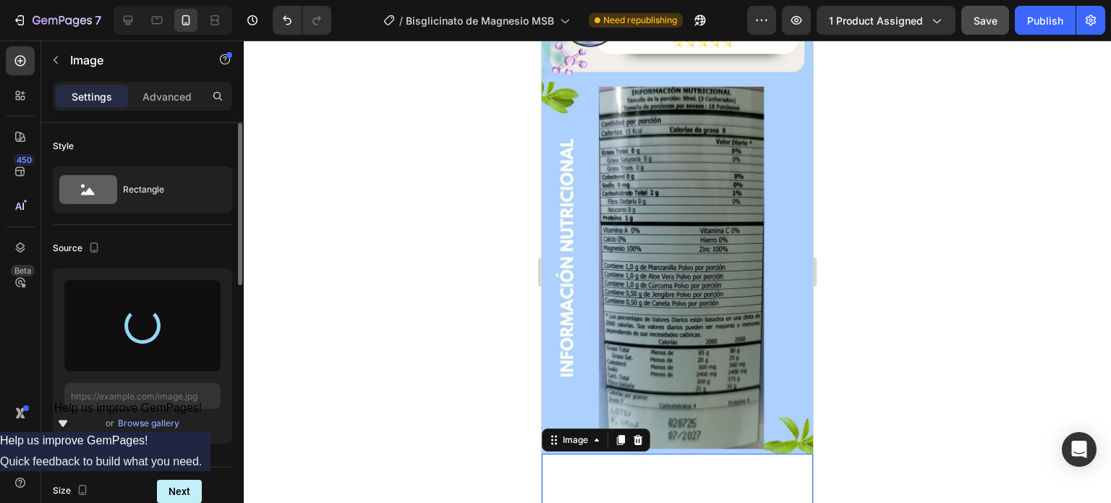
type input "[URL][DOMAIN_NAME]"
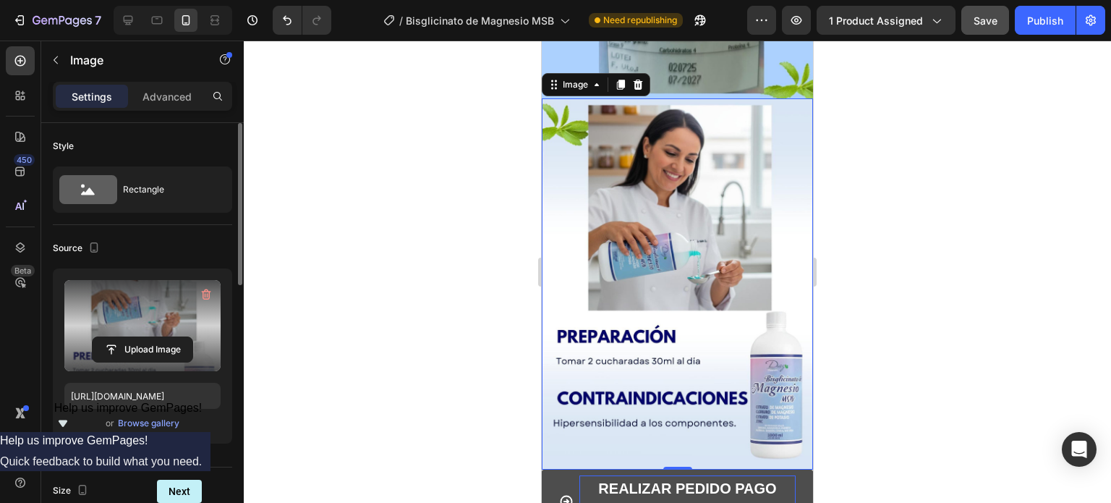
scroll to position [3832, 0]
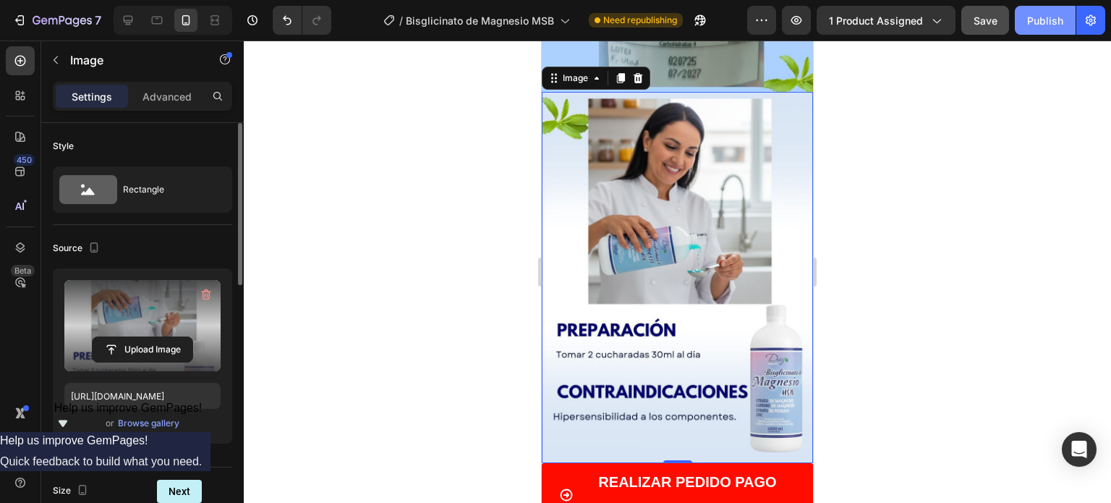
click at [1044, 20] on div "Publish" at bounding box center [1045, 20] width 36 height 15
